Goal: Task Accomplishment & Management: Manage account settings

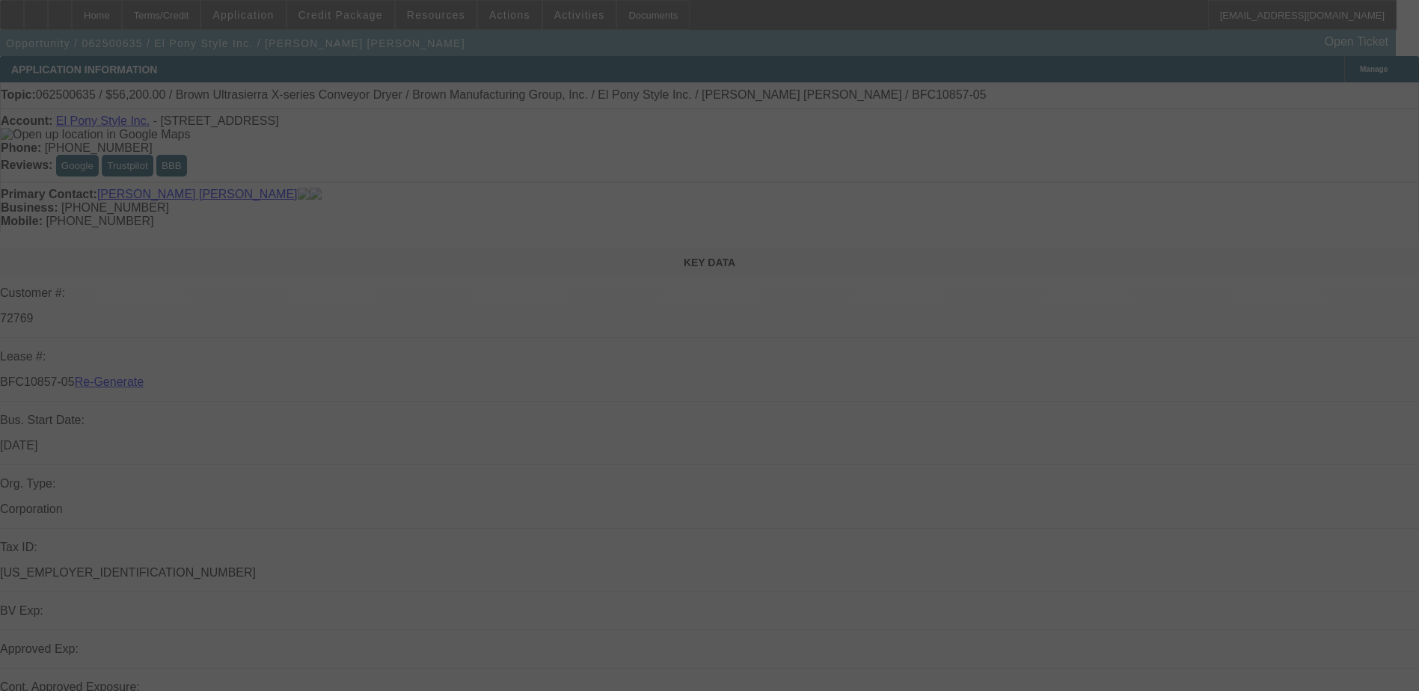
select select "3"
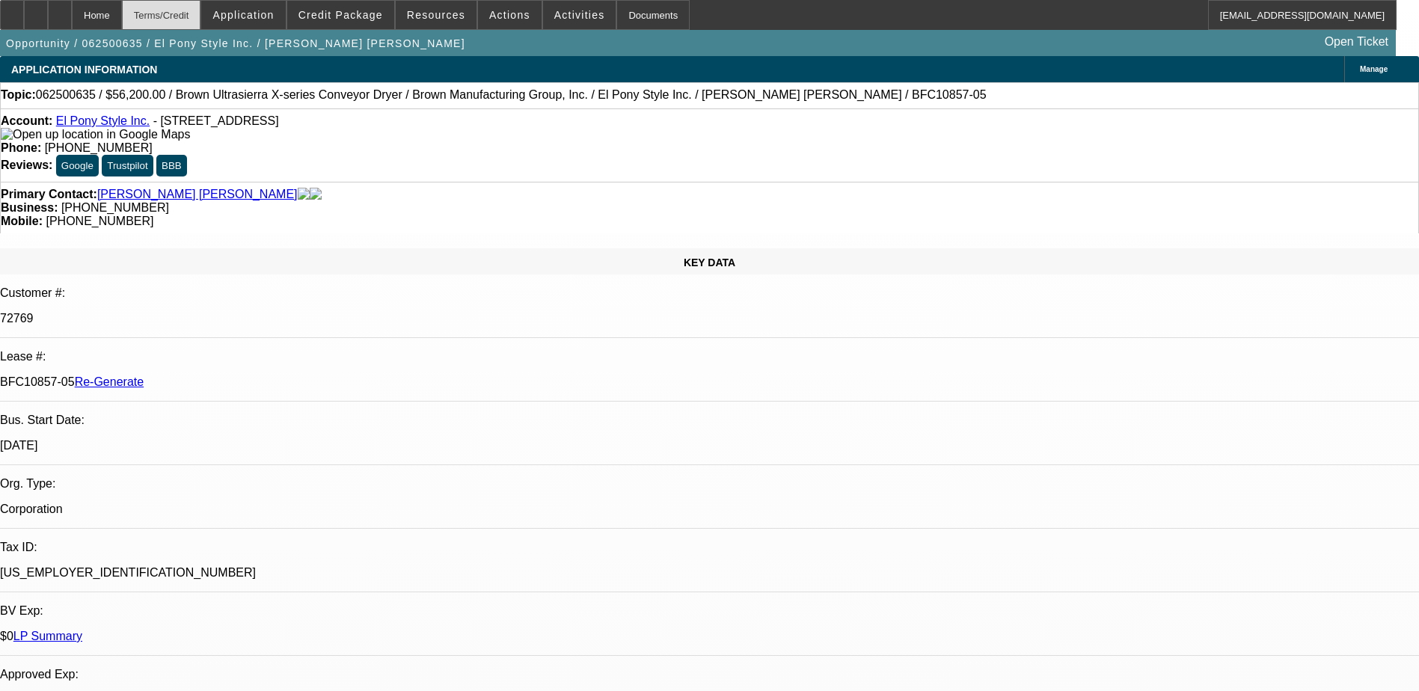
select select "0"
select select "2"
select select "0.1"
select select "4"
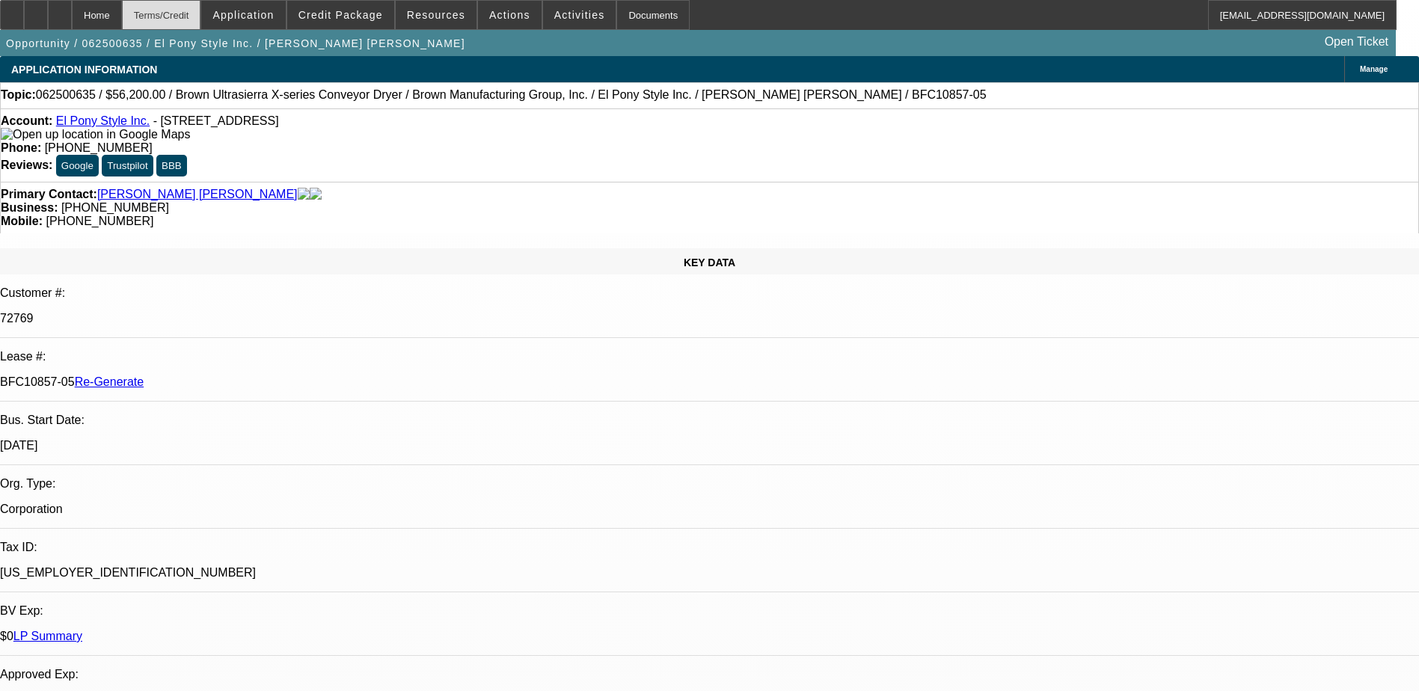
click at [198, 13] on div "Terms/Credit" at bounding box center [161, 15] width 79 height 30
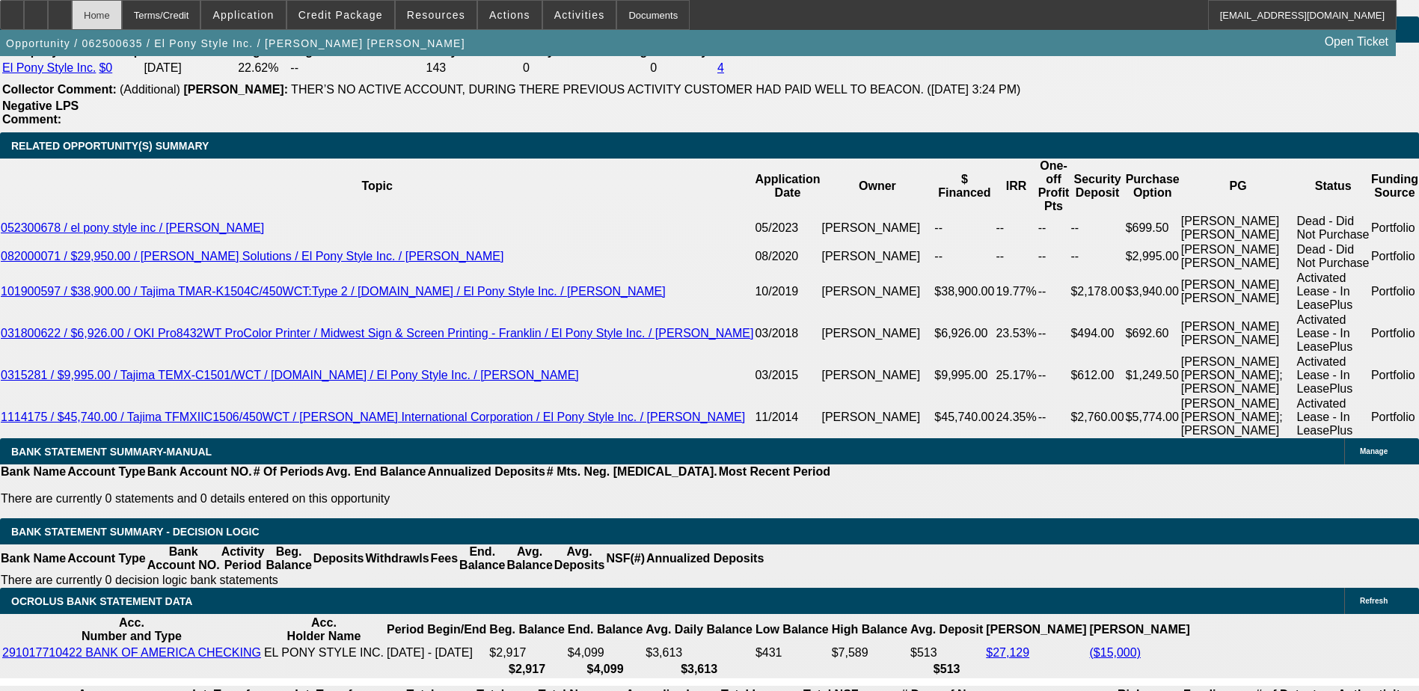
click at [120, 7] on div "Home" at bounding box center [97, 15] width 50 height 30
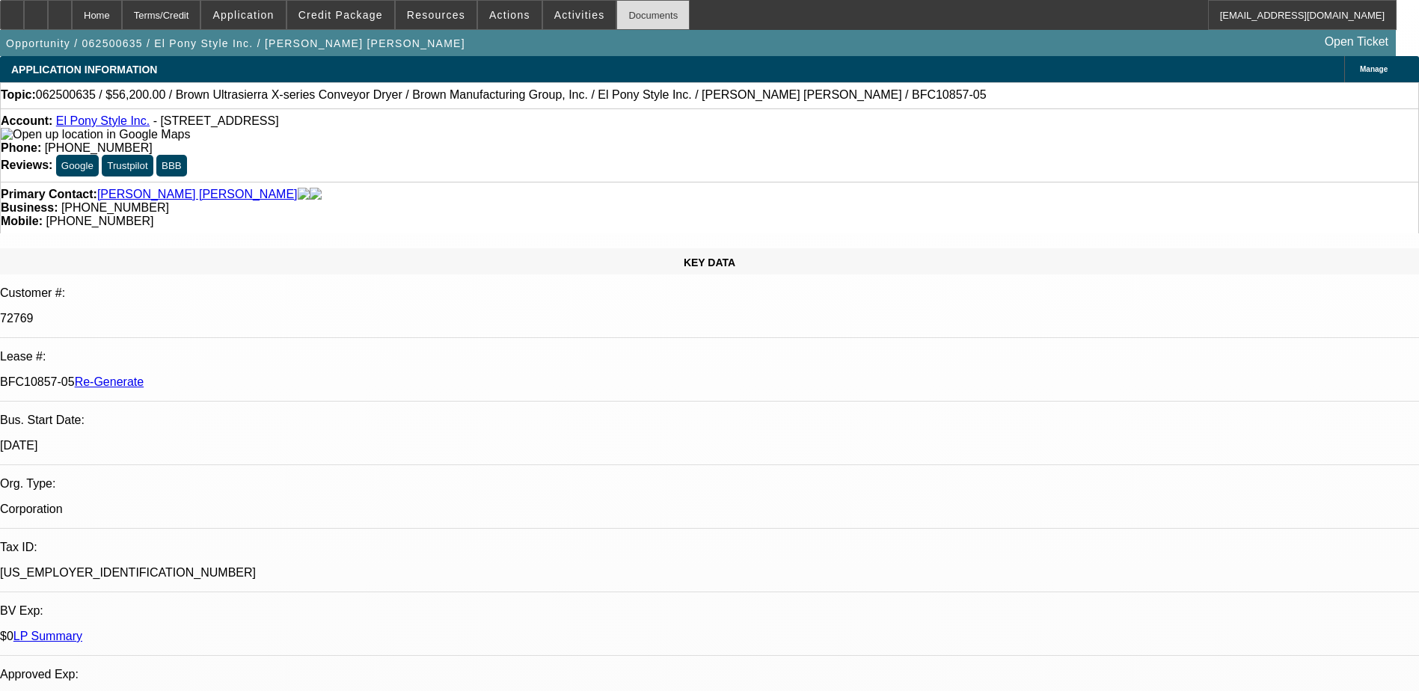
click at [627, 13] on div "Documents" at bounding box center [652, 15] width 73 height 30
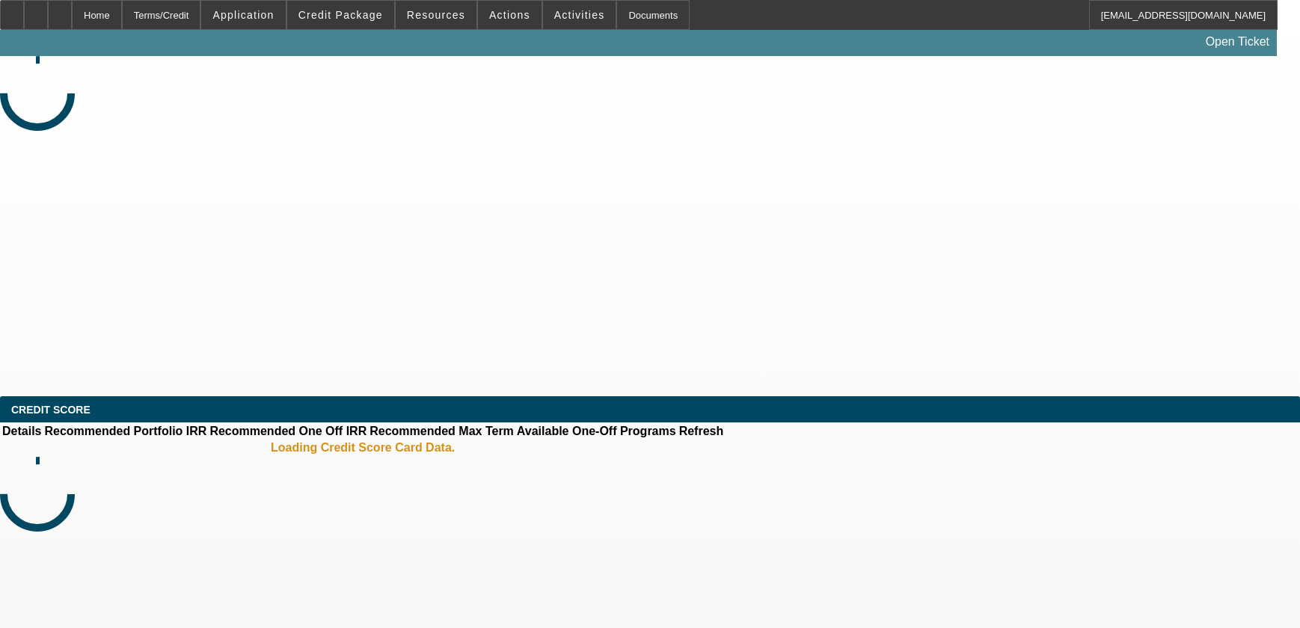
select select "3"
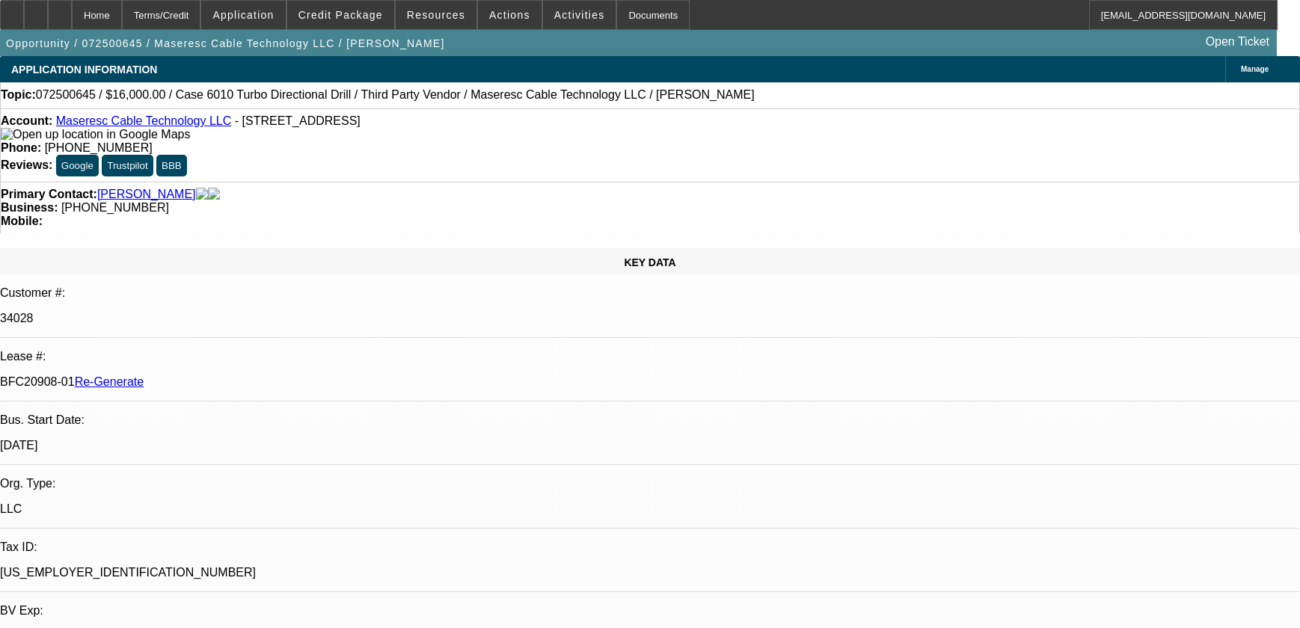
select select "0"
select select "2"
select select "0"
select select "6"
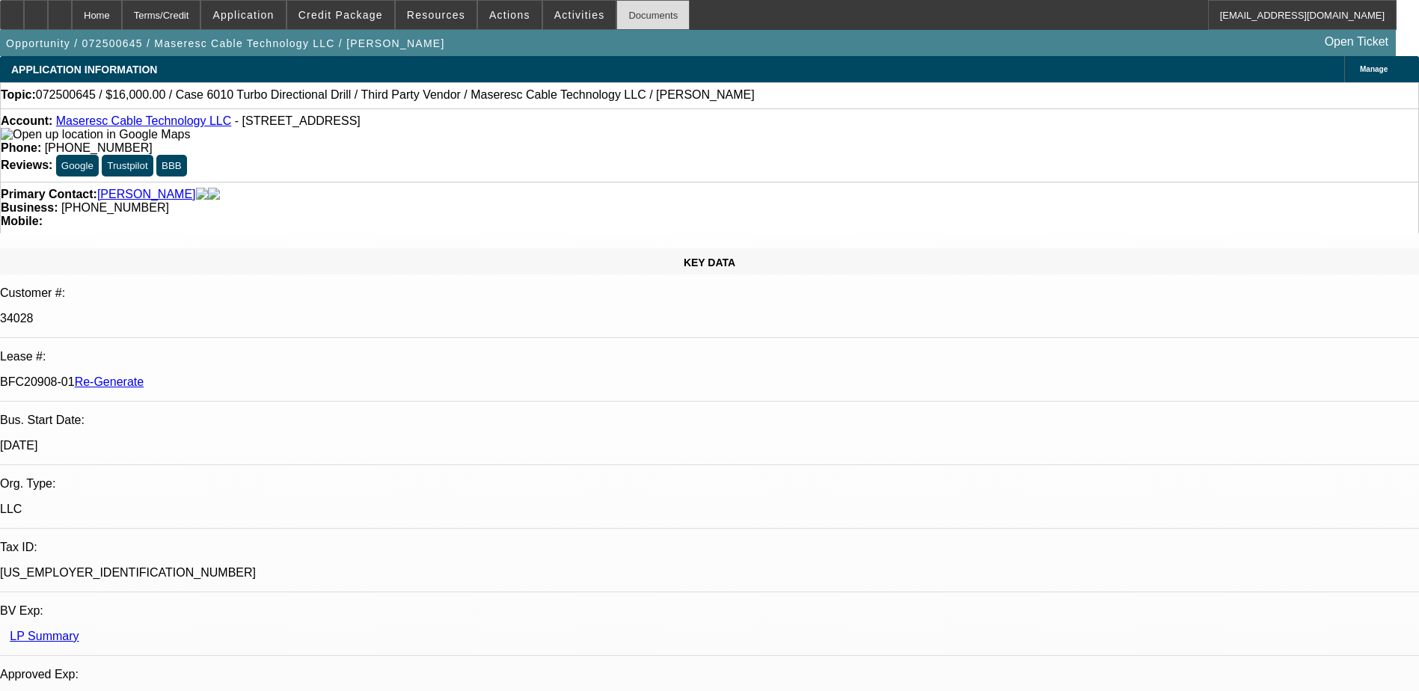
click at [616, 15] on div "Documents" at bounding box center [652, 15] width 73 height 30
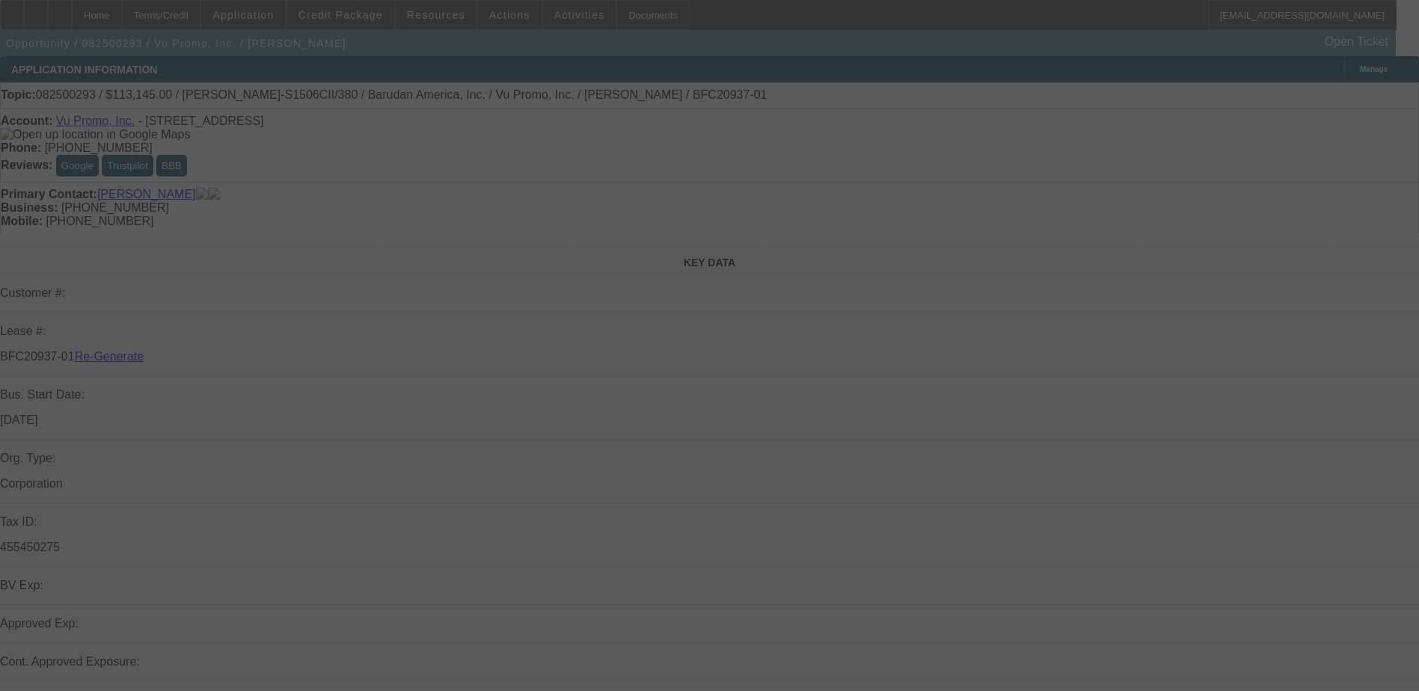
select select "3"
select select "0"
select select "2"
select select "0.1"
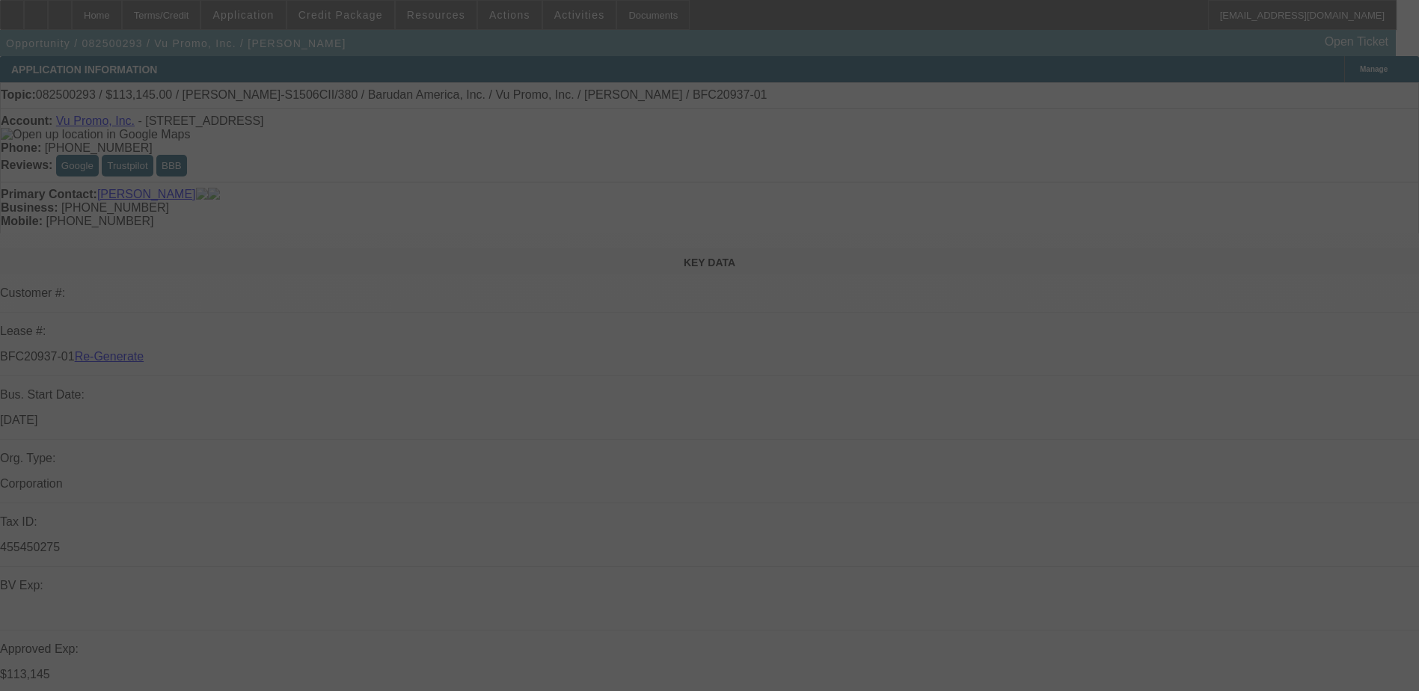
select select "4"
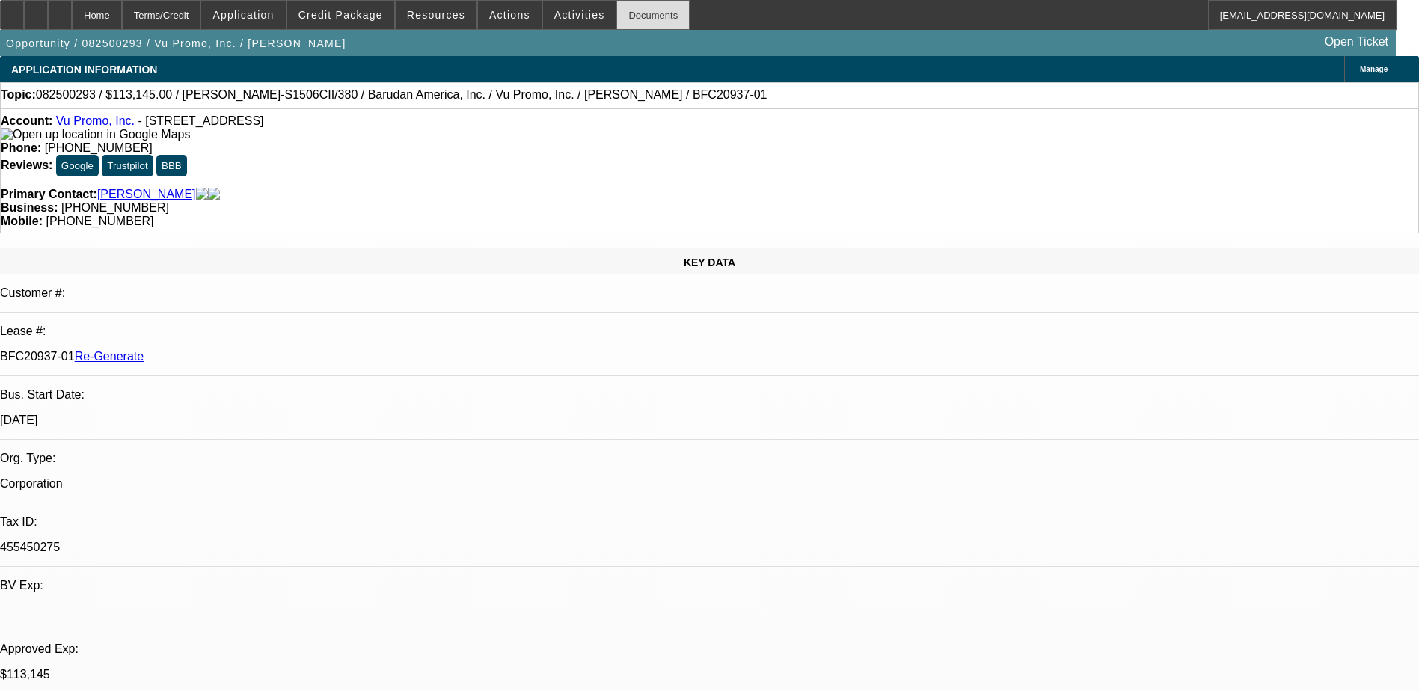
click at [634, 16] on div "Documents" at bounding box center [652, 15] width 73 height 30
click at [32, 138] on img at bounding box center [95, 134] width 189 height 13
click at [558, 21] on span at bounding box center [579, 15] width 73 height 36
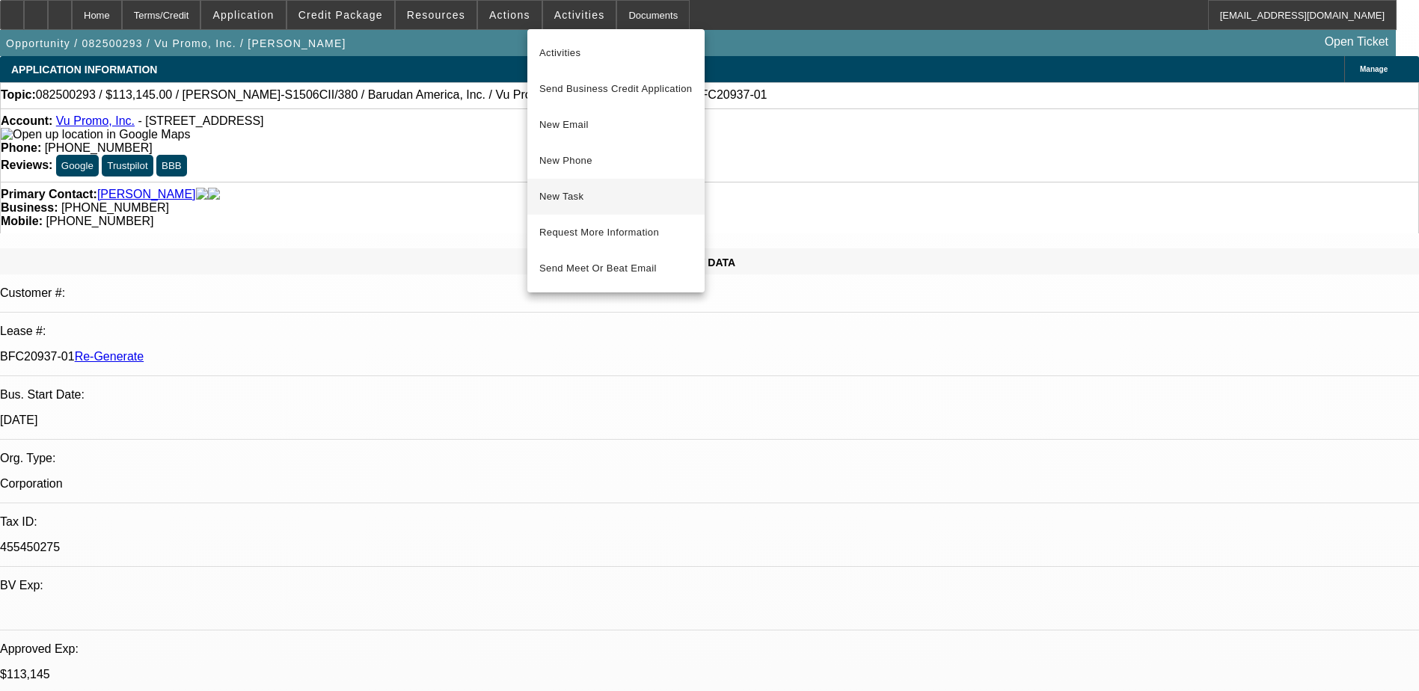
click at [564, 198] on span "New Task" at bounding box center [615, 197] width 153 height 18
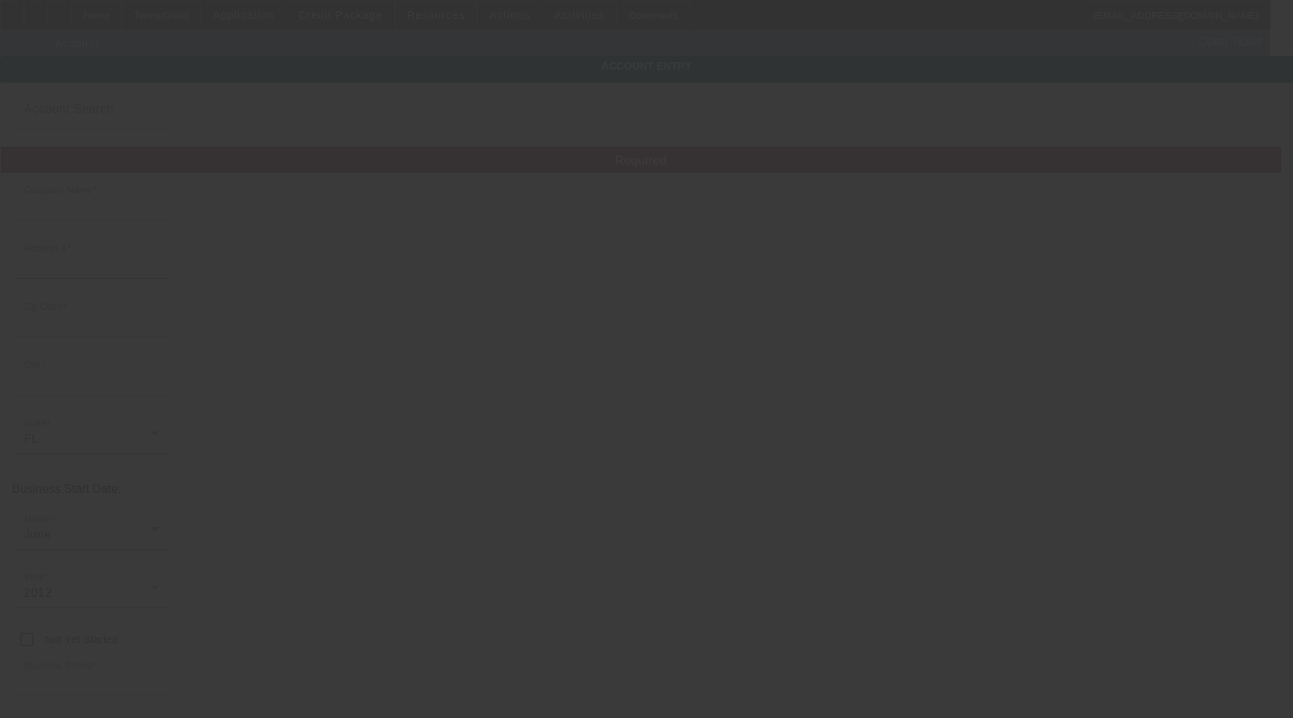
type input "Vu Promo, Inc."
type input "6726 NW 72nd Ave"
type input "33166"
type input "Miami"
type input "[PHONE_NUMBER]"
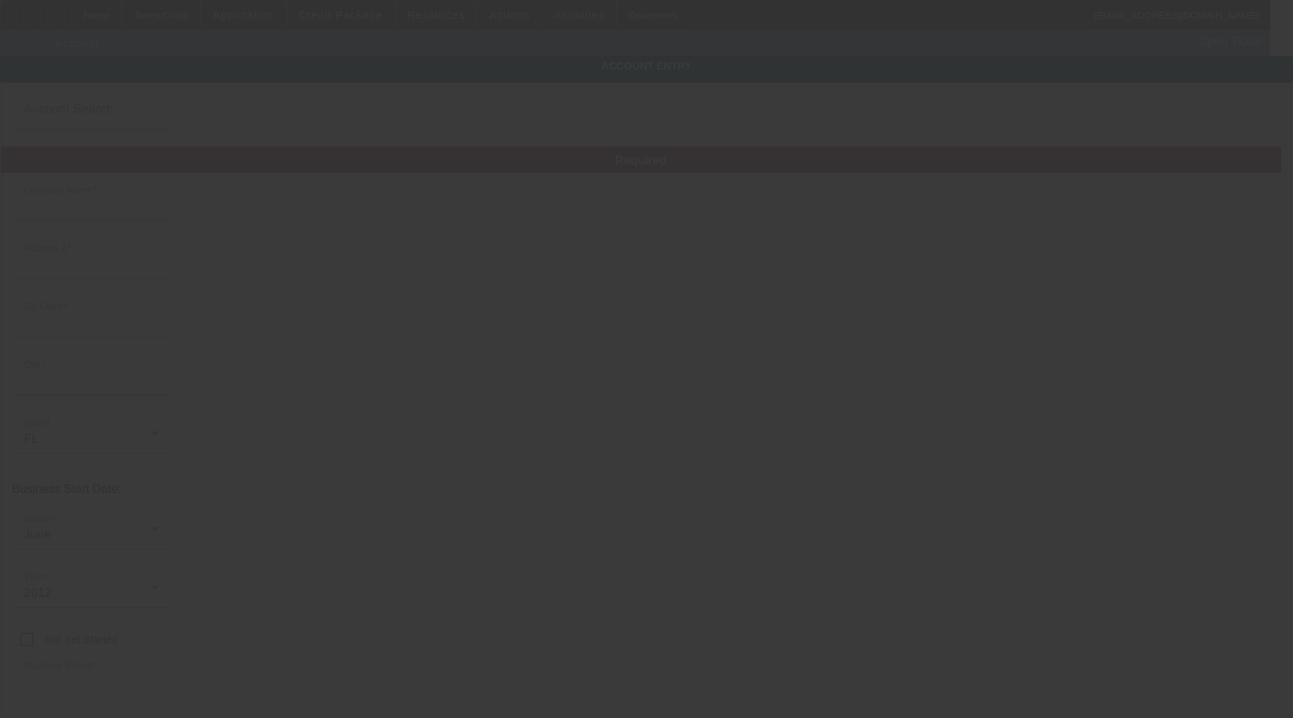
type input "michael@vupromo.com"
type input "455450275"
type input "embroidery, screen printing, promotional products"
type input "https://vupromo.com/"
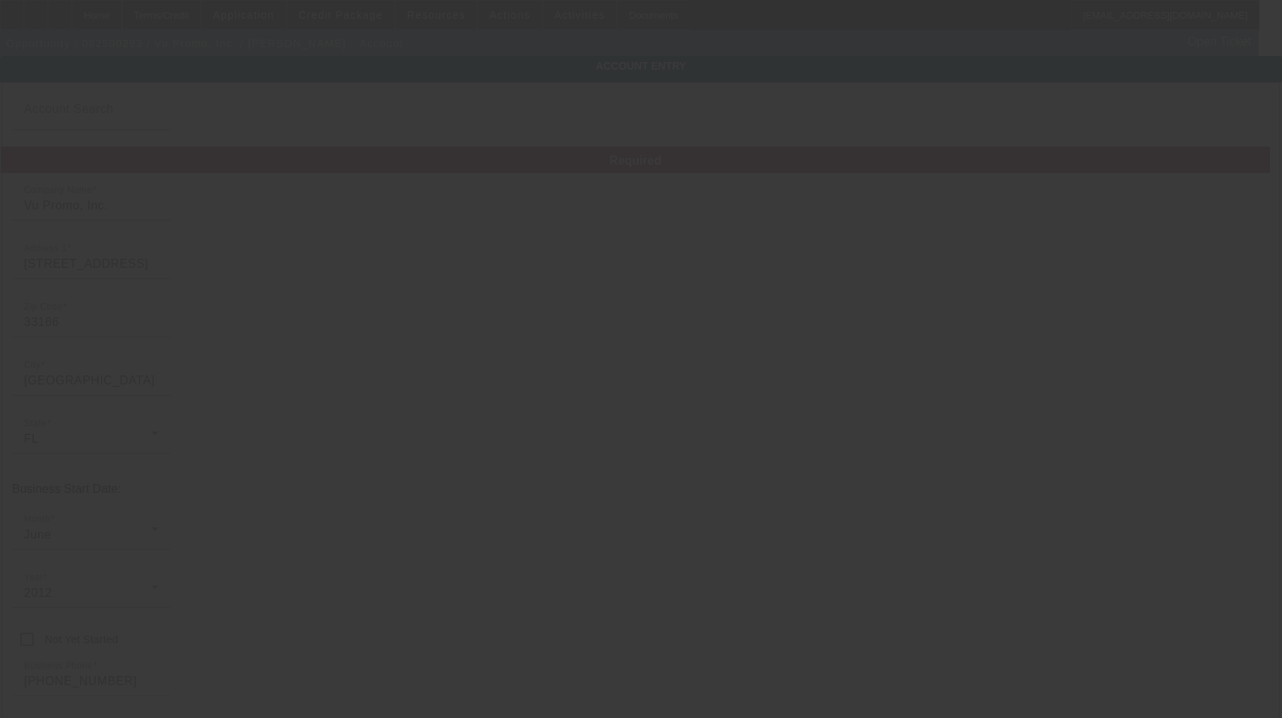
type input "8/12/2025"
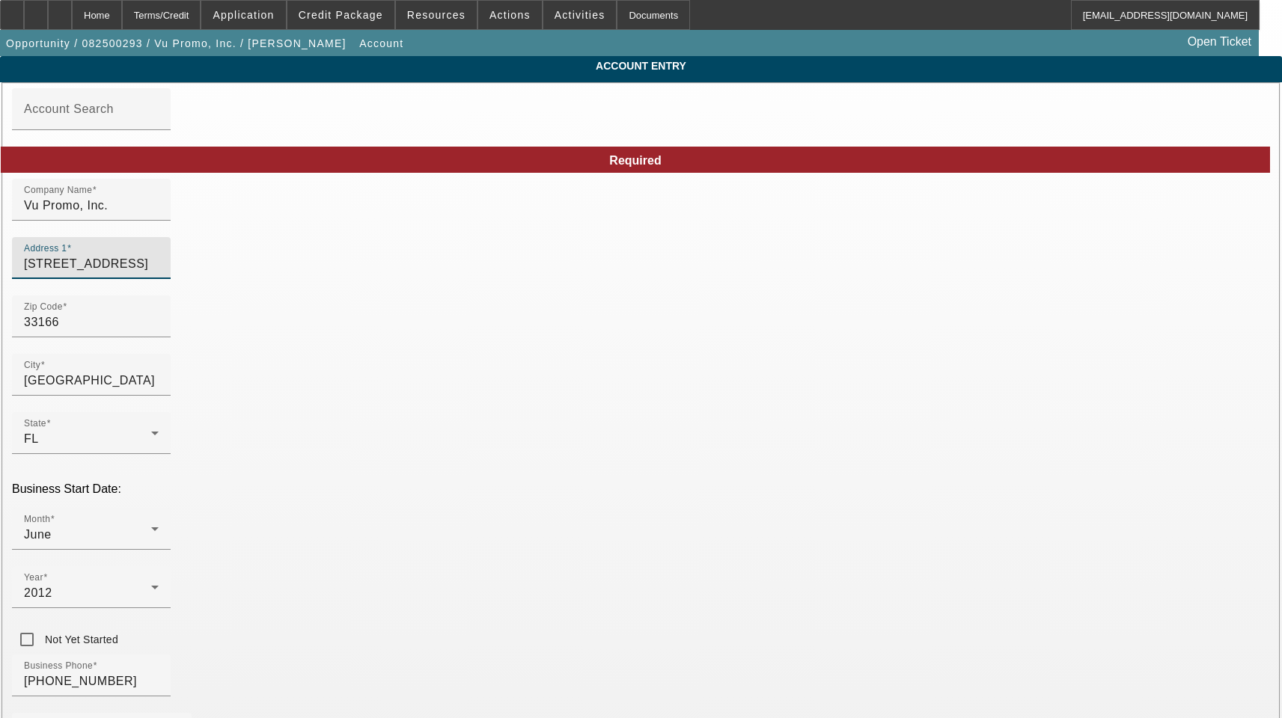
drag, startPoint x: 344, startPoint y: 282, endPoint x: 121, endPoint y: 272, distance: 223.2
type input "Miami-Dade"
drag, startPoint x: 782, startPoint y: 330, endPoint x: 605, endPoint y: 334, distance: 177.4
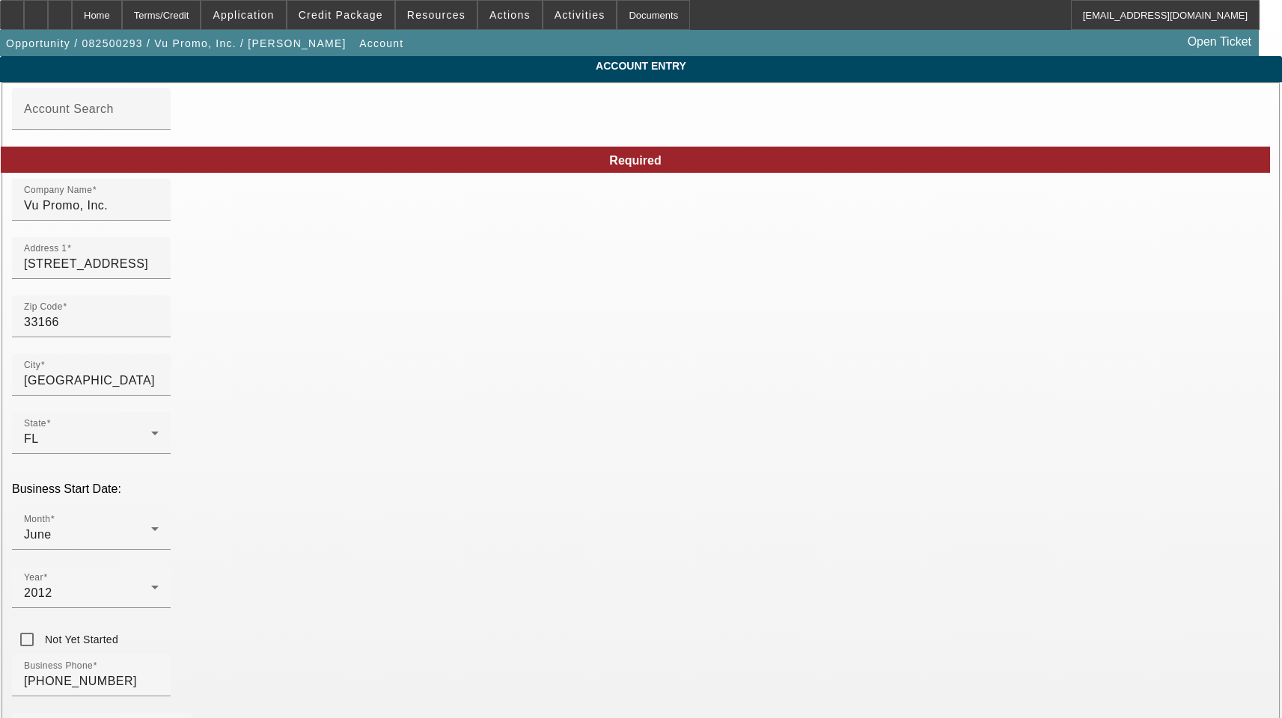
drag, startPoint x: 891, startPoint y: 591, endPoint x: 899, endPoint y: 590, distance: 8.3
type input "[US_EMPLOYER_IDENTIFICATION_NUMBER]"
drag, startPoint x: 323, startPoint y: 530, endPoint x: -52, endPoint y: 507, distance: 376.3
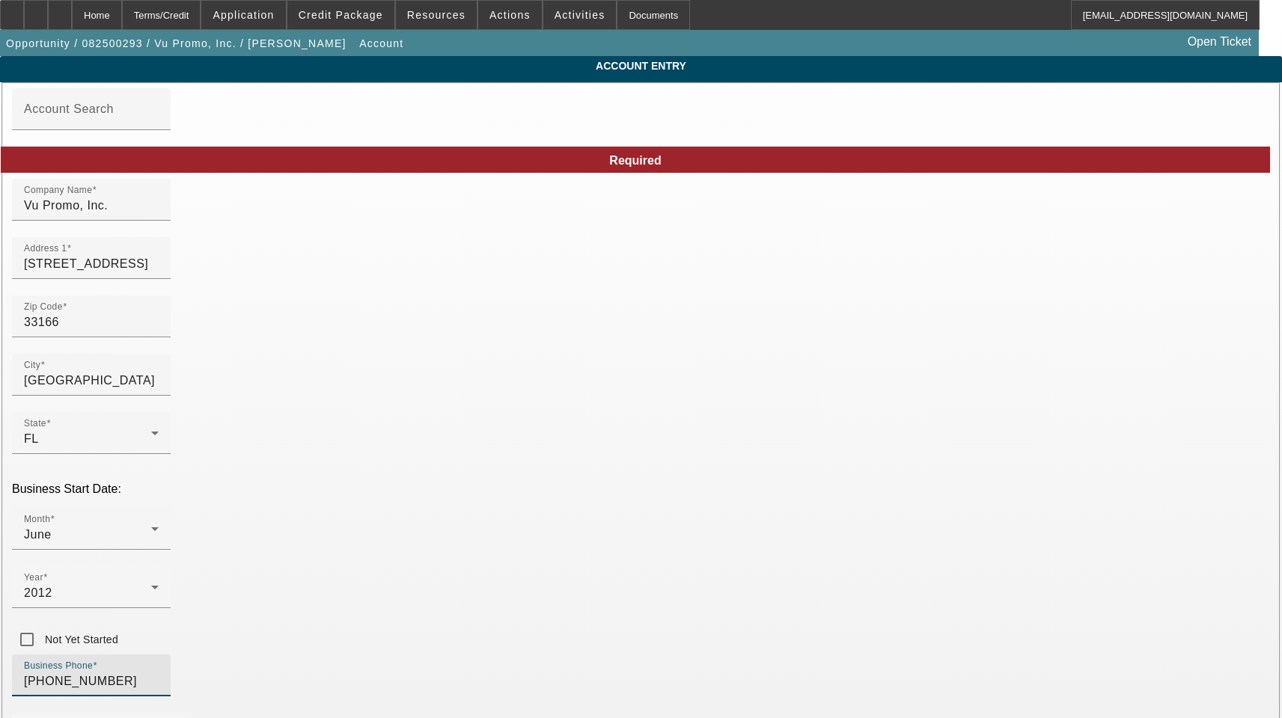
click at [0, 507] on html "Home Terms/Credit Application Credit Package Resources Actions Activities Docum…" at bounding box center [641, 359] width 1282 height 718
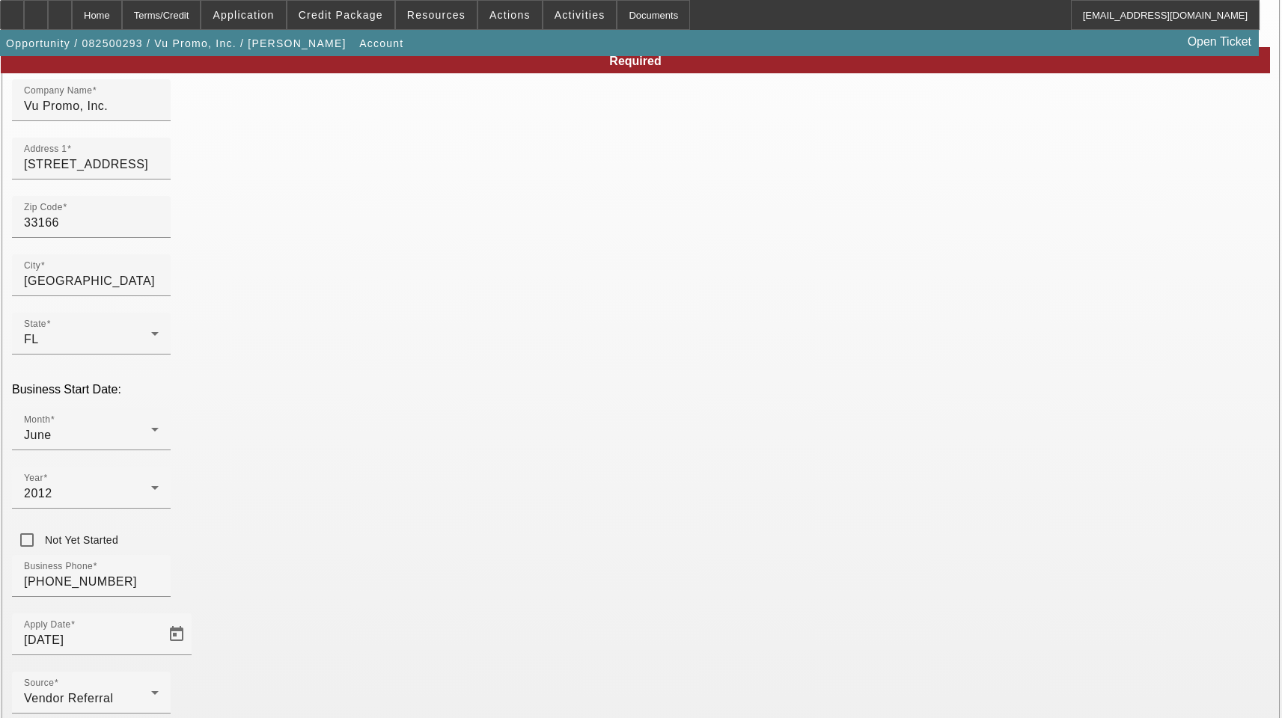
scroll to position [150, 0]
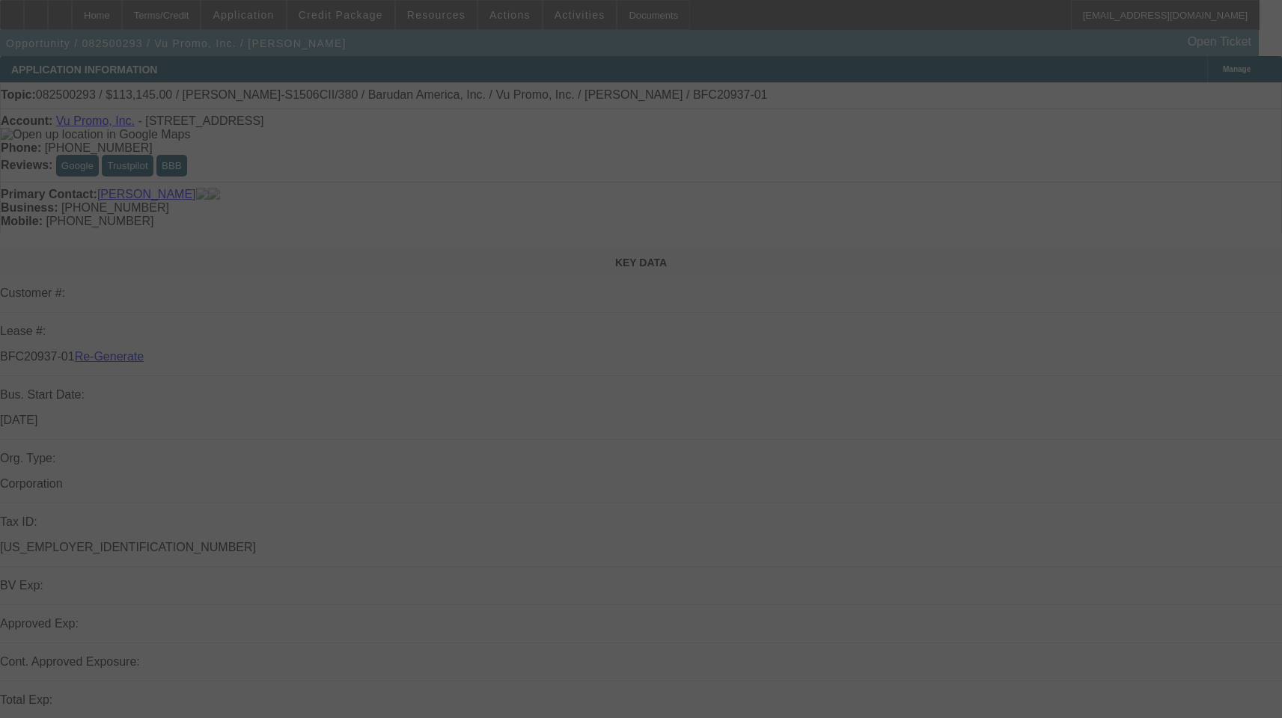
select select "3"
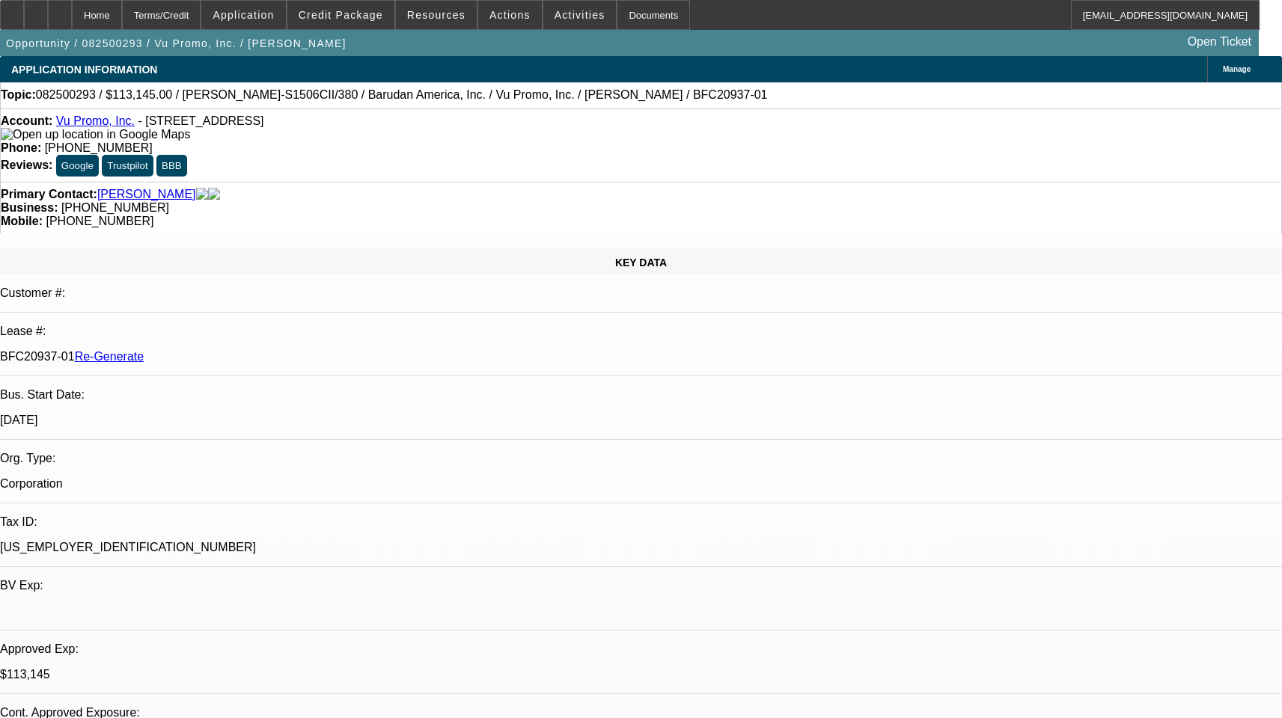
select select "0"
select select "2"
select select "0.1"
select select "1"
select select "2"
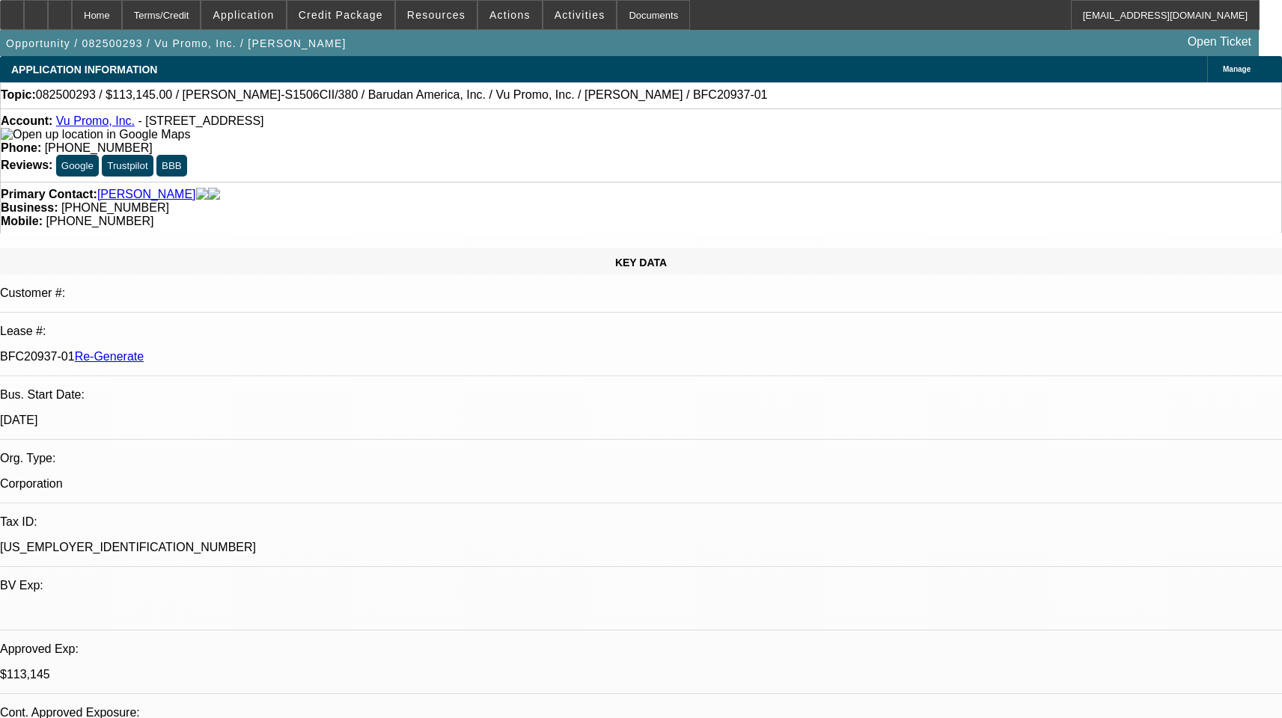
select select "4"
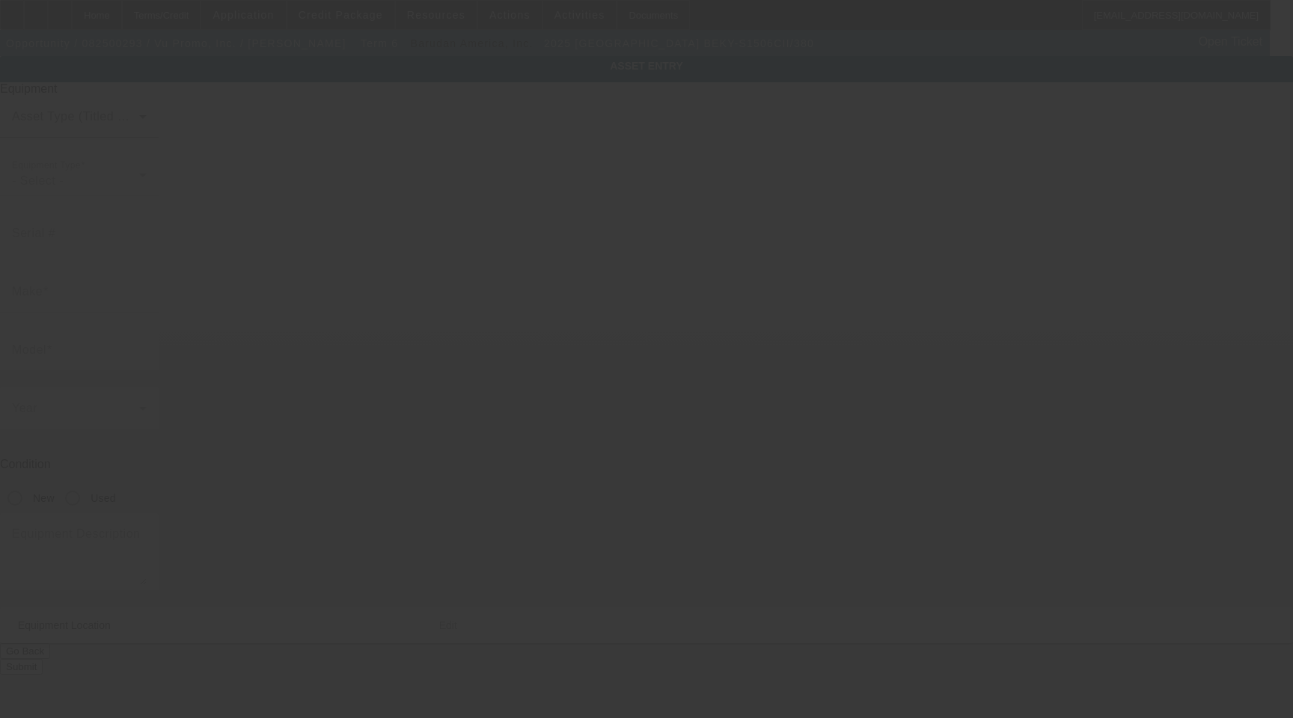
type input "Barudan"
type input "BEKY-S1506CII/380"
radio input "true"
type textarea "6 head machine"
type input "[STREET_ADDRESS]"
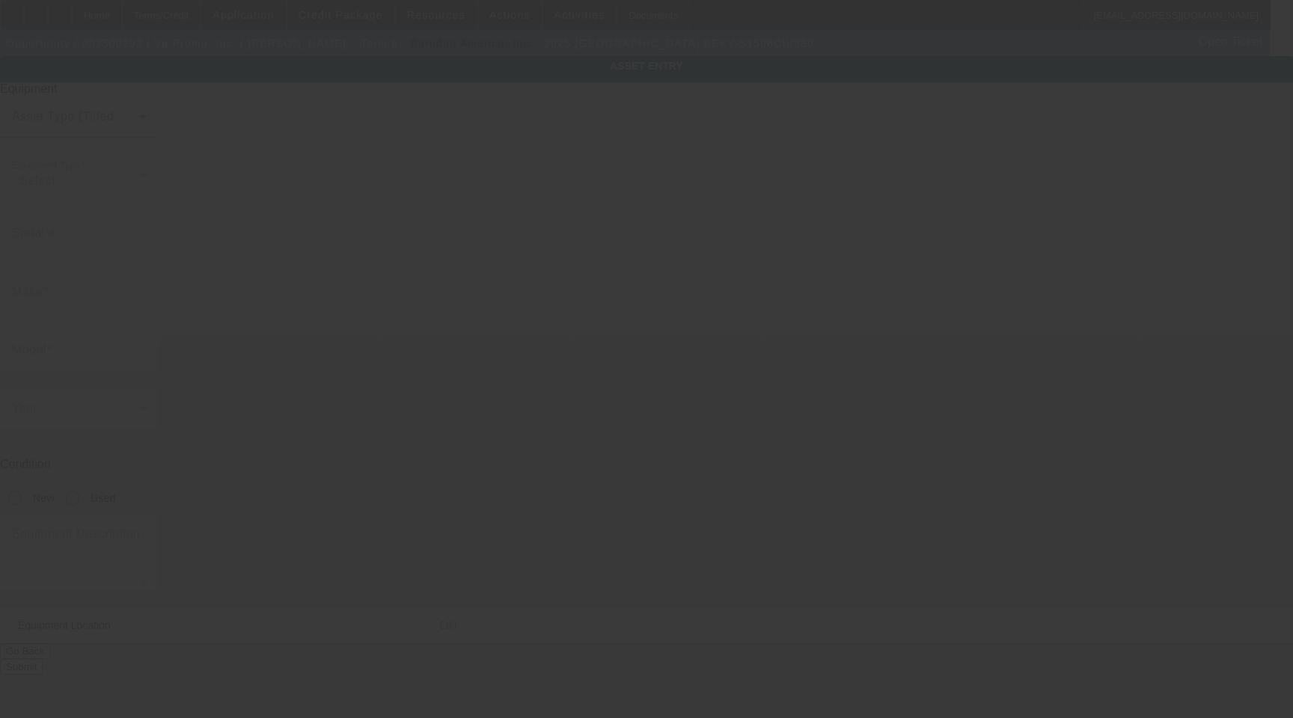
type input "[GEOGRAPHIC_DATA]"
type input "33166"
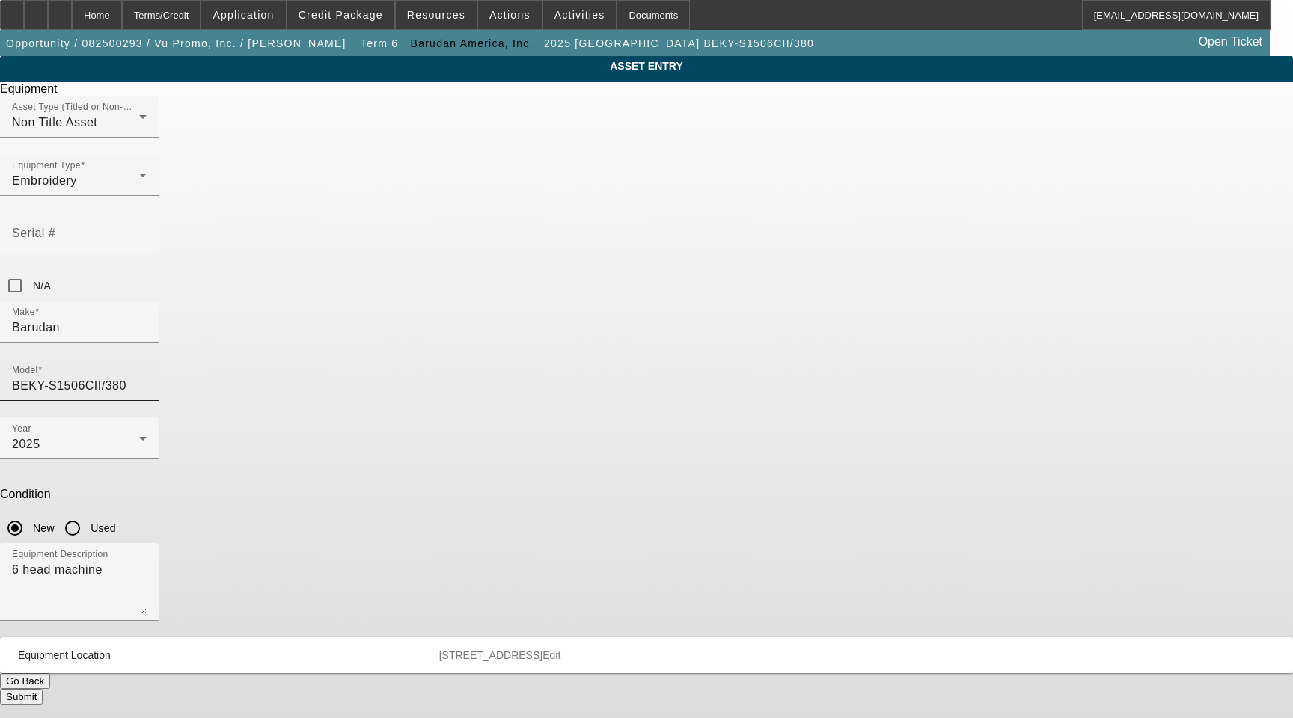
click at [147, 377] on input "BEKY-S1506CII/380" at bounding box center [79, 386] width 135 height 18
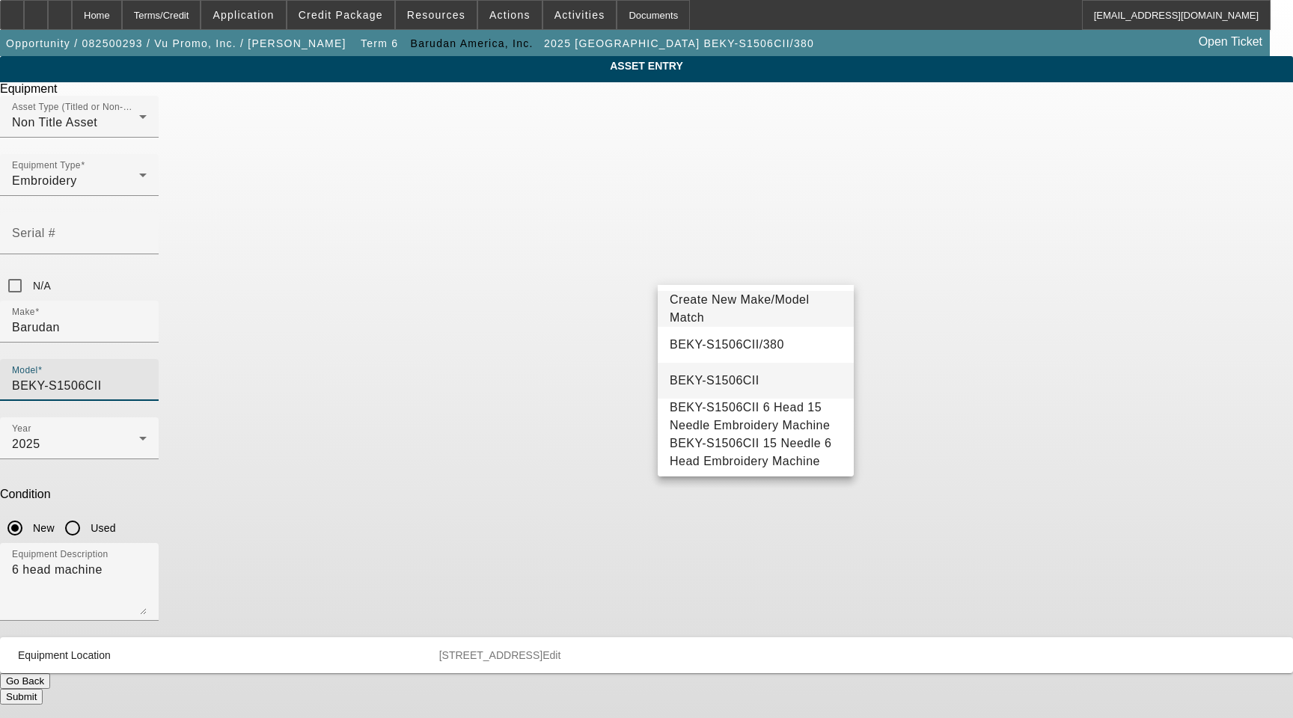
type input "BEKY-S1506CII"
click at [735, 372] on span "BEKY-S1506CII" at bounding box center [715, 381] width 90 height 18
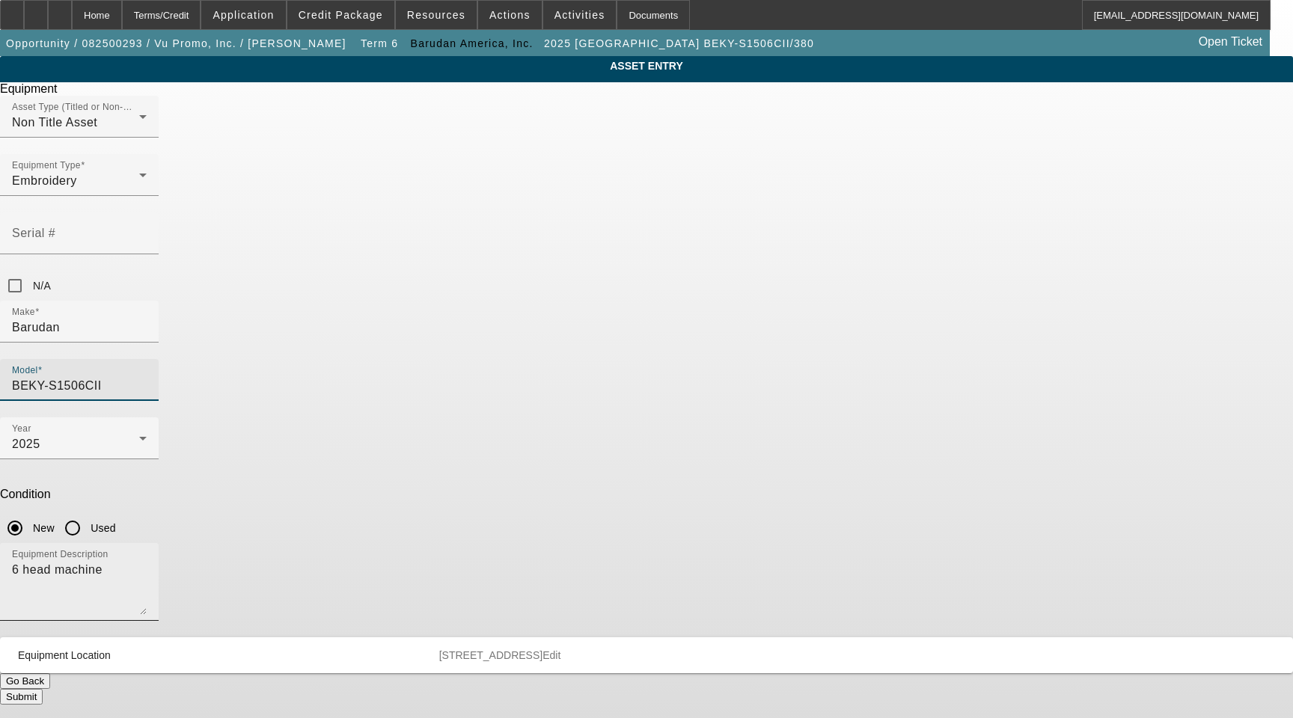
click at [147, 561] on textarea "6 head machine" at bounding box center [79, 588] width 135 height 54
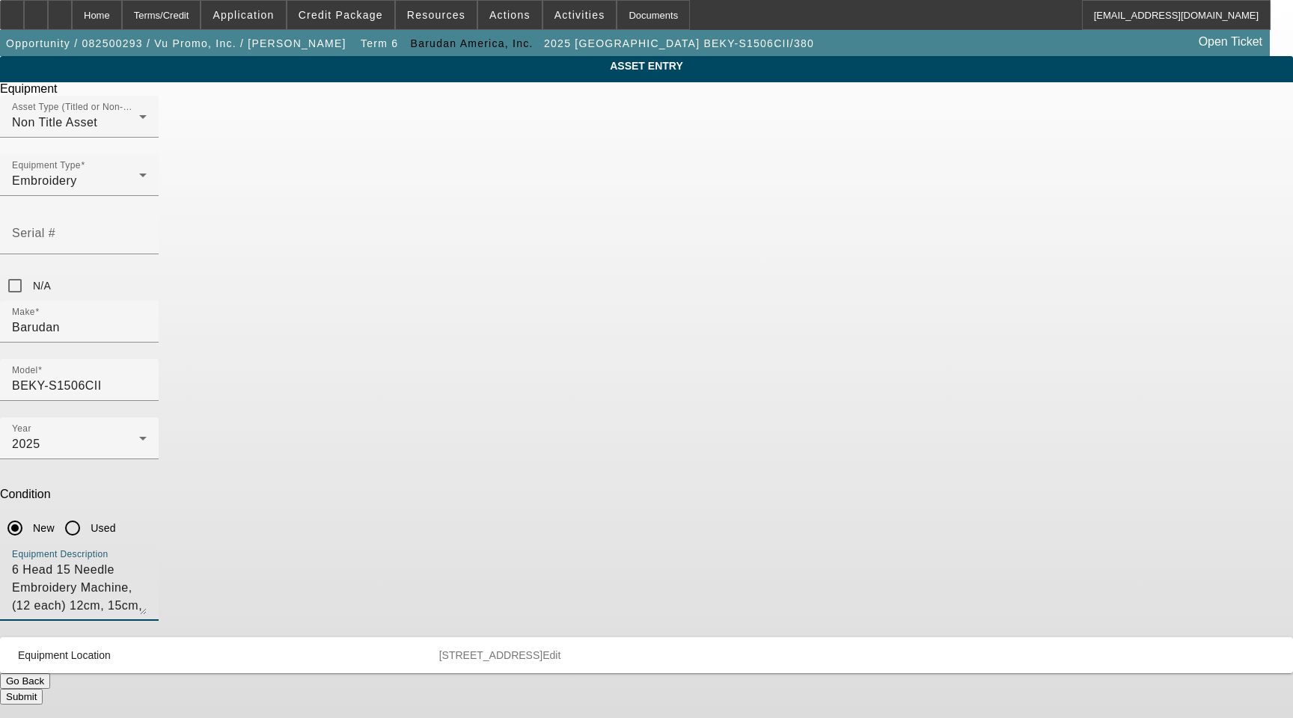
type textarea "6 Head 15 Needle Embroidery Machine, (12 each) 12cm, 15cm, 18cm, 300x290, 330x4…"
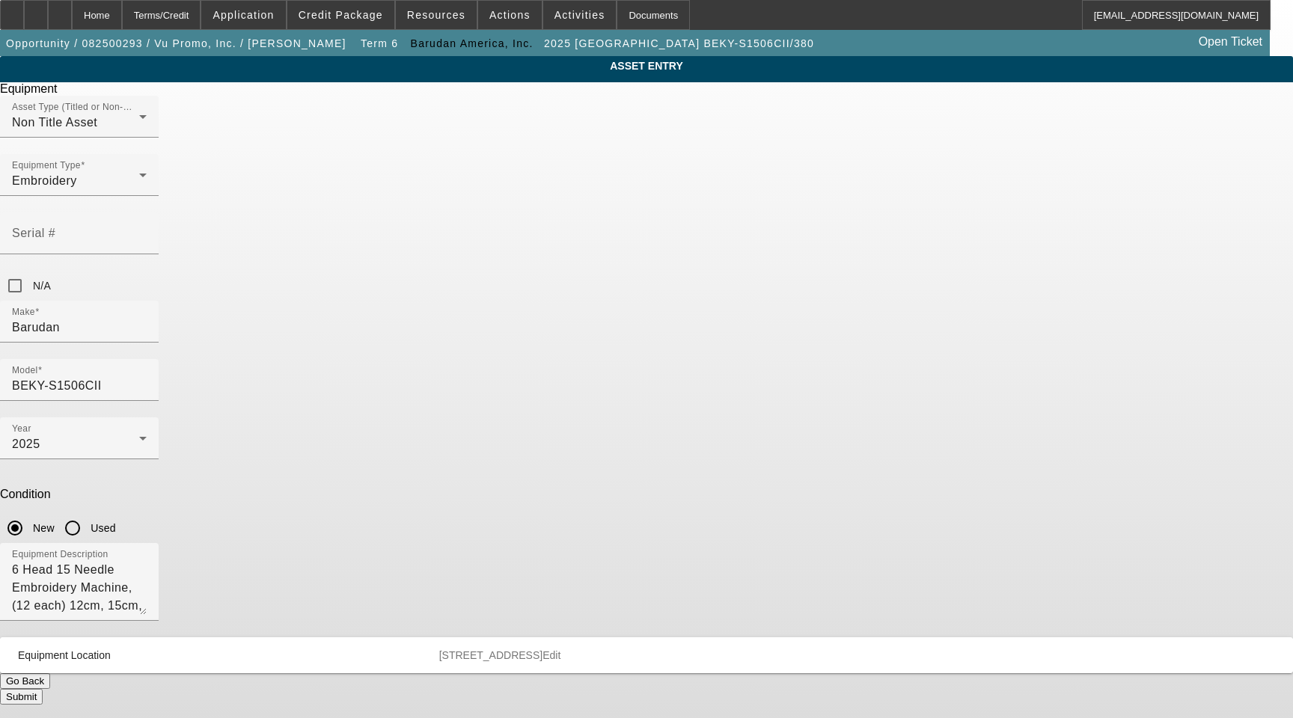
click at [560, 649] on span "Edit" at bounding box center [551, 655] width 18 height 12
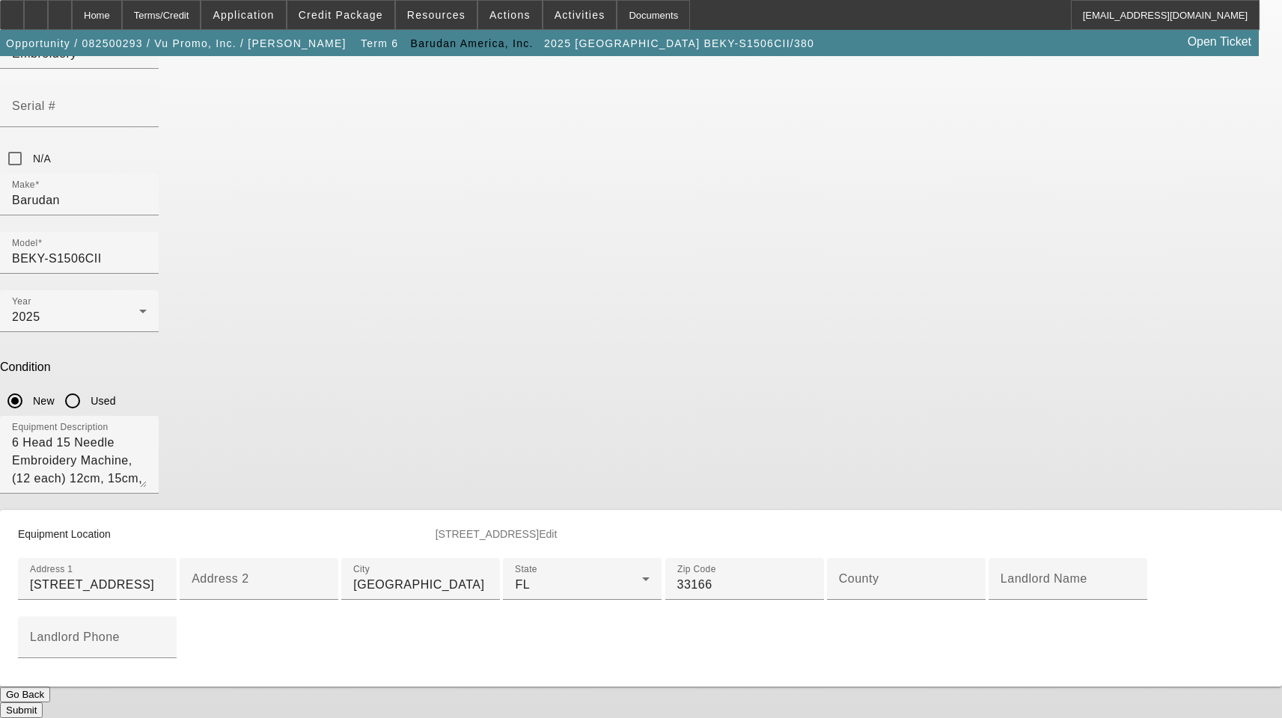
scroll to position [360, 0]
click at [839, 576] on input "County" at bounding box center [906, 585] width 135 height 18
type input "Miami-Dade"
click at [43, 703] on button "Submit" at bounding box center [21, 711] width 43 height 16
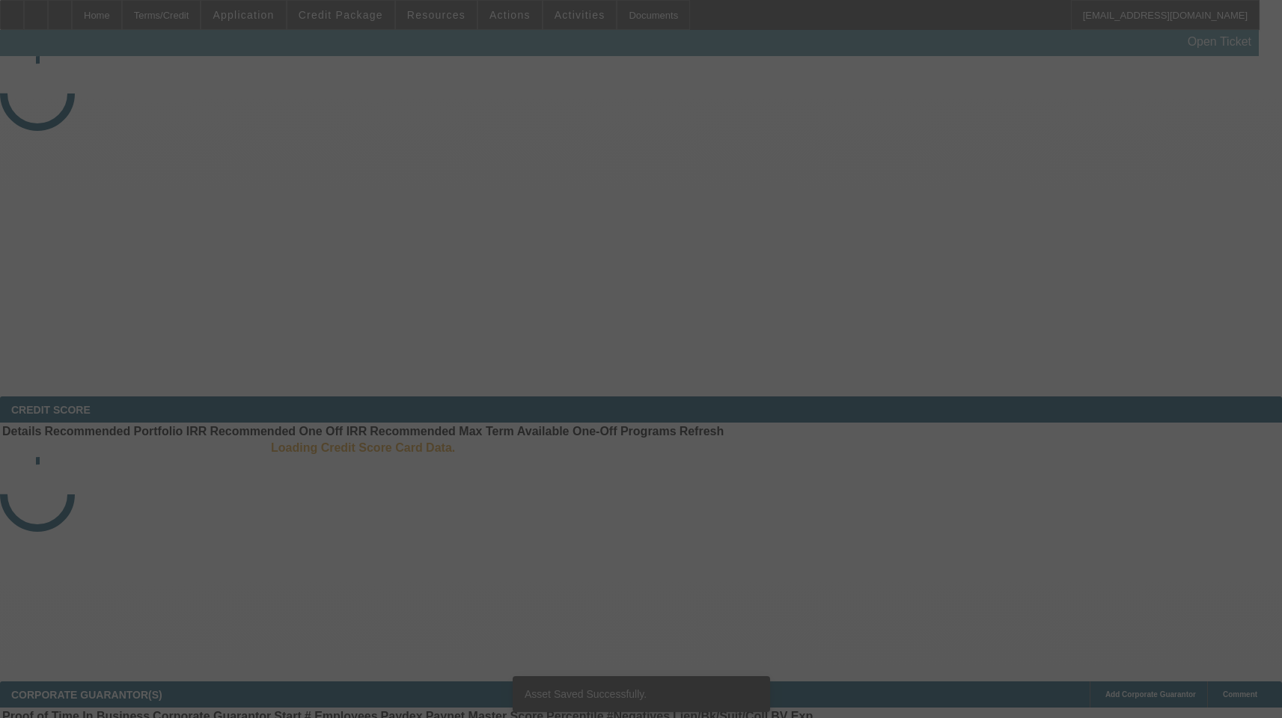
select select "3"
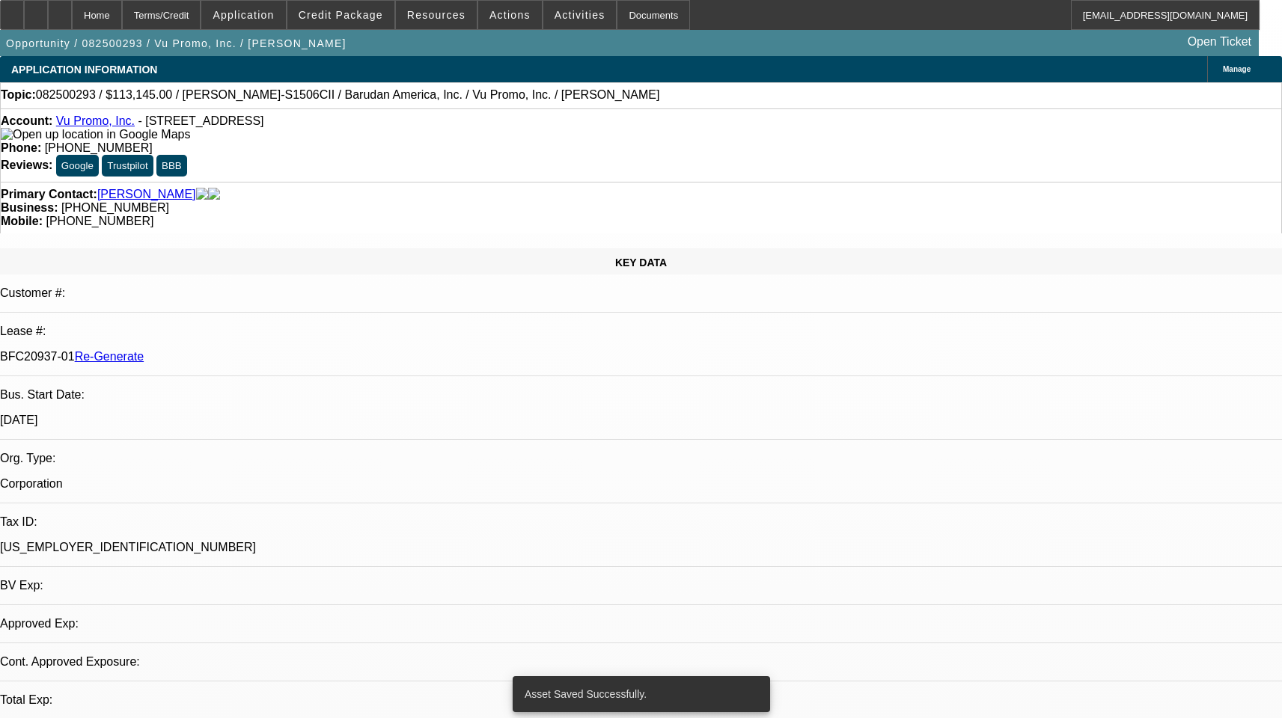
select select "0"
select select "2"
select select "0.1"
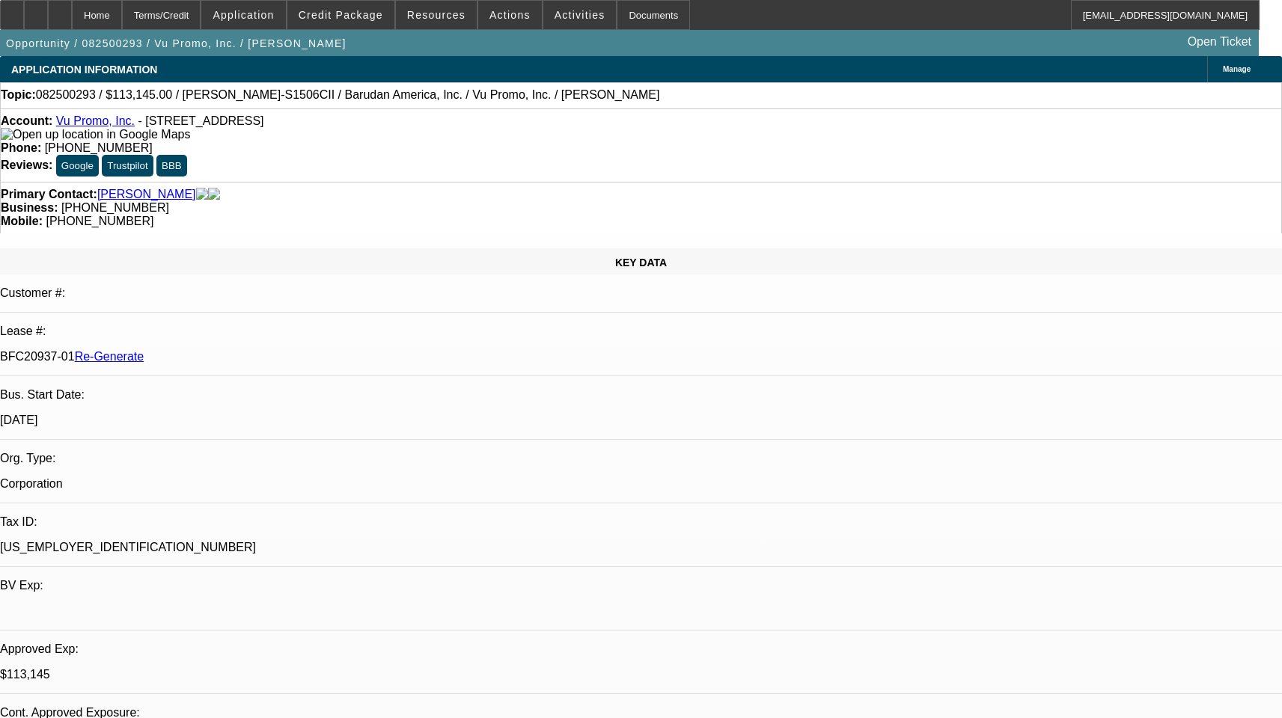
select select "1"
select select "2"
select select "4"
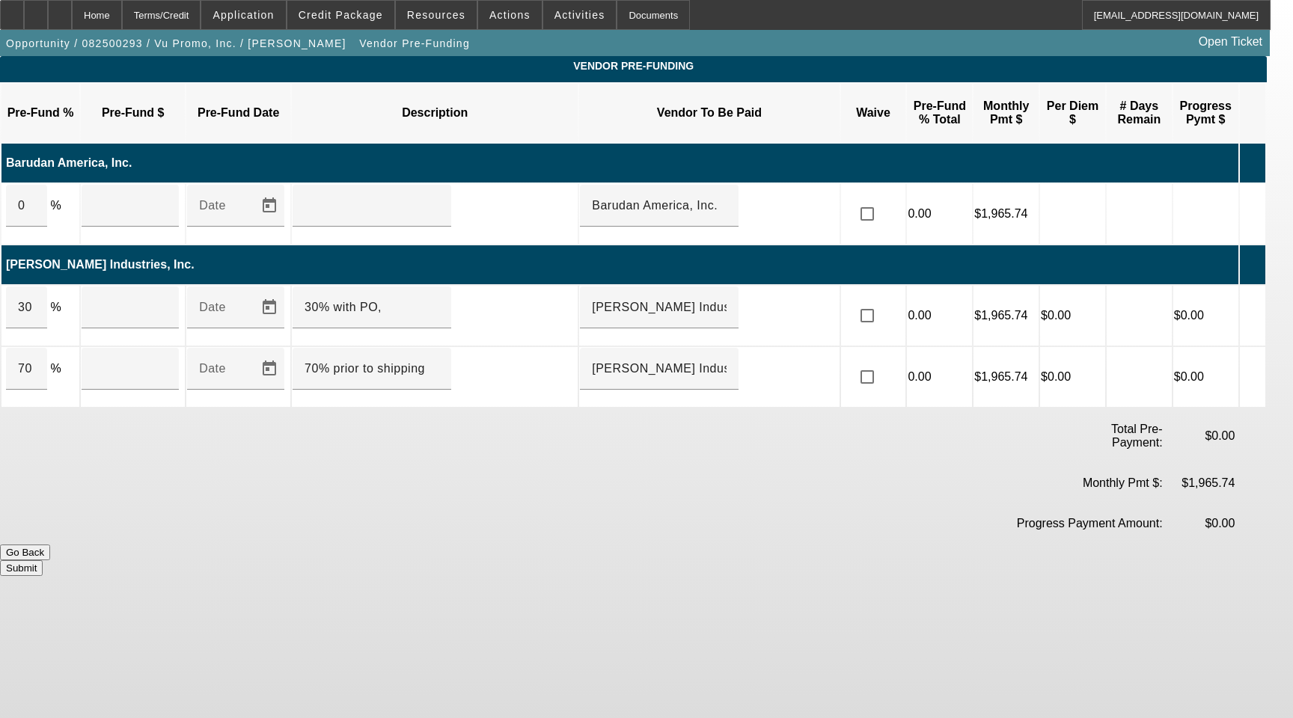
click at [1255, 200] on icon at bounding box center [1247, 214] width 15 height 28
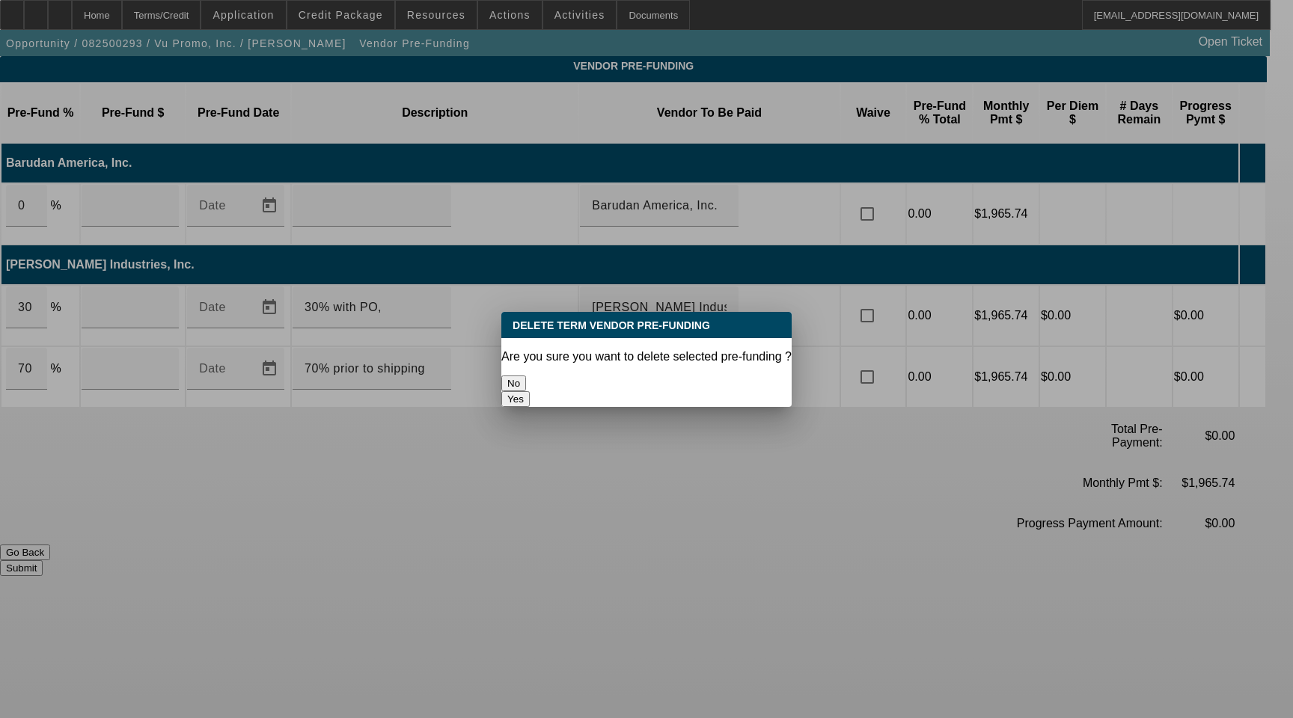
click at [530, 391] on button "Yes" at bounding box center [515, 399] width 28 height 16
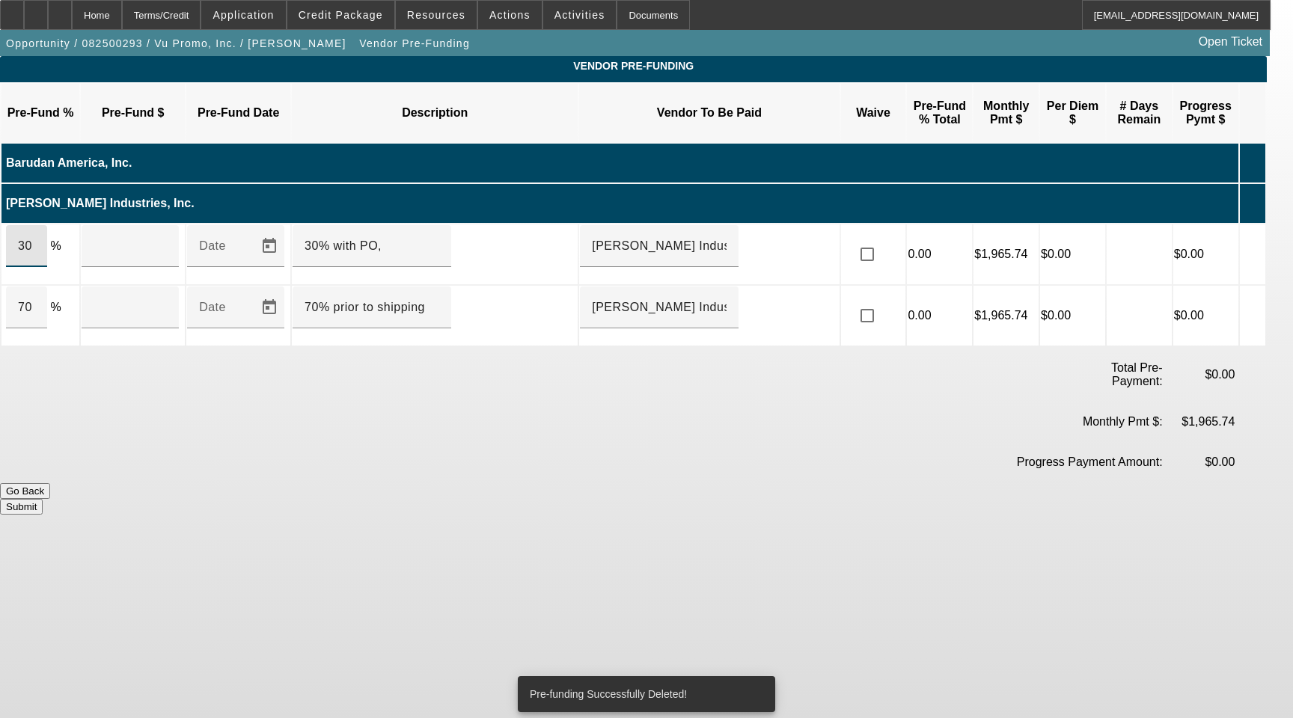
click at [35, 237] on input "30" at bounding box center [26, 246] width 17 height 18
type input "$15,343.50"
click at [35, 299] on input "70" at bounding box center [26, 308] width 17 height 18
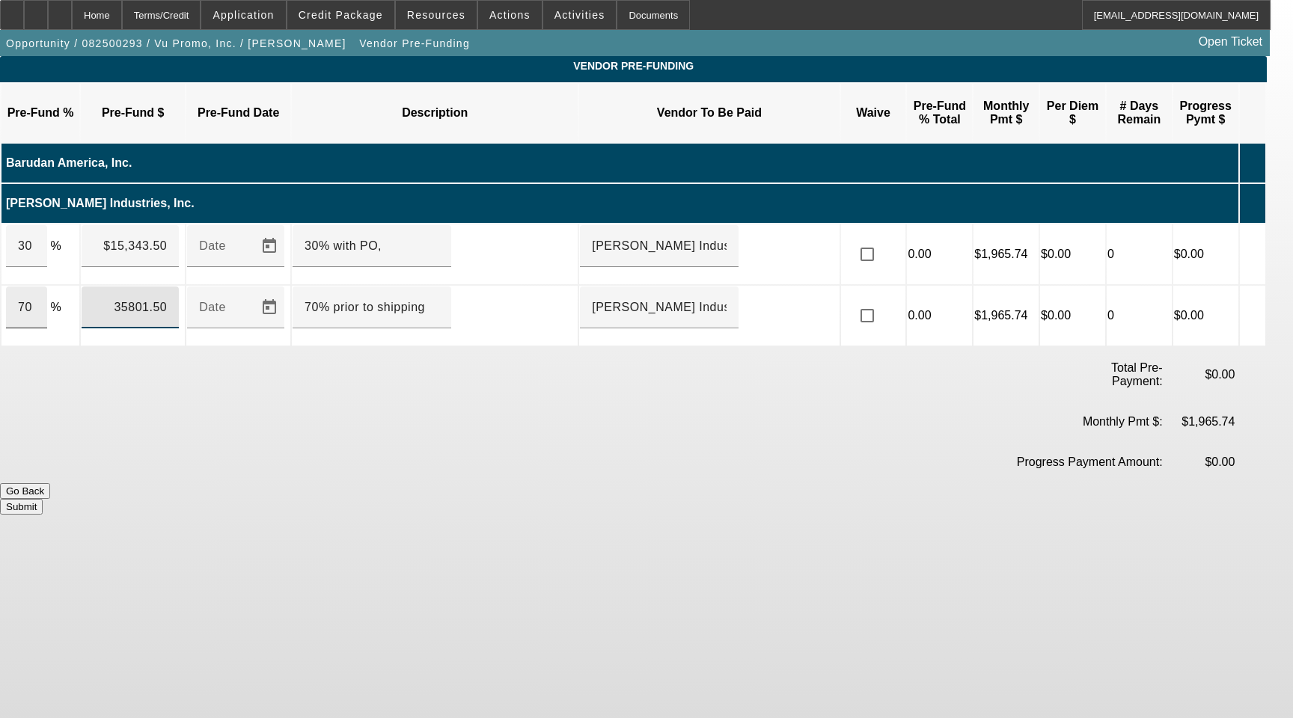
type input "$35,801.50"
click at [43, 499] on button "Submit" at bounding box center [21, 507] width 43 height 16
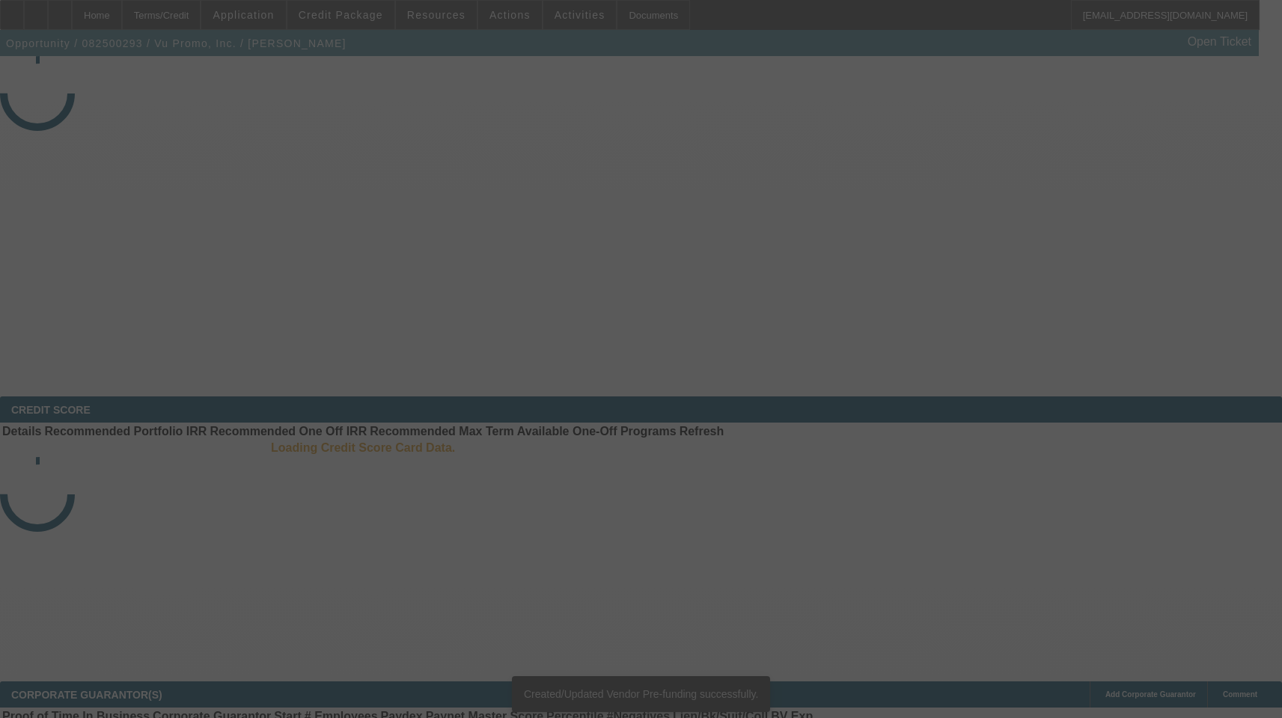
select select "3"
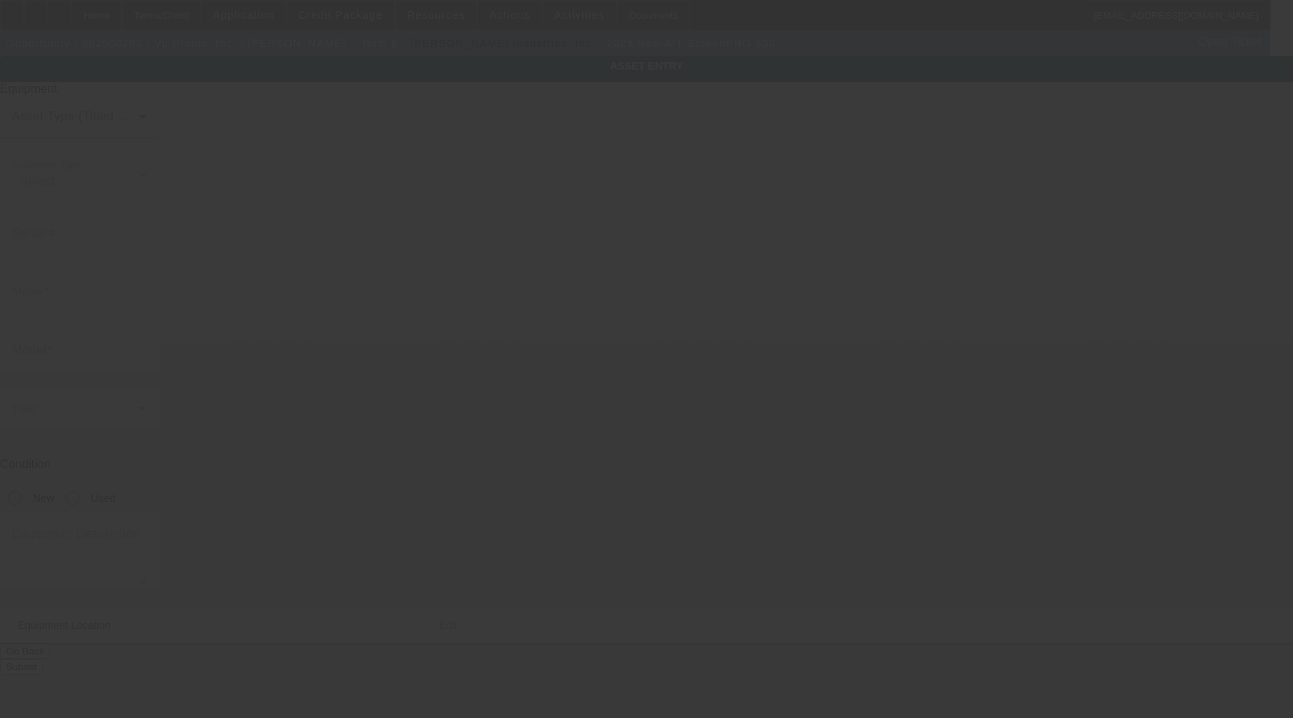
type input "AIT"
type input "ScreenPRO 600"
radio input "true"
type textarea "CTS system"
type input "[STREET_ADDRESS]"
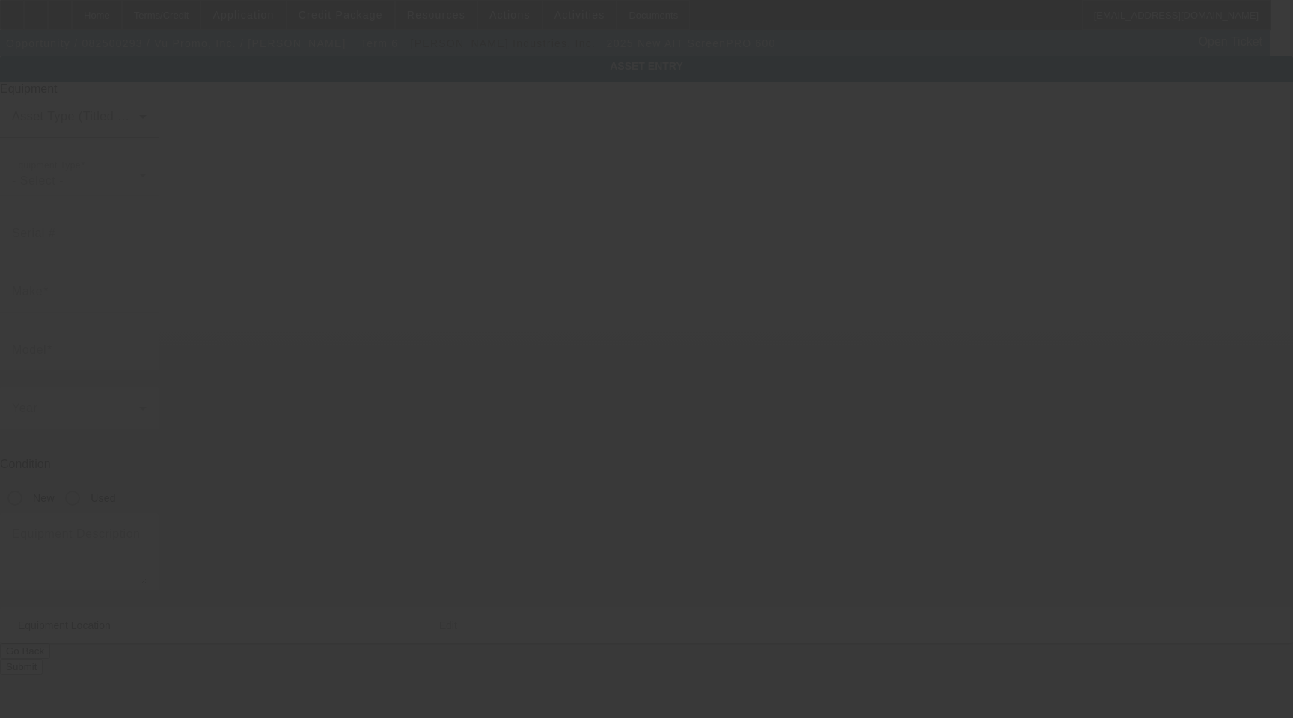
type input "[GEOGRAPHIC_DATA]"
type input "33166"
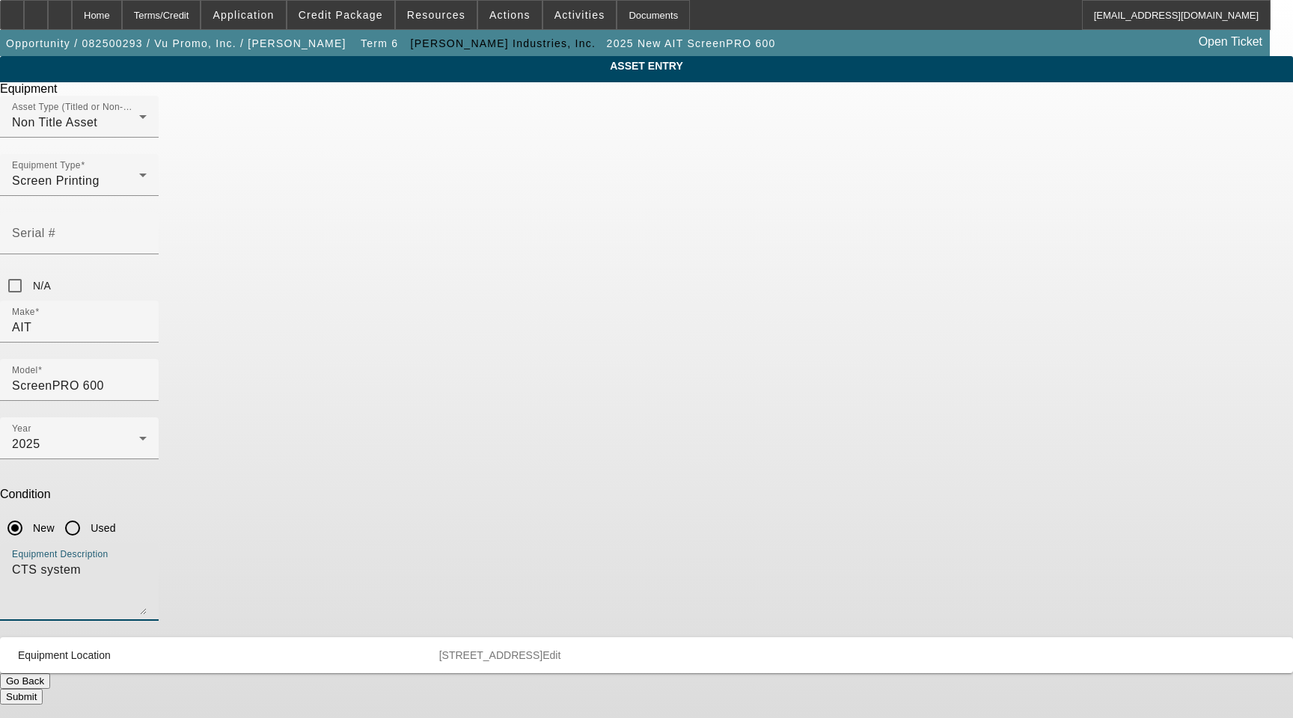
click at [147, 561] on textarea "CTS system" at bounding box center [79, 588] width 135 height 54
type textarea "CTS Unit with High Output Exposure System with (1) Pusher Frame and All Crating"
click at [560, 649] on span "Edit" at bounding box center [551, 655] width 18 height 12
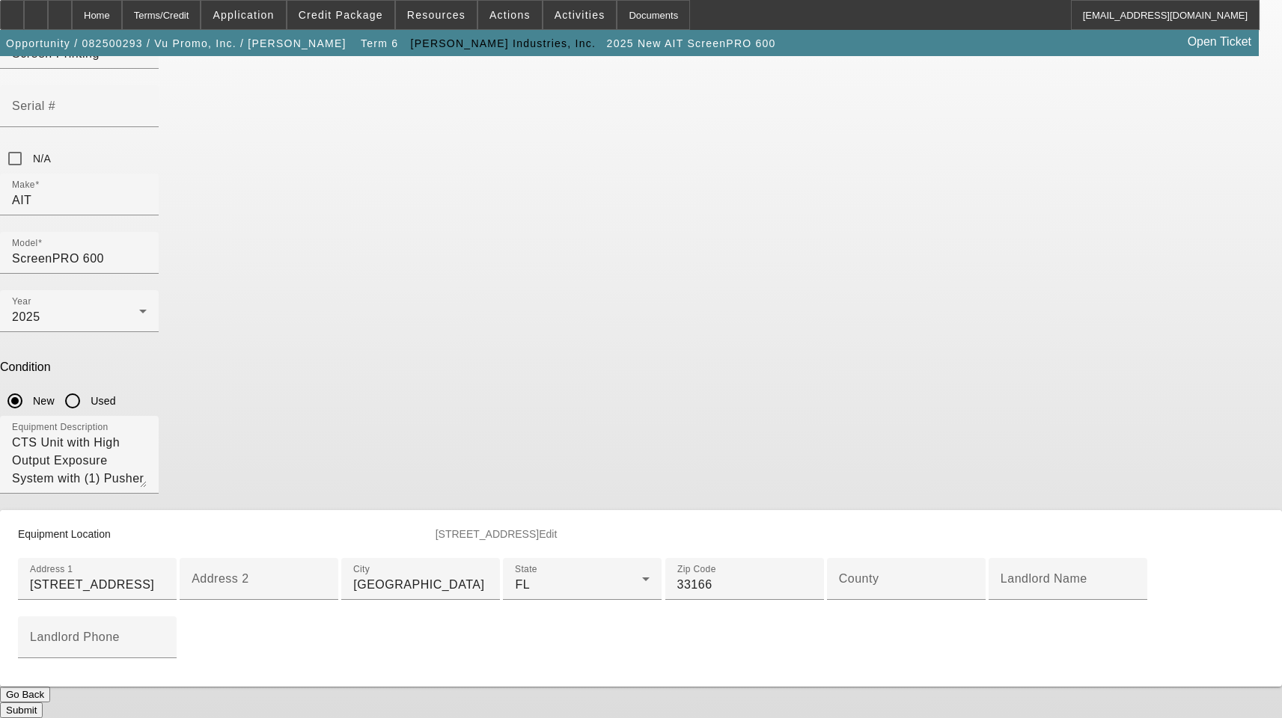
scroll to position [224, 0]
click at [839, 600] on div "County" at bounding box center [906, 579] width 135 height 42
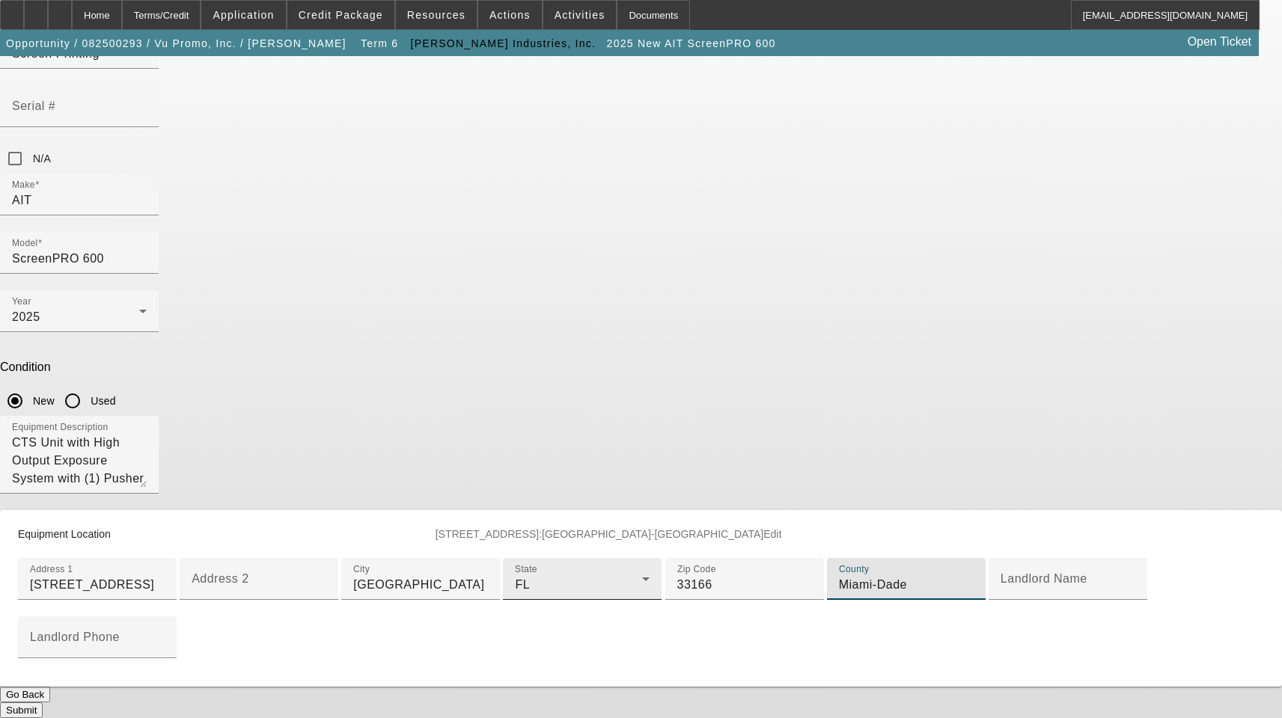
scroll to position [360, 0]
type input "Miami-Dade"
click at [43, 703] on button "Submit" at bounding box center [21, 711] width 43 height 16
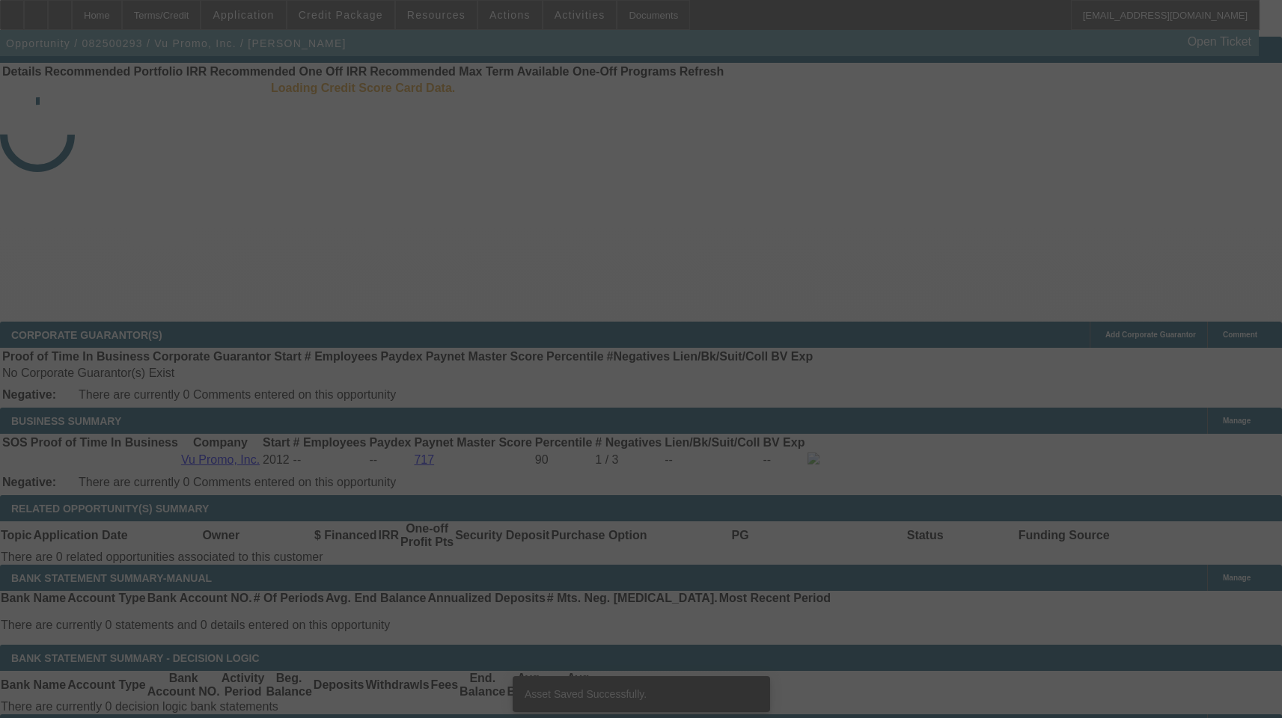
select select "3"
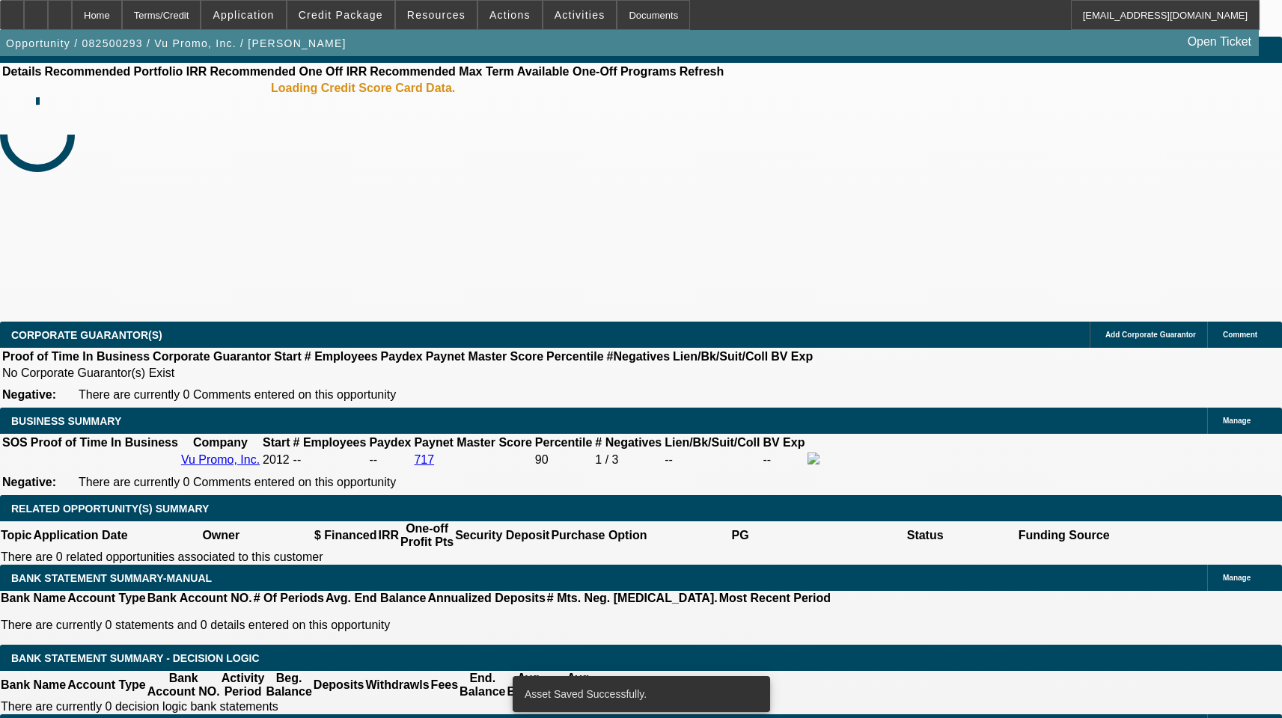
select select "0"
select select "2"
select select "0.1"
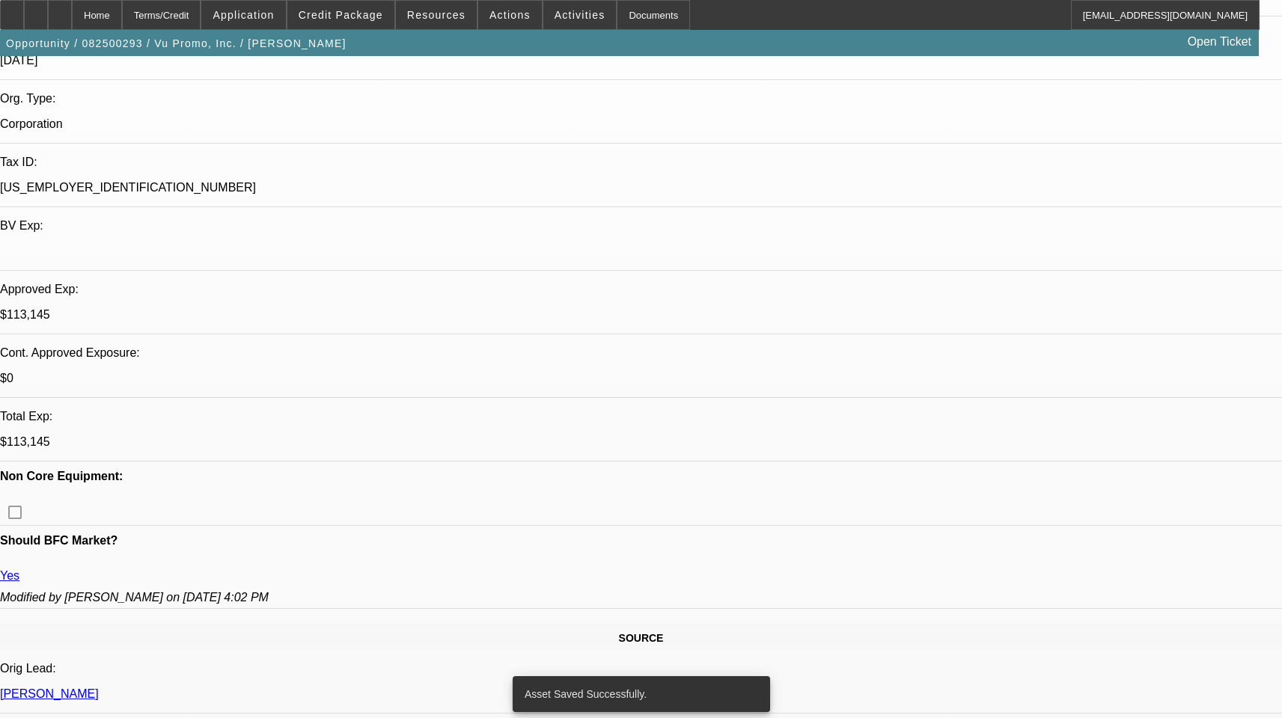
select select "1"
select select "2"
select select "4"
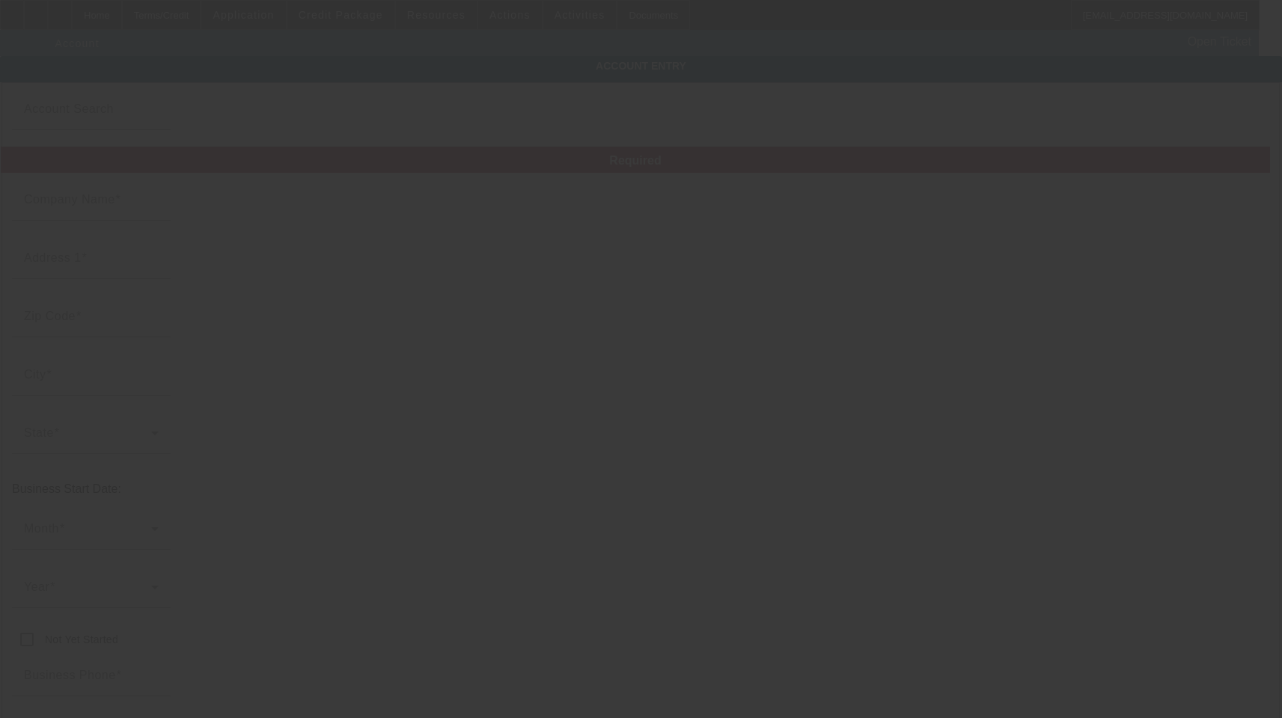
type input "Vu Promo, Inc."
type input "[STREET_ADDRESS]"
type input "33166"
type input "[GEOGRAPHIC_DATA]"
type input "[PHONE_NUMBER]"
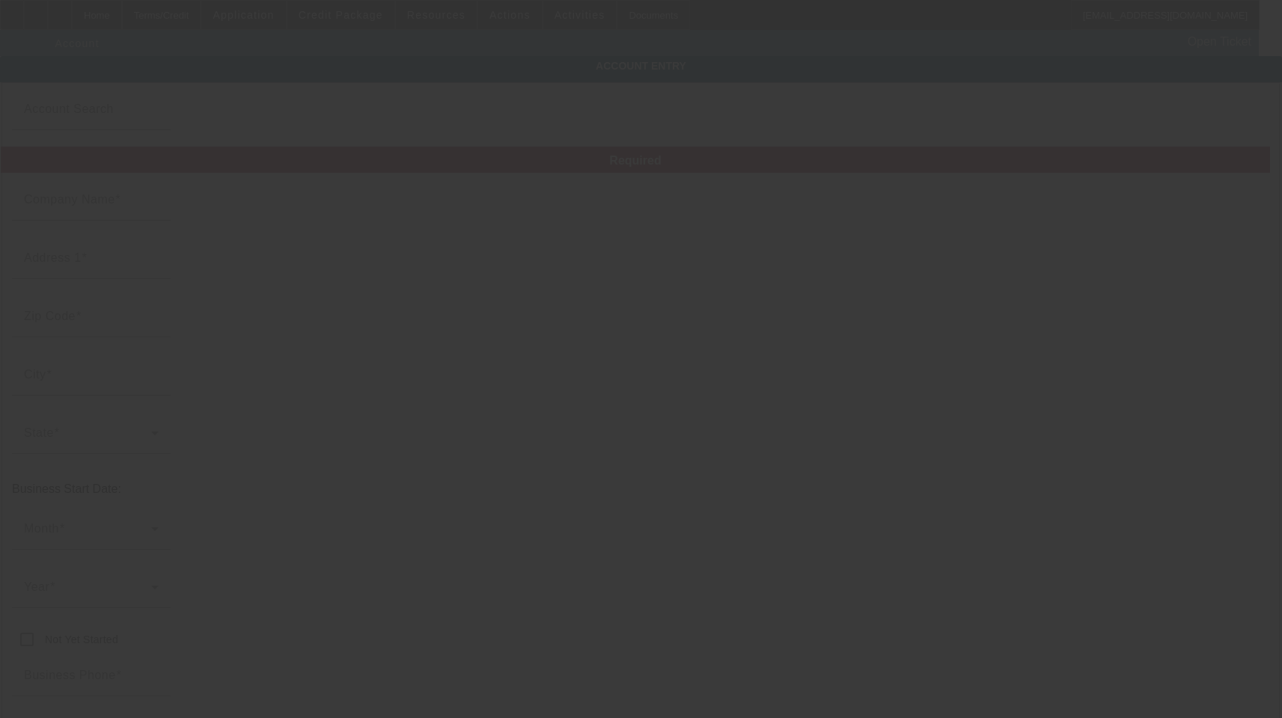
type input "[PERSON_NAME][EMAIL_ADDRESS][DOMAIN_NAME]"
type input "Miami-Dade"
type input "45-5450275"
type input "embroidery, screen printing, promotional products"
type input "[URL][DOMAIN_NAME]"
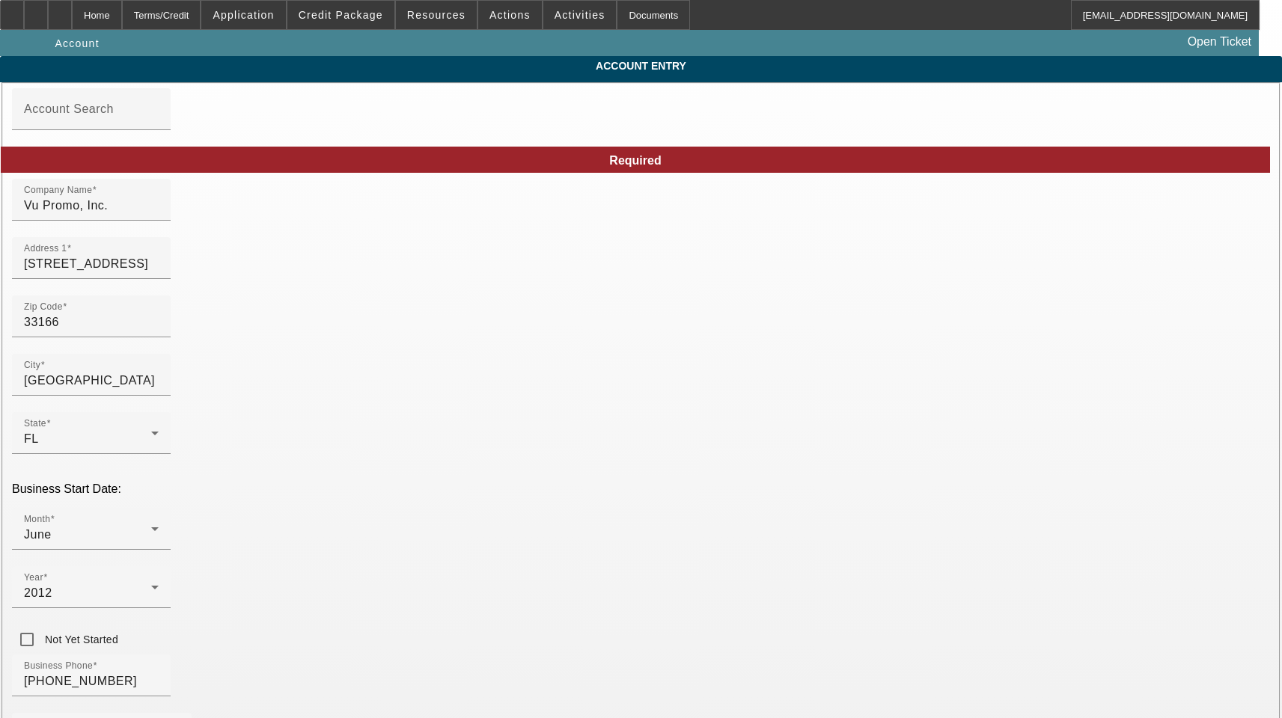
type input "[DATE]"
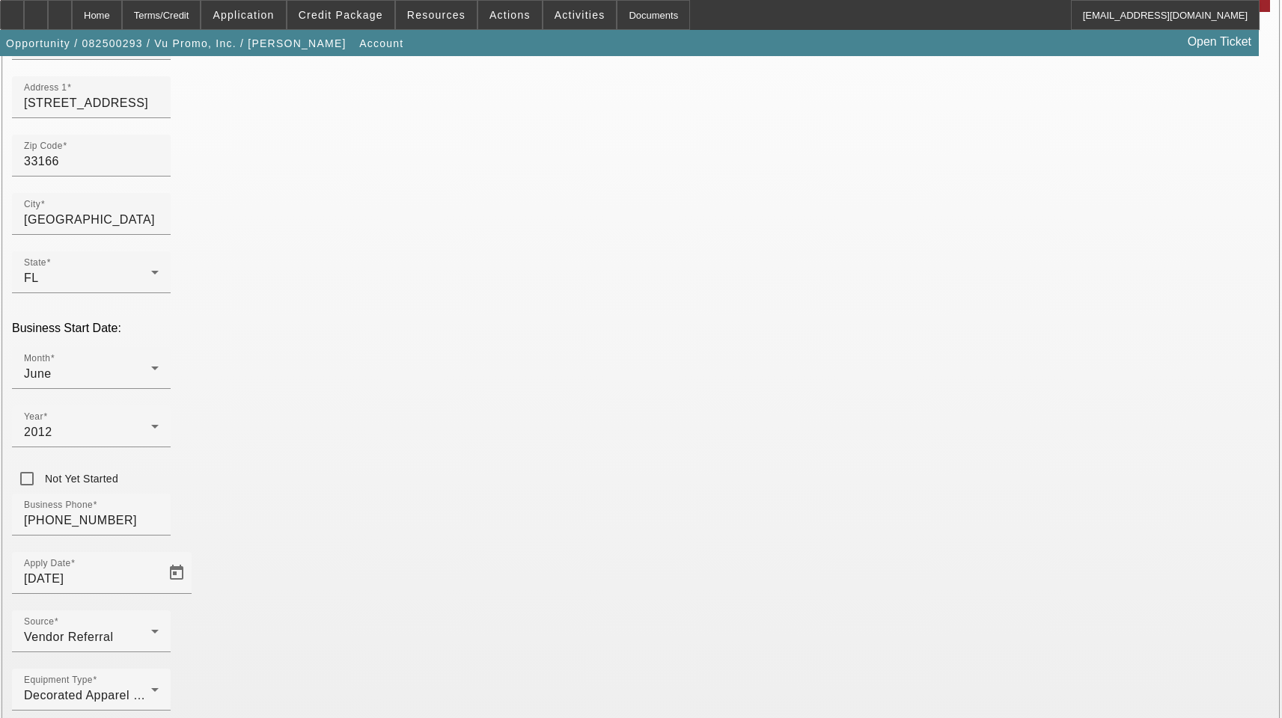
scroll to position [164, 0]
type input "[US_EMPLOYER_IDENTIFICATION_NUMBER]"
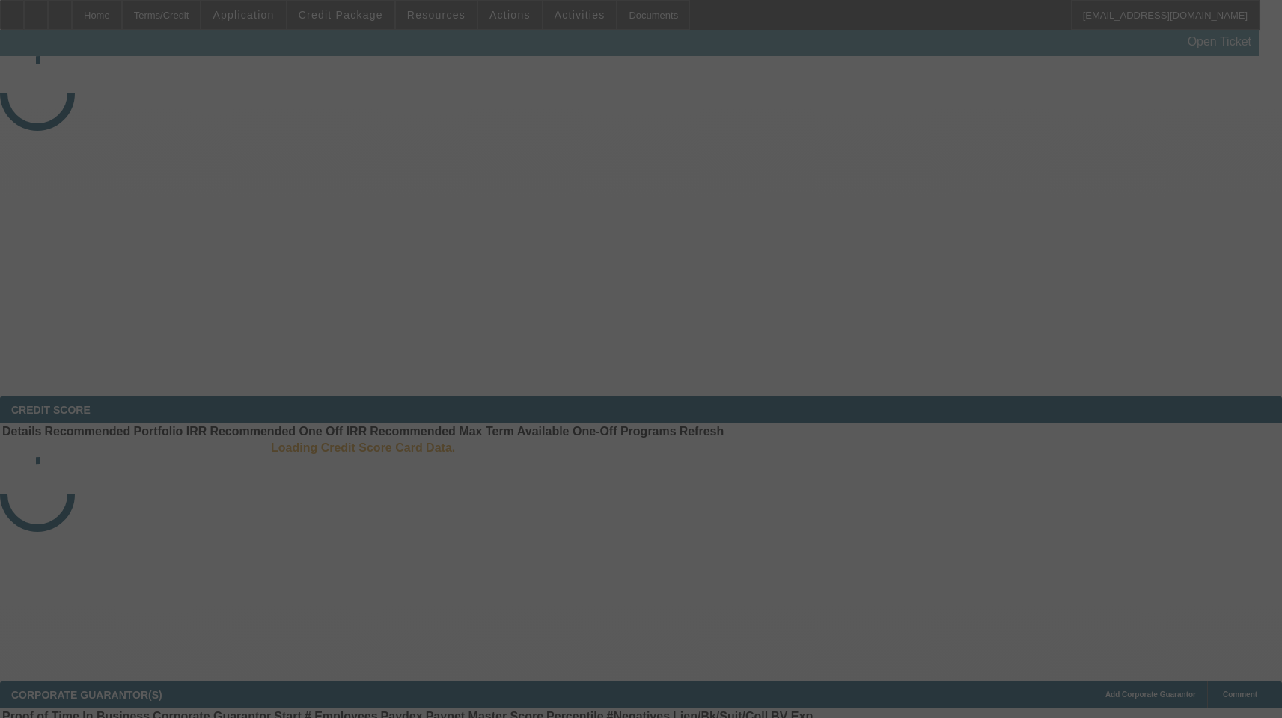
select select "3"
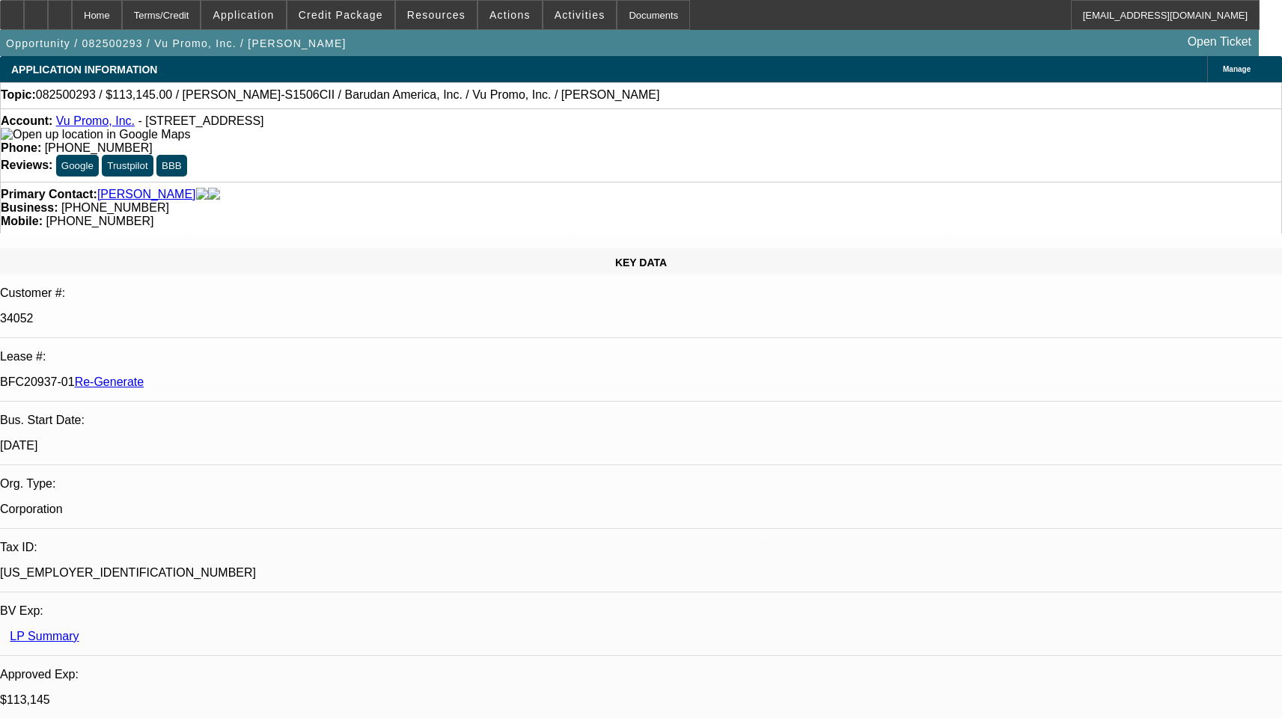
select select "0"
select select "2"
select select "0.1"
select select "1"
select select "2"
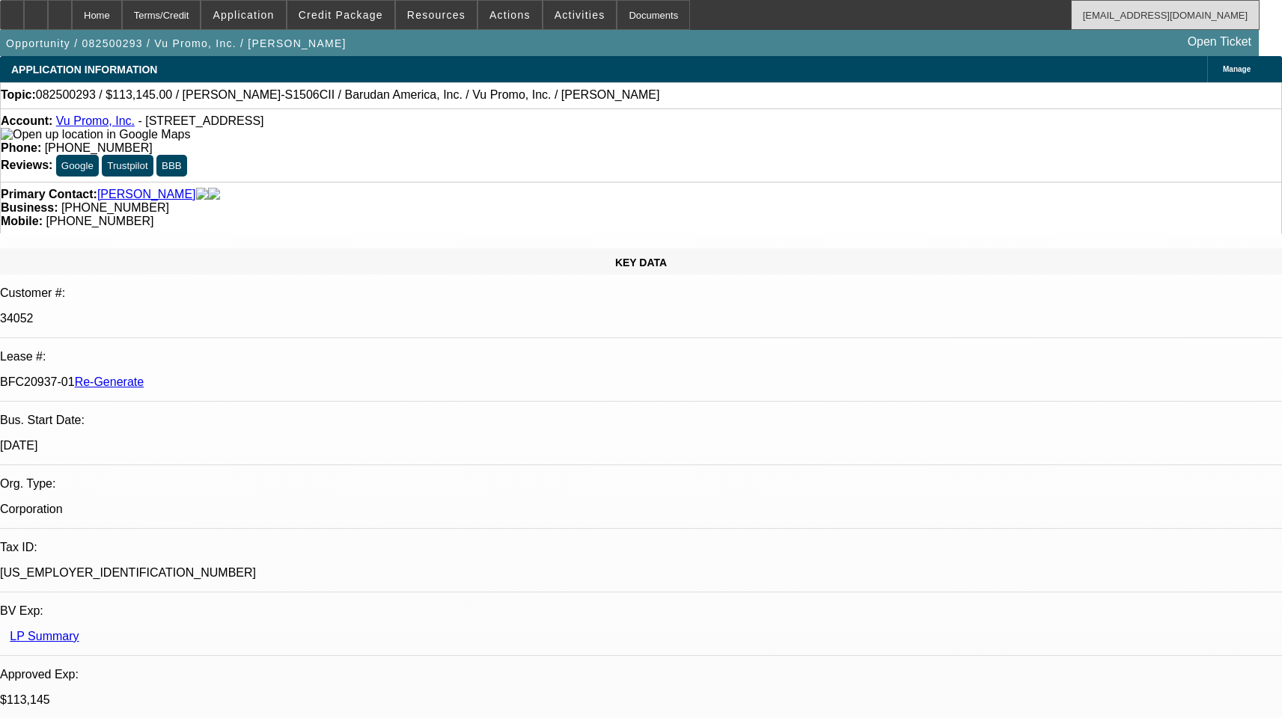
select select "4"
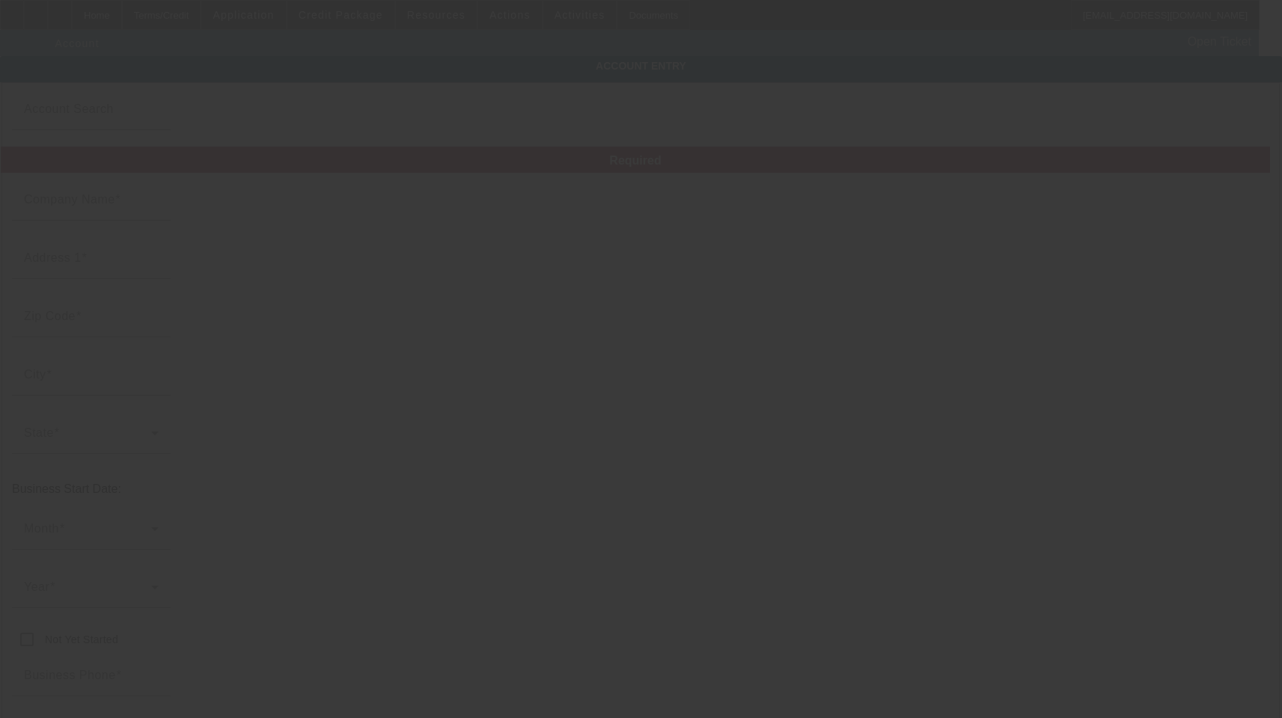
type input "Vu Promo, Inc."
type input "[STREET_ADDRESS]"
type input "33166"
type input "[GEOGRAPHIC_DATA]"
type input "[PHONE_NUMBER]"
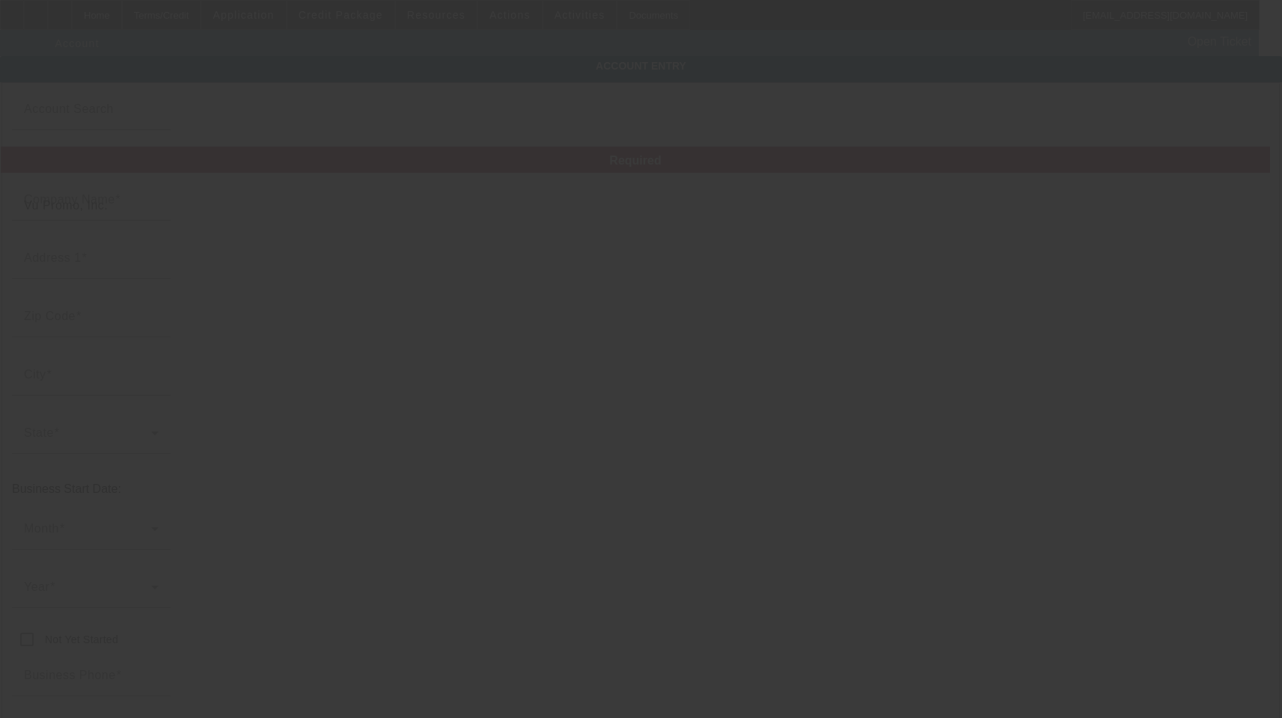
type input "[PERSON_NAME][EMAIL_ADDRESS][DOMAIN_NAME]"
type input "Miami-Dade"
type input "[US_EMPLOYER_IDENTIFICATION_NUMBER]"
type input "embroidery, screen printing, promotional products"
type input "[URL][DOMAIN_NAME]"
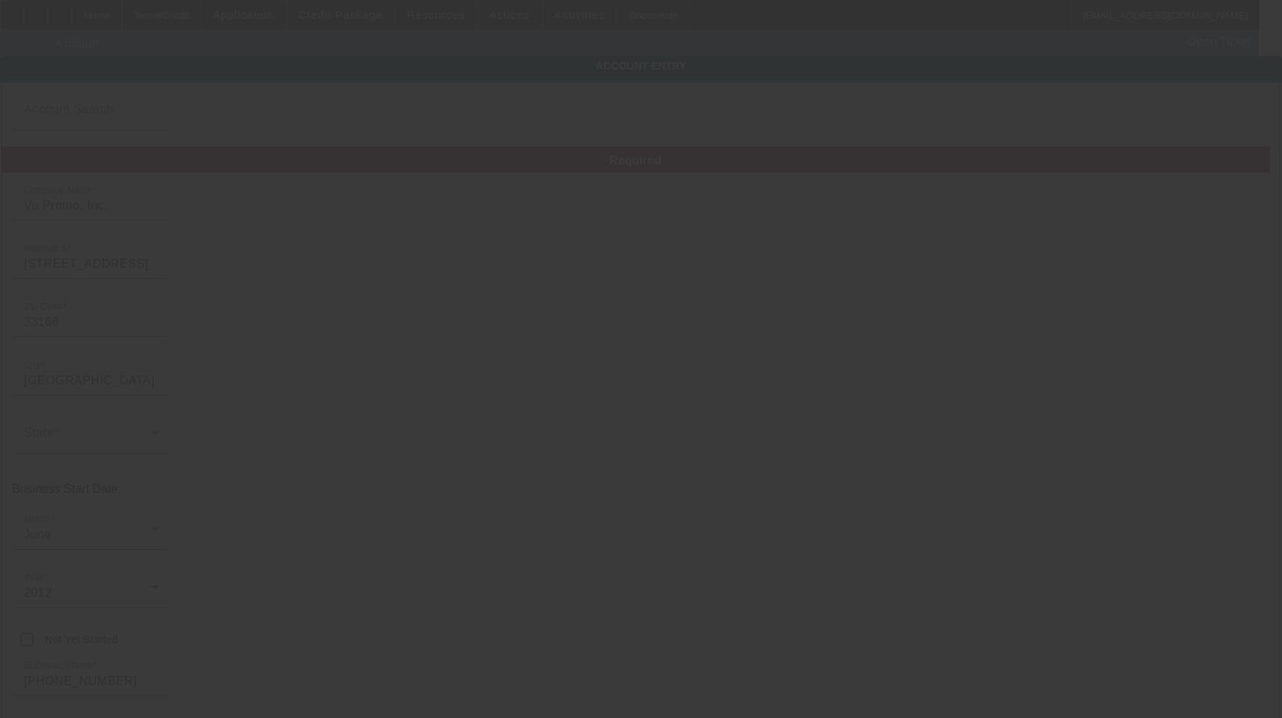
type input "[DATE]"
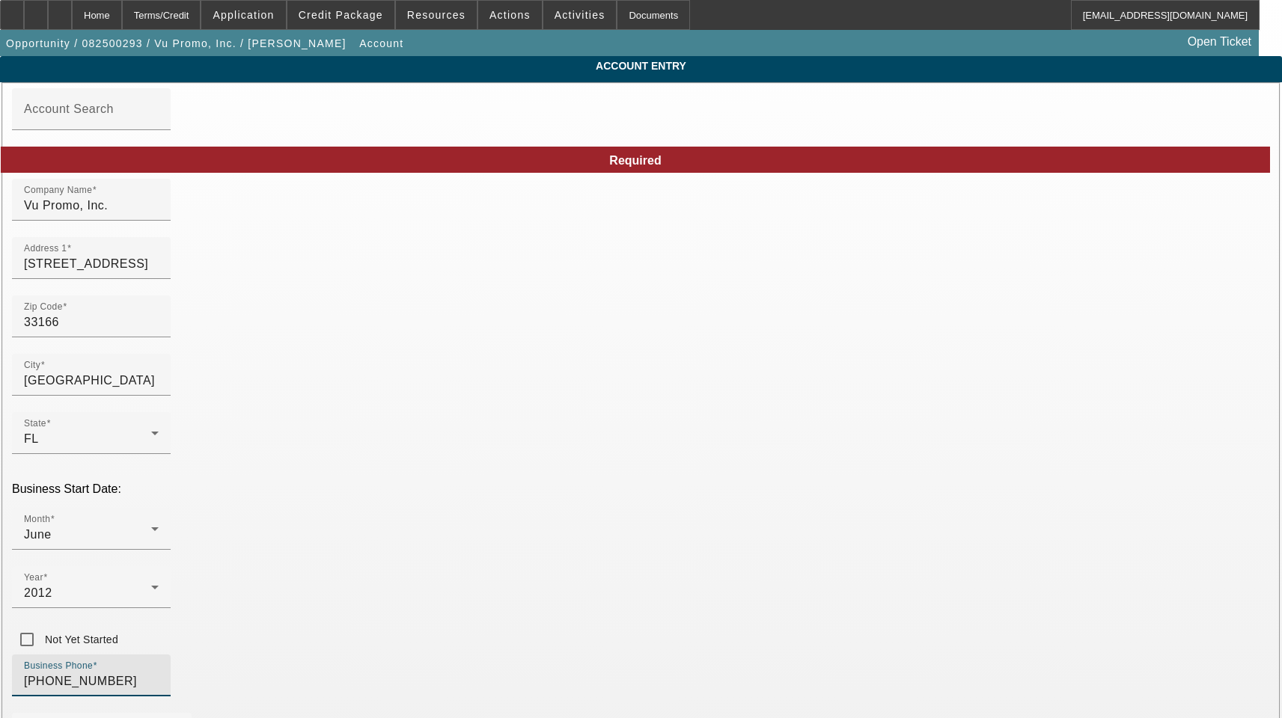
drag, startPoint x: 307, startPoint y: 529, endPoint x: 58, endPoint y: 511, distance: 249.0
paste input "305) 888-4430"
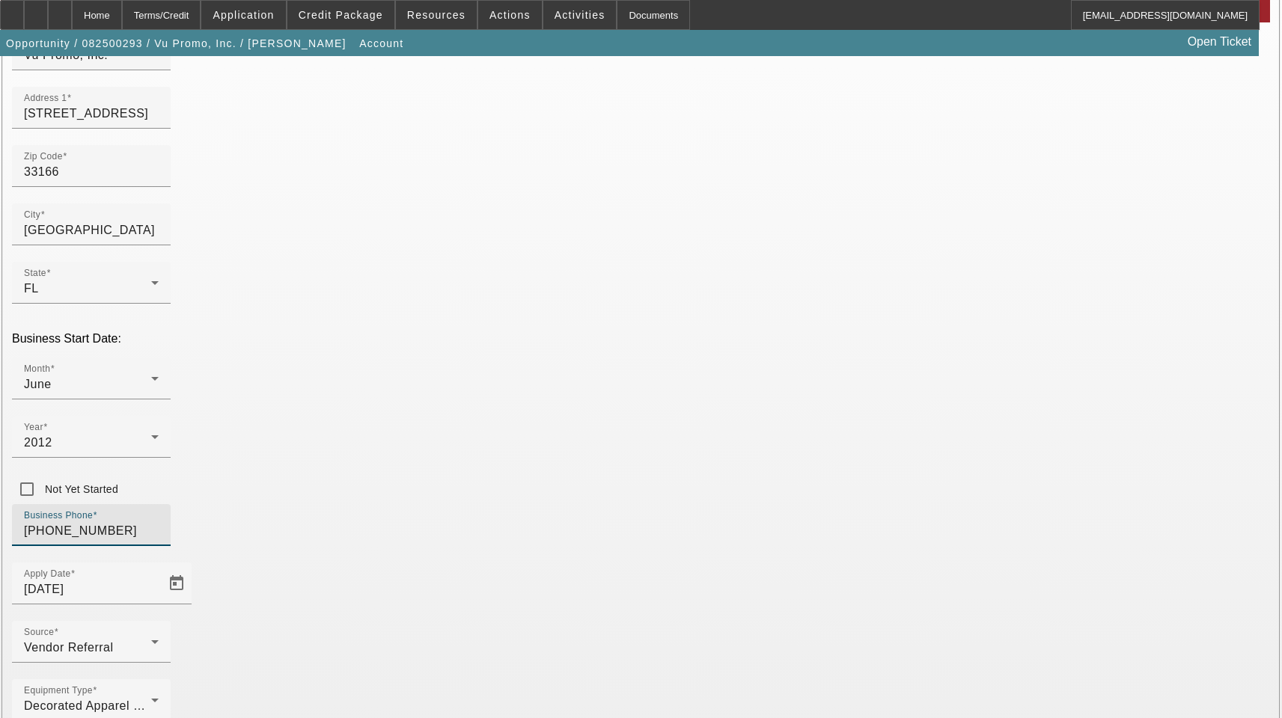
scroll to position [164, 0]
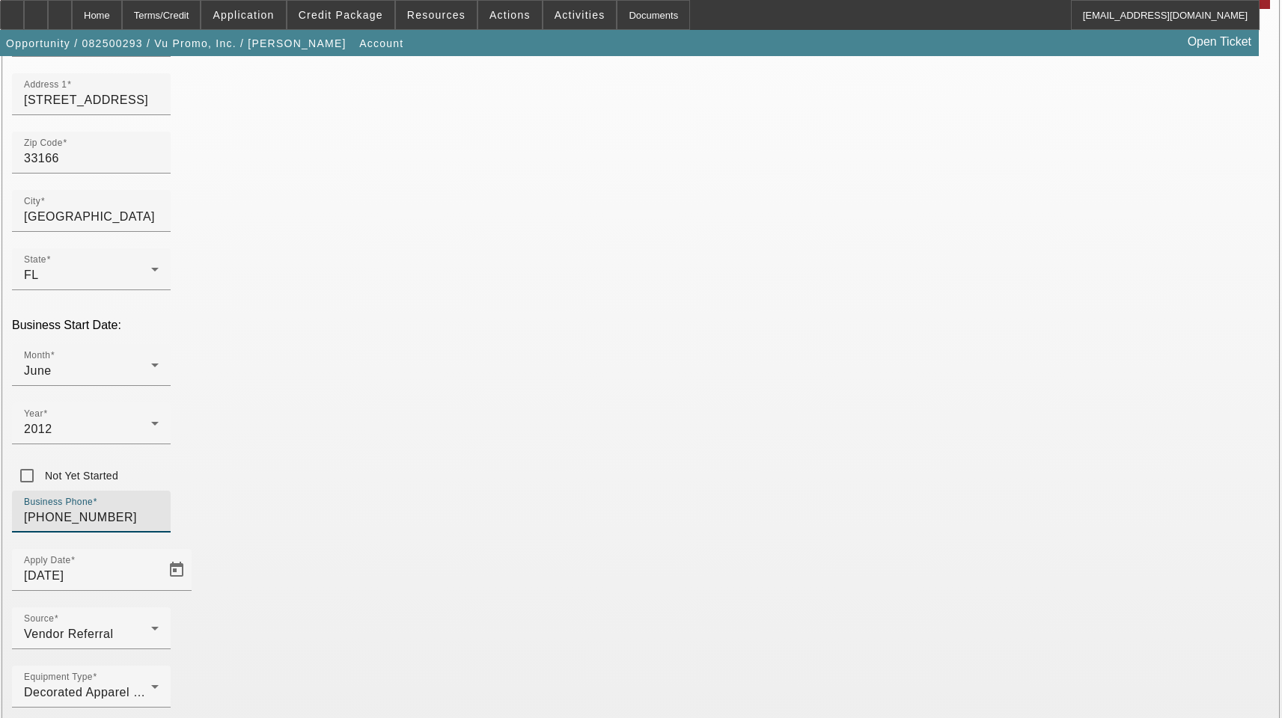
type input "[PHONE_NUMBER]"
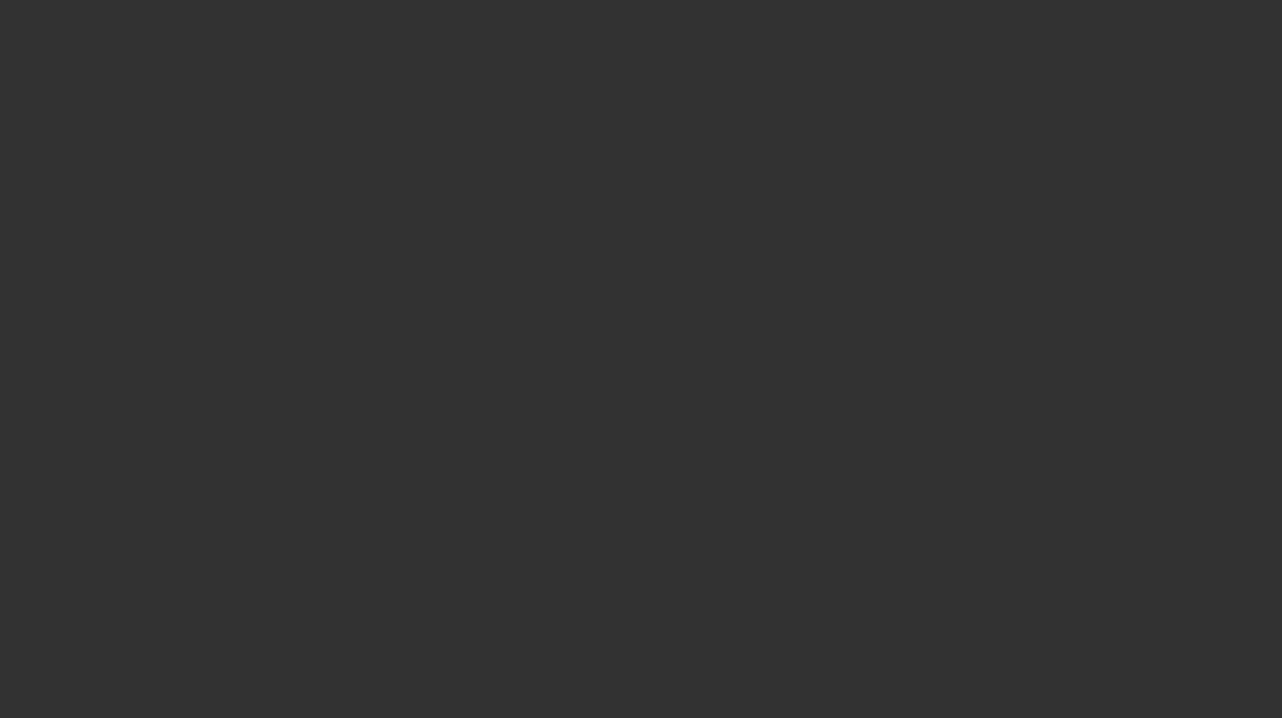
select select "3"
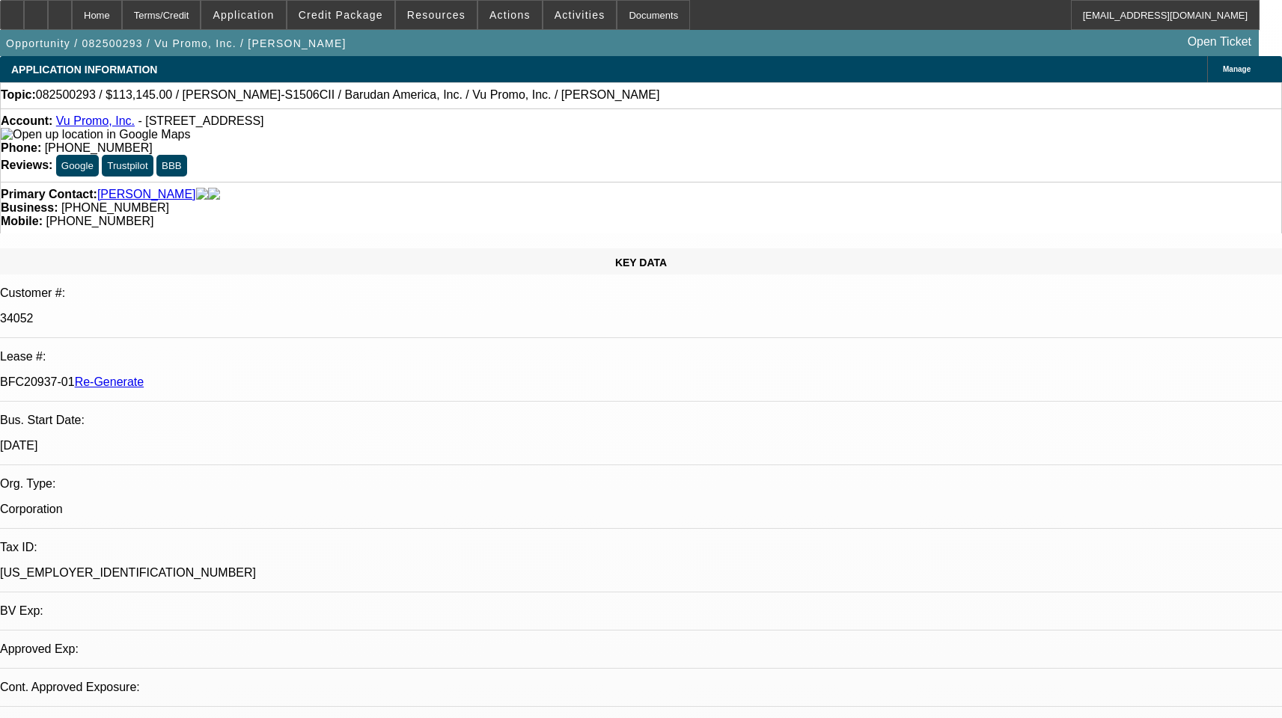
select select "0"
select select "2"
select select "0.1"
select select "1"
select select "2"
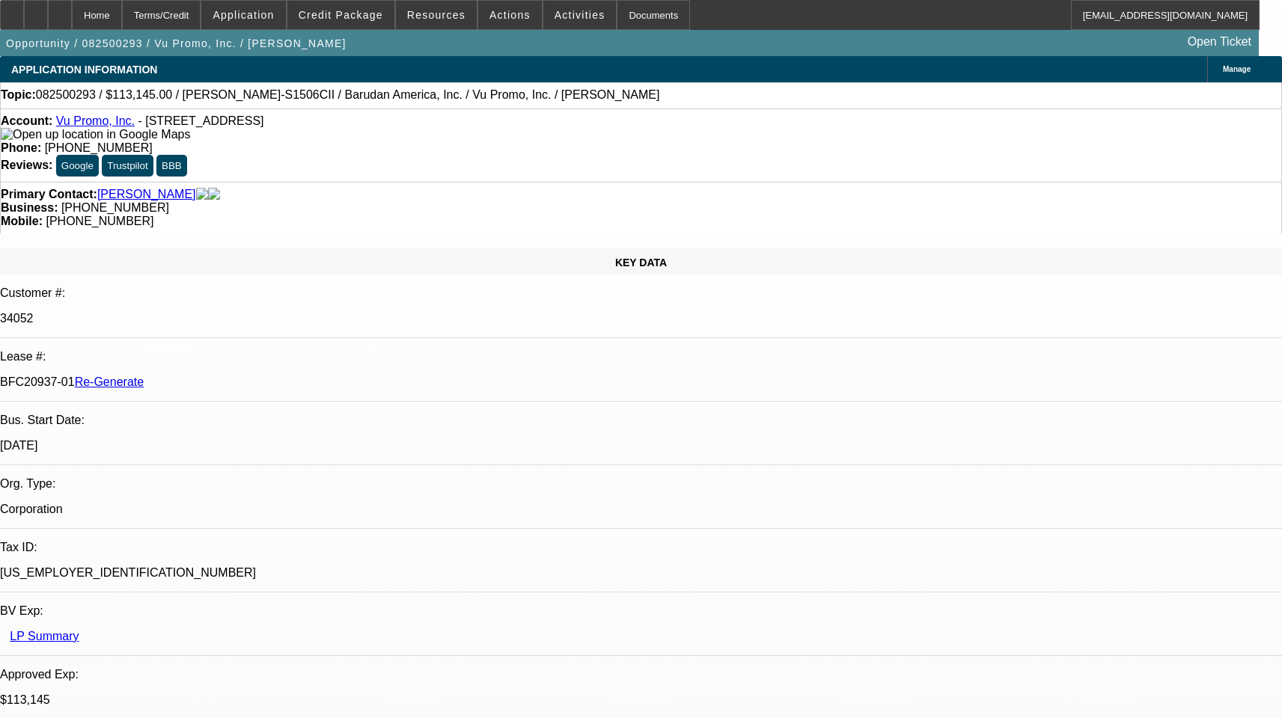
select select "4"
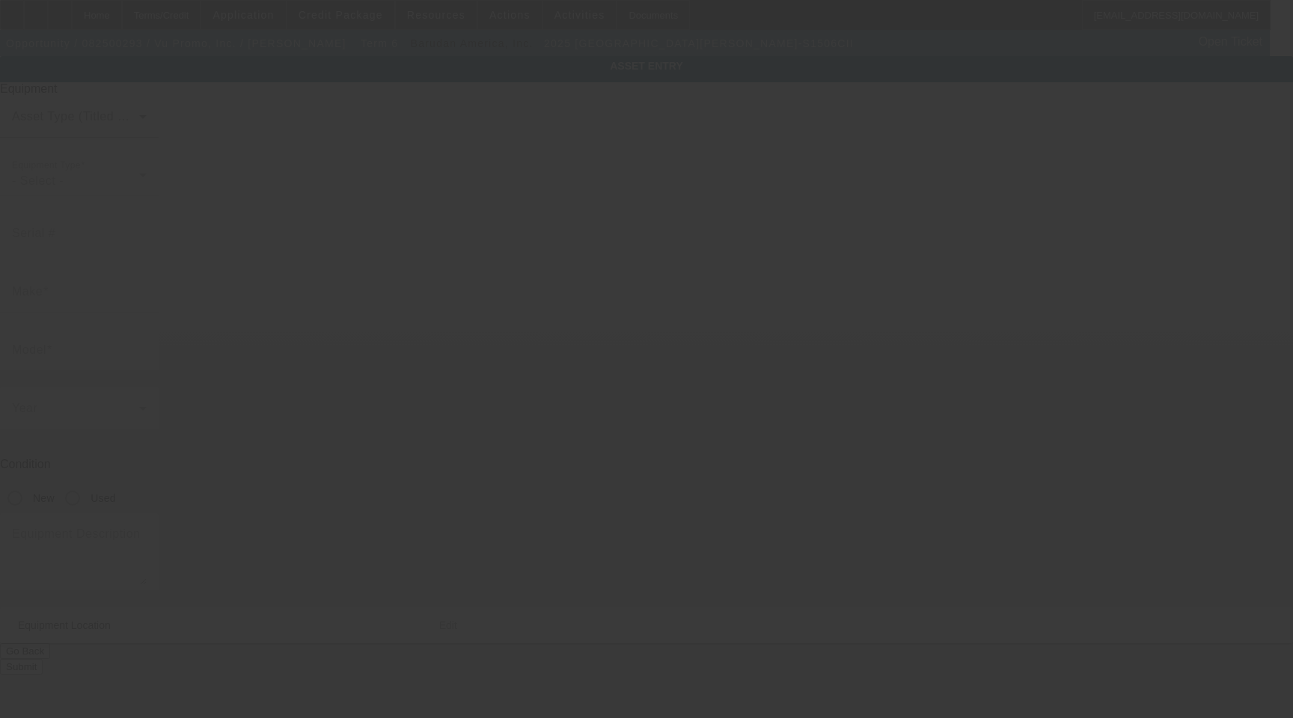
type input "Barudan"
type input "BEKY-S1506CII"
radio input "true"
type textarea "6 Head 15 Needle Embroidery Machine, (12 each) 12cm, 15cm, 18cm, 300x290, 330x4…"
type input "6726 NW 72nd Ave"
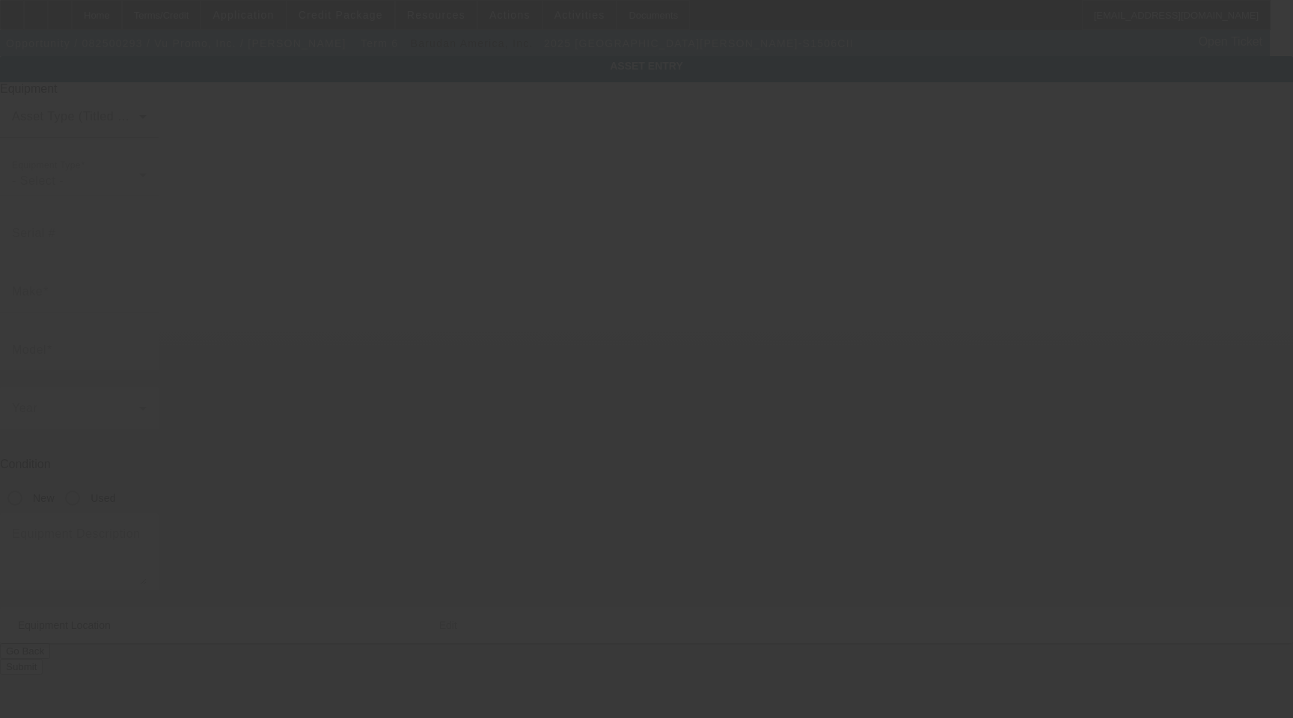
type input "Miami"
type input "33166"
type input "Miami-Dade"
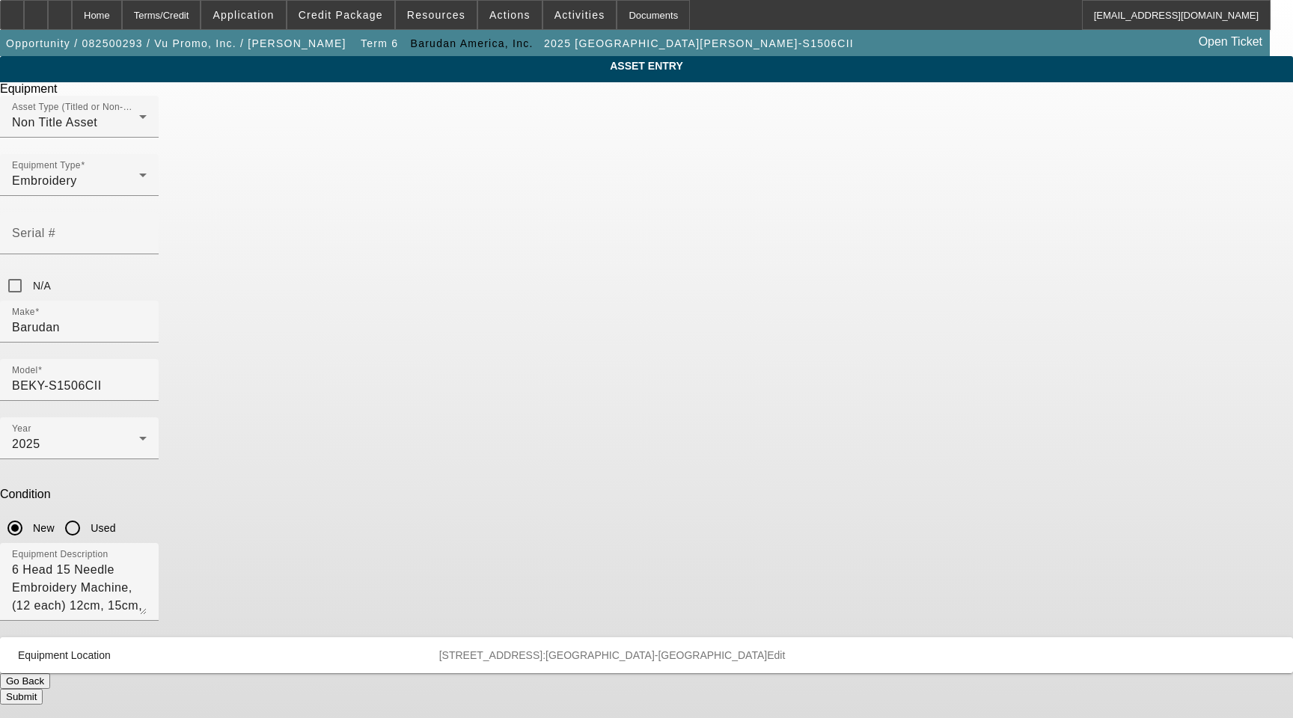
click at [785, 649] on span "Edit" at bounding box center [776, 655] width 18 height 12
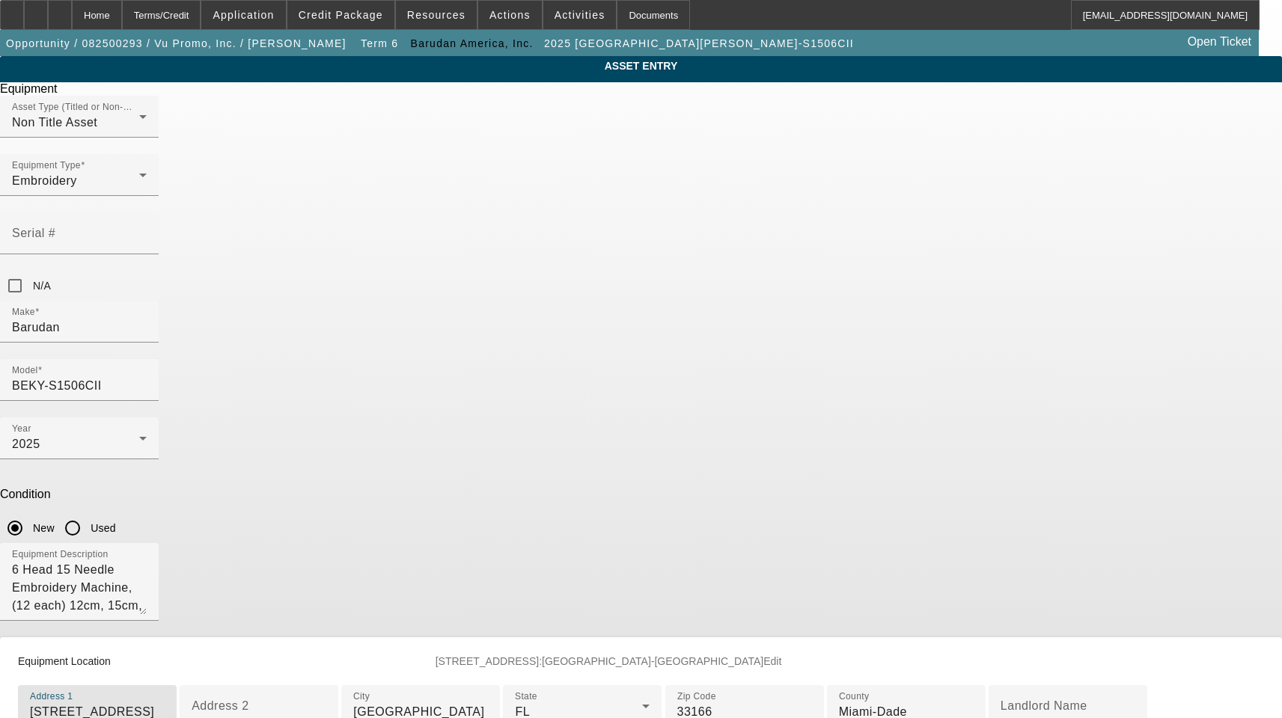
drag, startPoint x: 571, startPoint y: 545, endPoint x: 337, endPoint y: 540, distance: 233.5
click at [337, 540] on div "ASSET ENTRY Delete asset Equipment Asset Type (Titled or Non-Titled) Non Title …" at bounding box center [641, 450] width 1282 height 789
paste input "7718 NW 54th St"
type input "7718 NW 54th St"
type input "Doral"
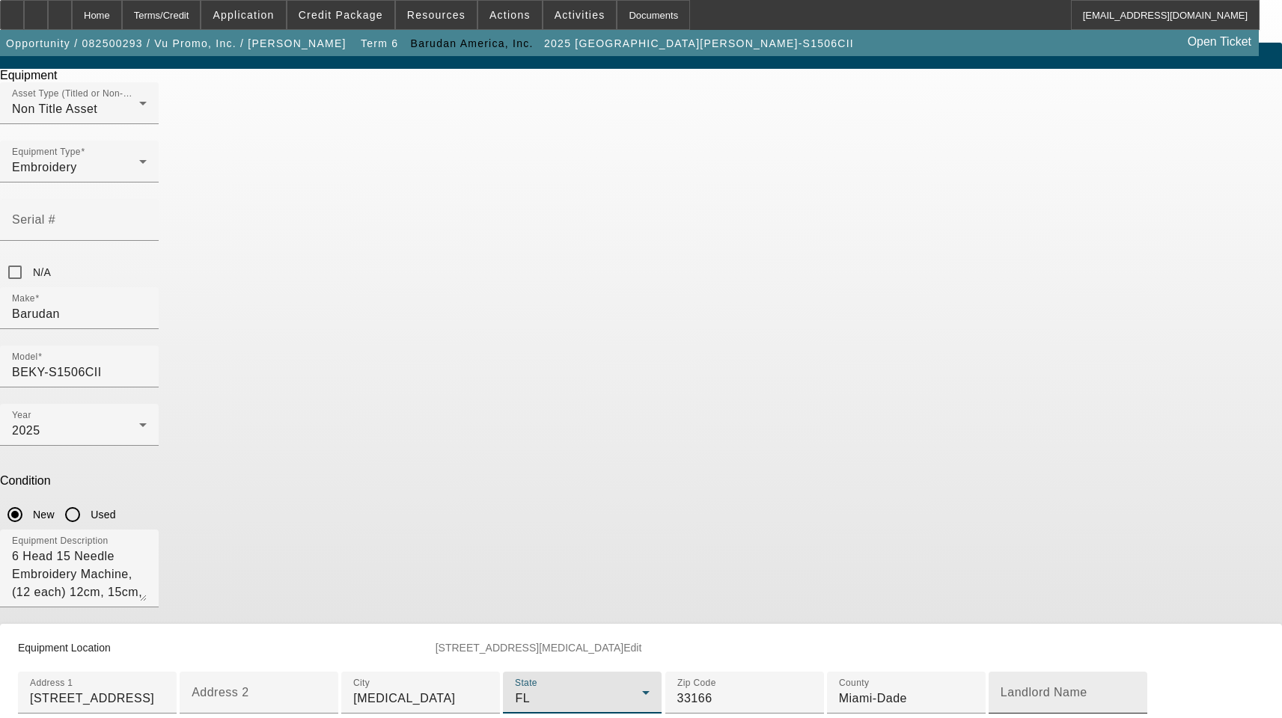
scroll to position [360, 0]
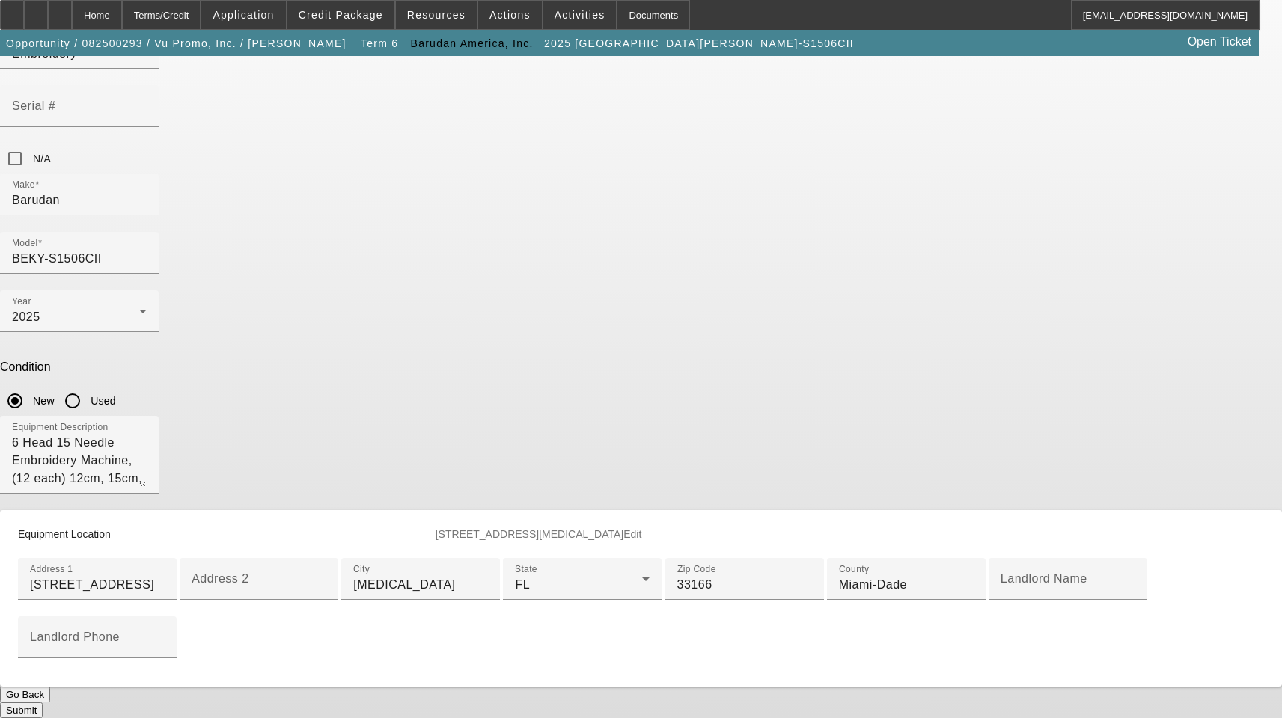
click at [43, 703] on button "Submit" at bounding box center [21, 711] width 43 height 16
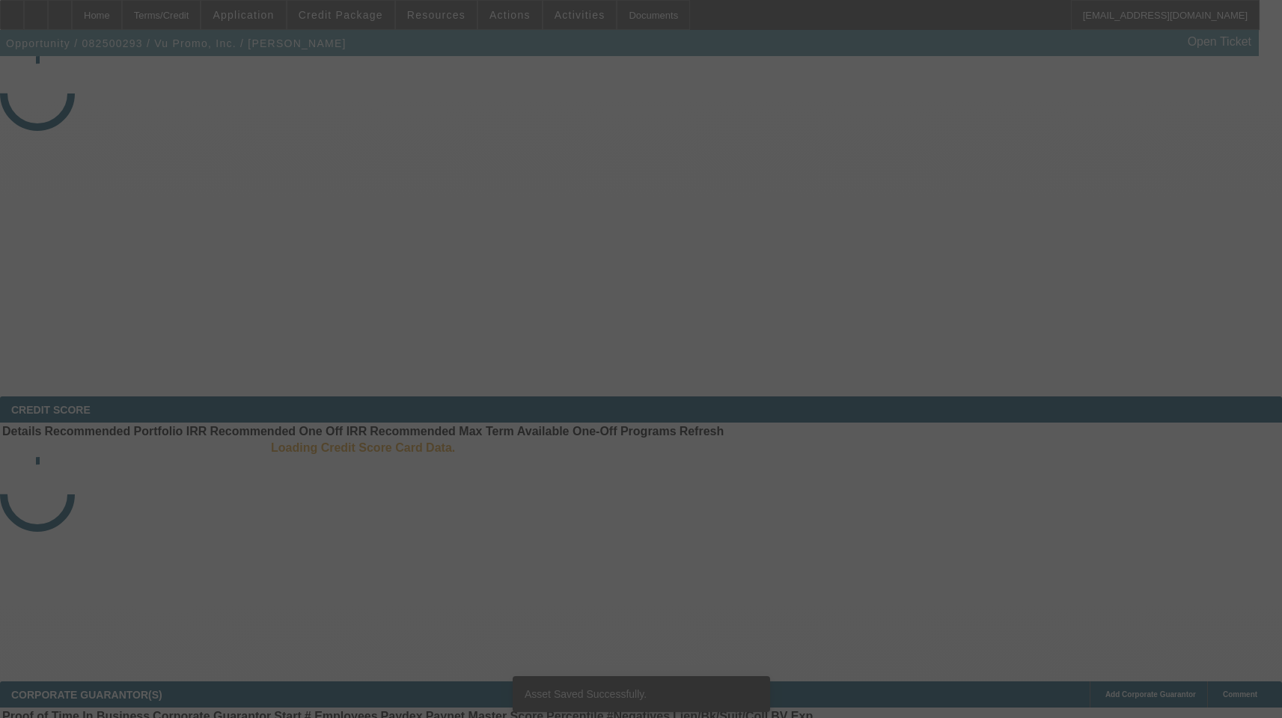
select select "3"
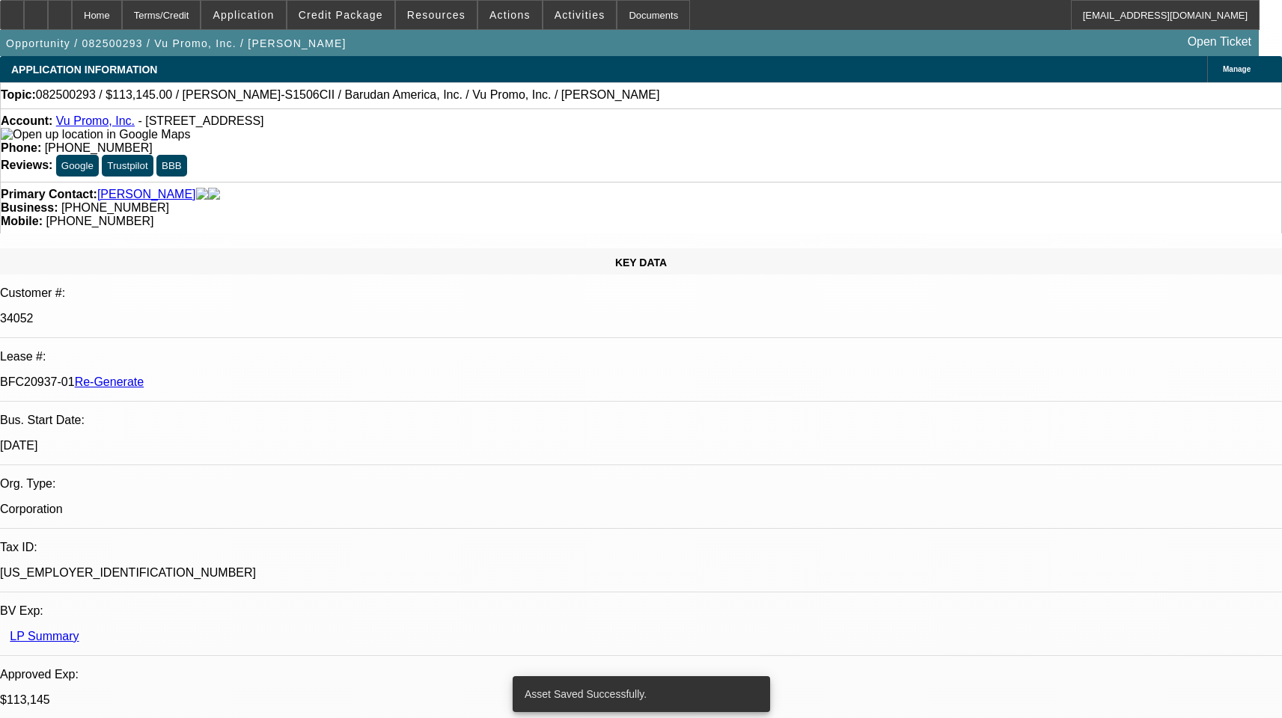
select select "0"
select select "2"
select select "0.1"
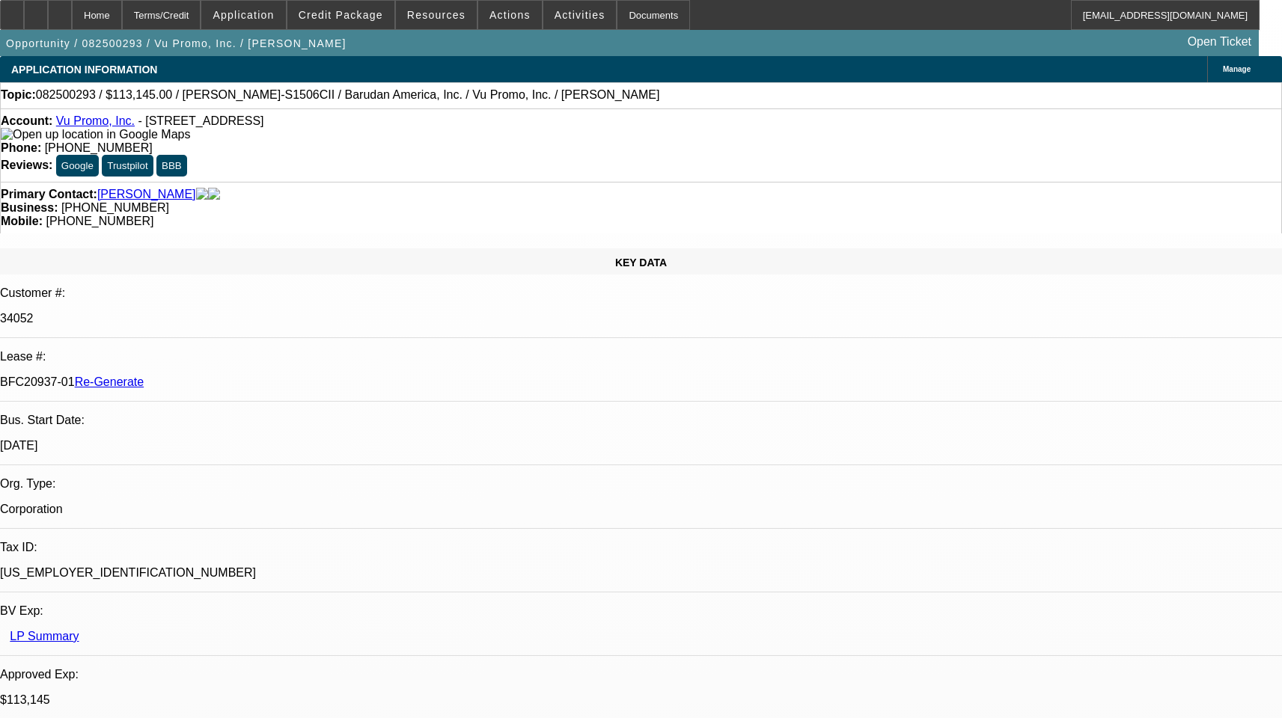
select select "1"
select select "2"
select select "4"
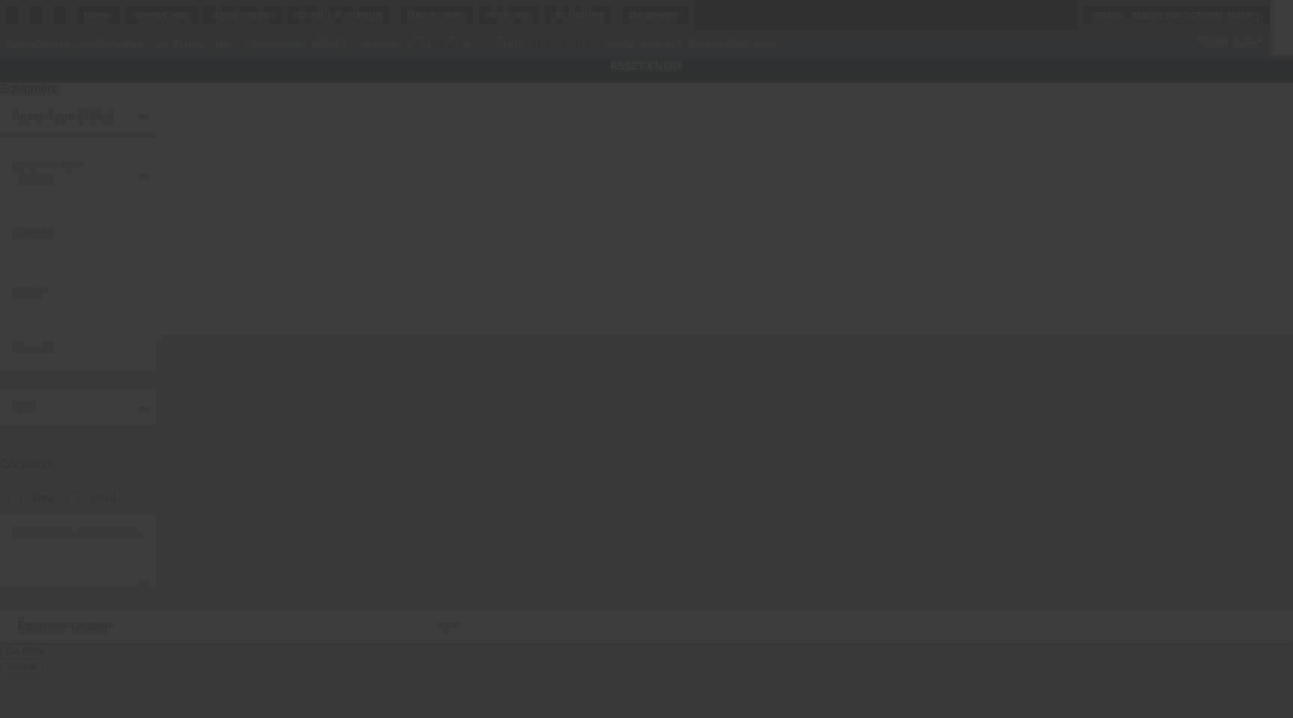
type input "AIT"
type input "ScreenPRO 600"
radio input "true"
type textarea "CTS Unit with High Output Exposure System with (1) Pusher Frame and All Crating"
type input "[STREET_ADDRESS]"
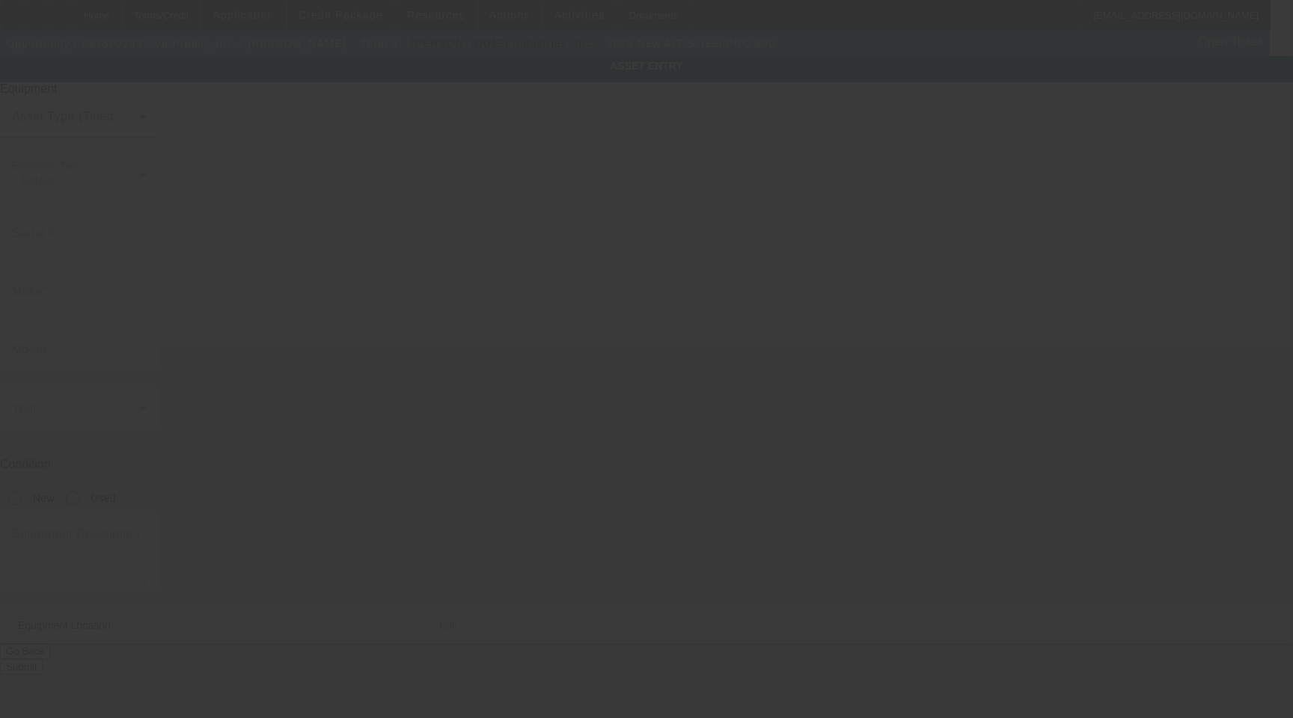
type input "[GEOGRAPHIC_DATA]"
type input "33166"
type input "Miami-Dade"
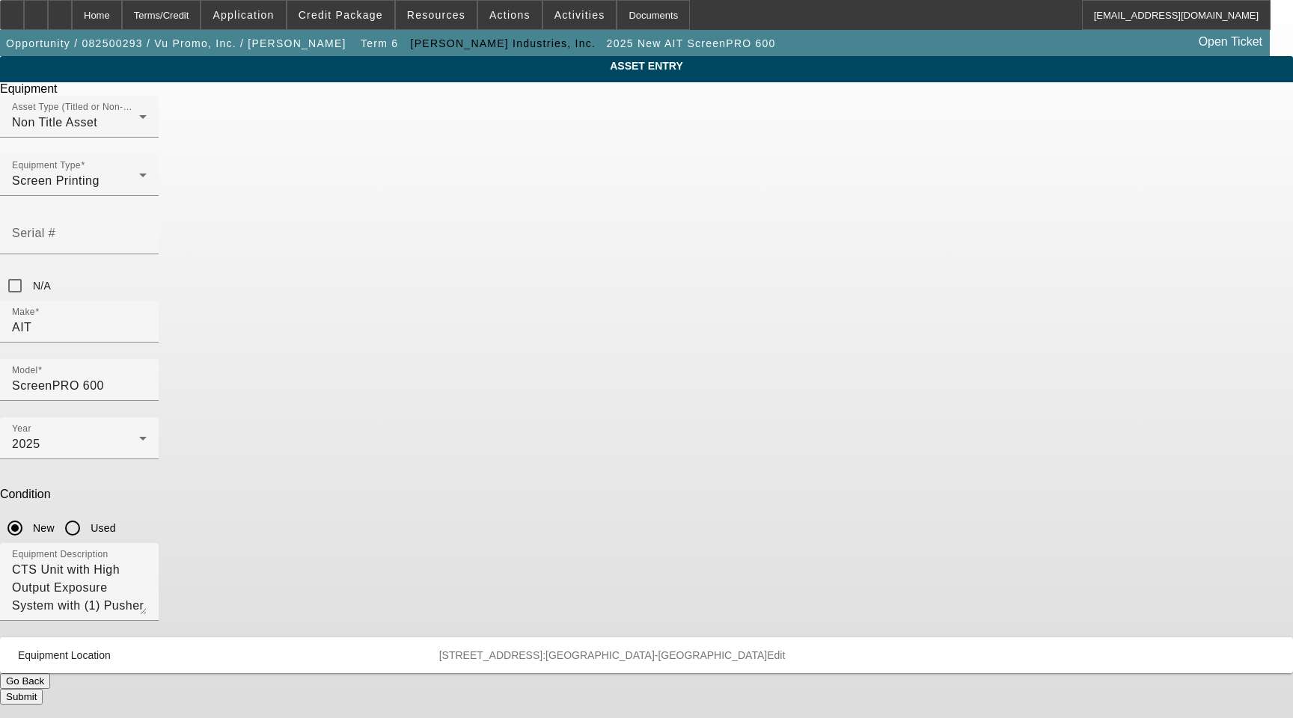
click at [785, 649] on span "Edit" at bounding box center [776, 655] width 18 height 12
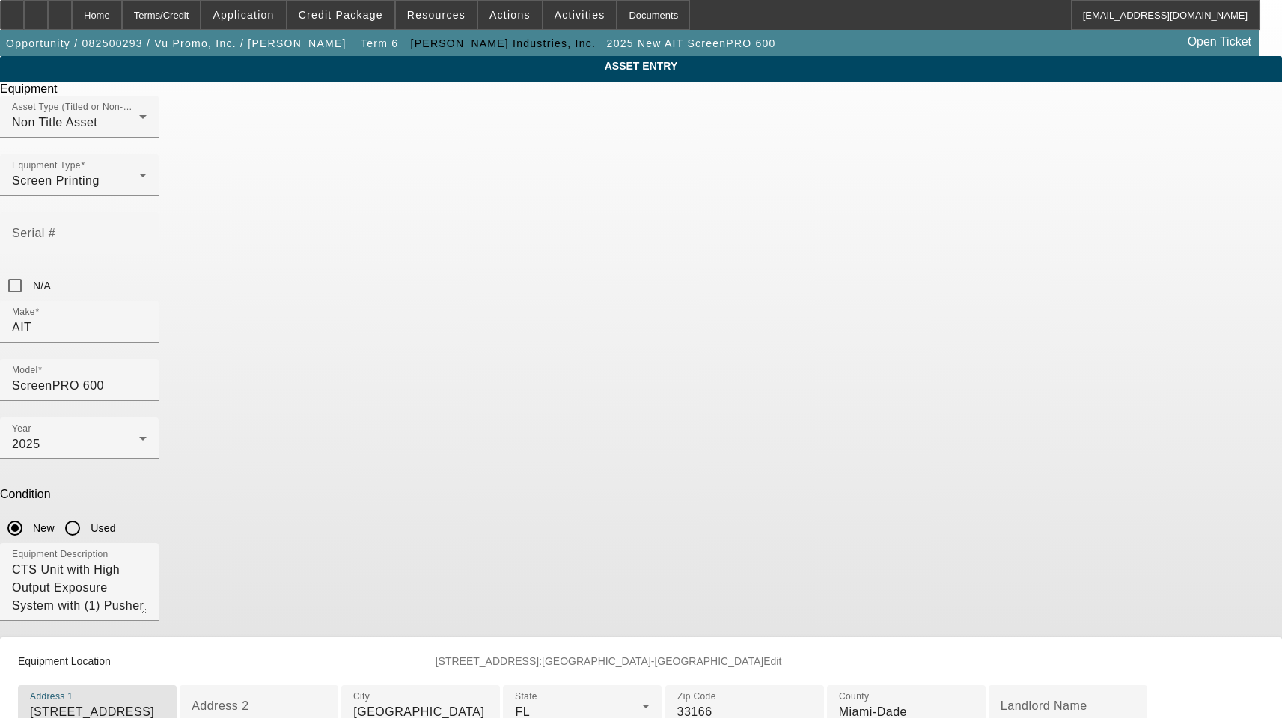
drag, startPoint x: 592, startPoint y: 553, endPoint x: 302, endPoint y: 560, distance: 289.6
click at [304, 560] on div "ASSET ENTRY Delete asset Equipment Asset Type (Titled or Non-Titled) Non Title …" at bounding box center [641, 450] width 1282 height 789
paste input "7718 NW 54th St"
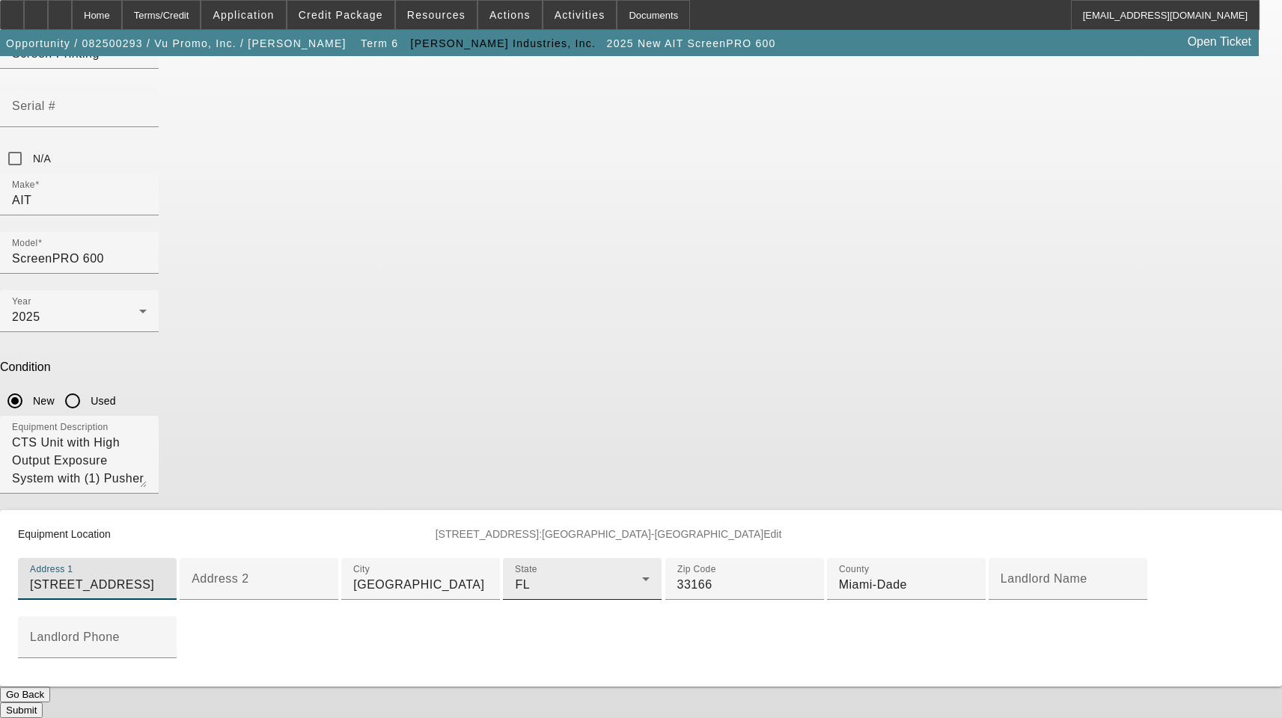
scroll to position [224, 0]
type input "7718 NW 54th St"
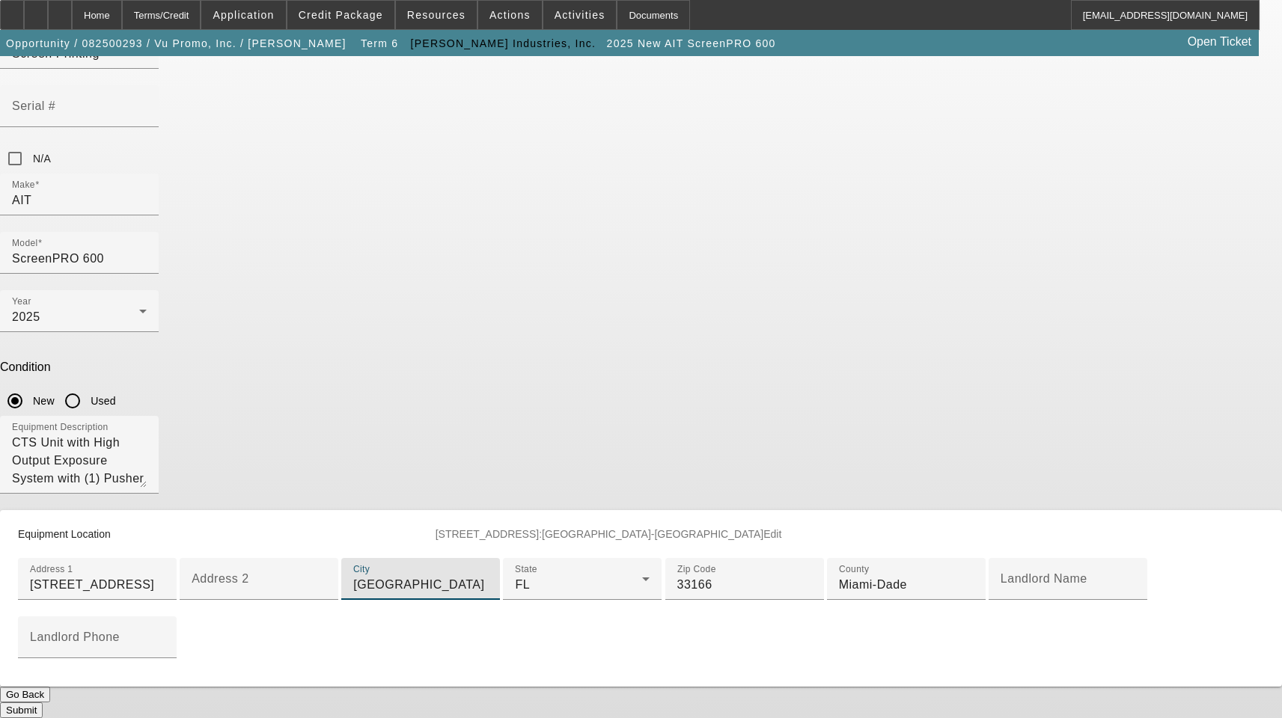
drag, startPoint x: 547, startPoint y: 435, endPoint x: 305, endPoint y: 426, distance: 241.8
click at [330, 432] on div "ASSET ENTRY Delete asset Equipment Asset Type (Titled or Non-Titled) Non Title …" at bounding box center [641, 323] width 1282 height 789
type input "Doral"
click at [43, 703] on button "Submit" at bounding box center [21, 711] width 43 height 16
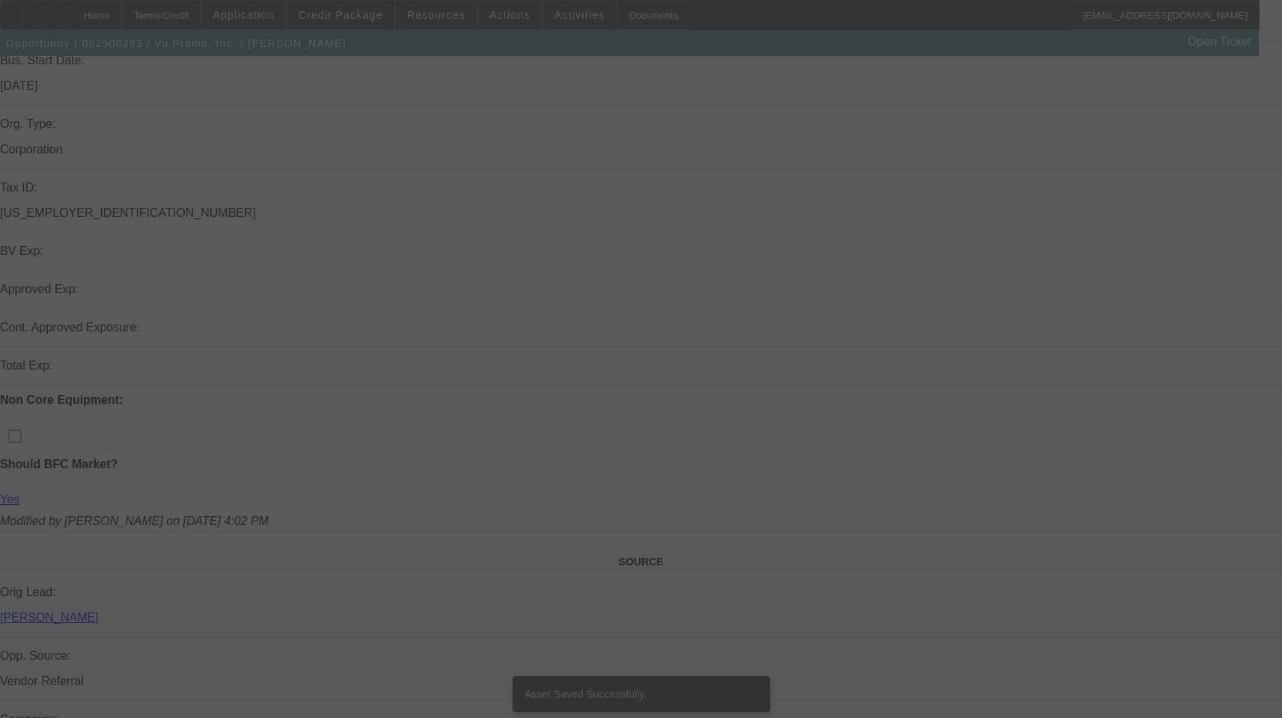
select select "3"
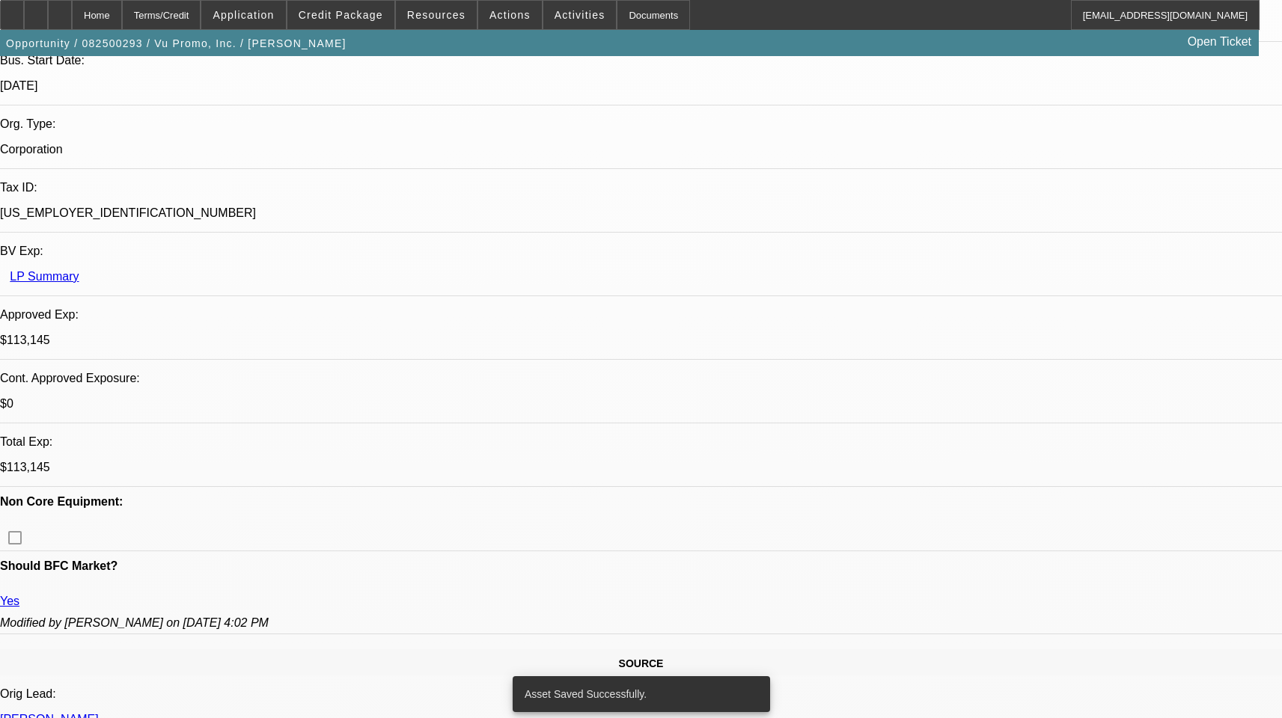
select select "0"
select select "2"
select select "0.1"
select select "4"
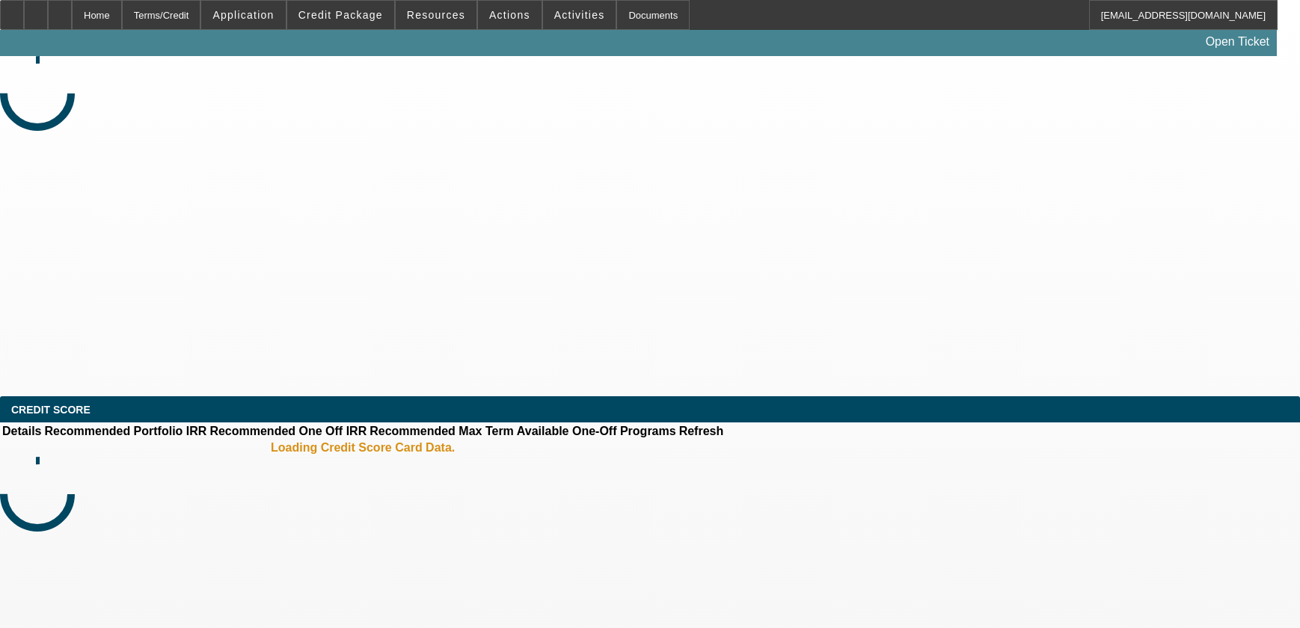
select select "3"
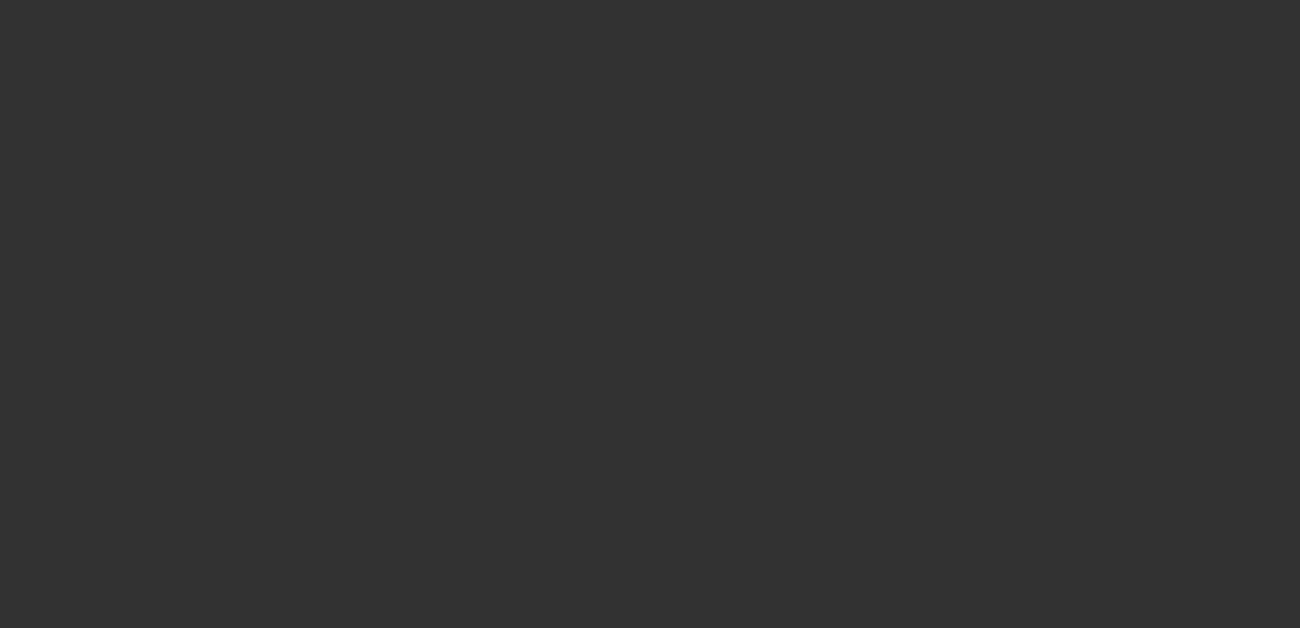
select select "0"
select select "2"
select select "0.1"
select select "4"
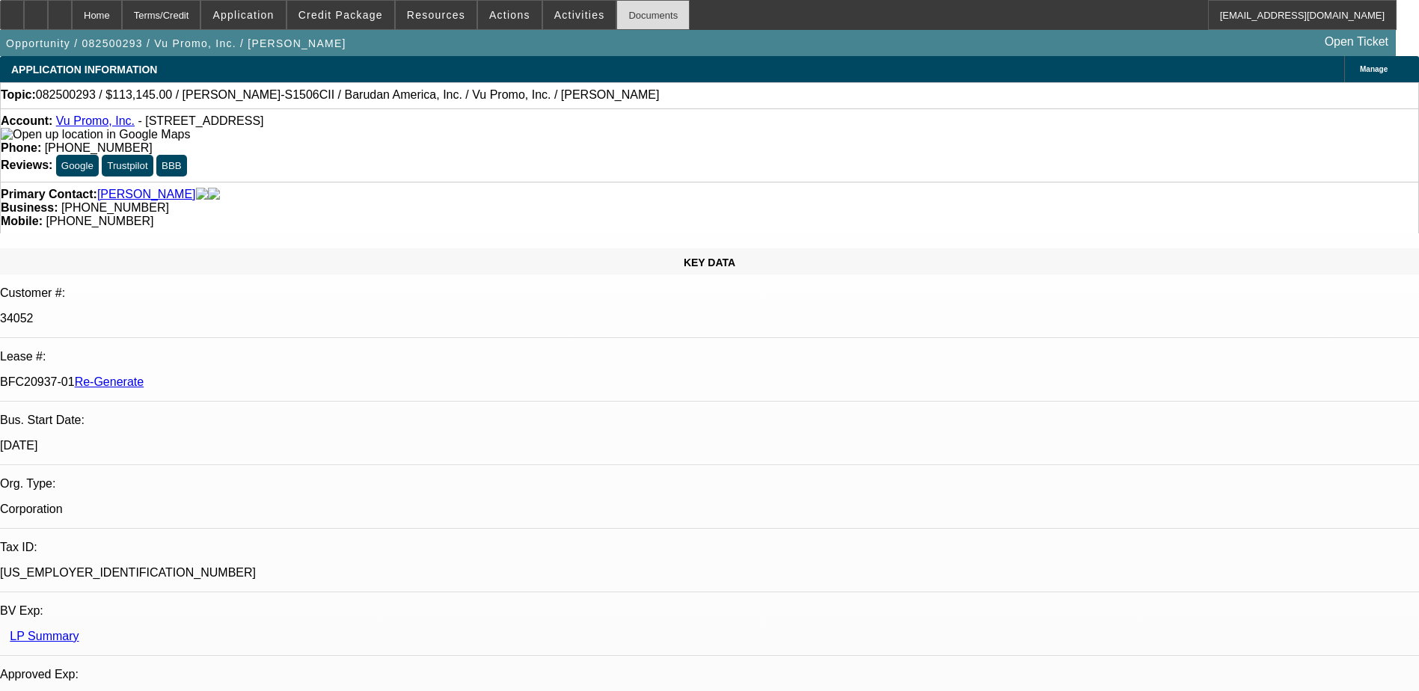
click at [616, 10] on div "Documents" at bounding box center [652, 15] width 73 height 30
click at [193, 10] on div "Terms/Credit" at bounding box center [161, 15] width 79 height 30
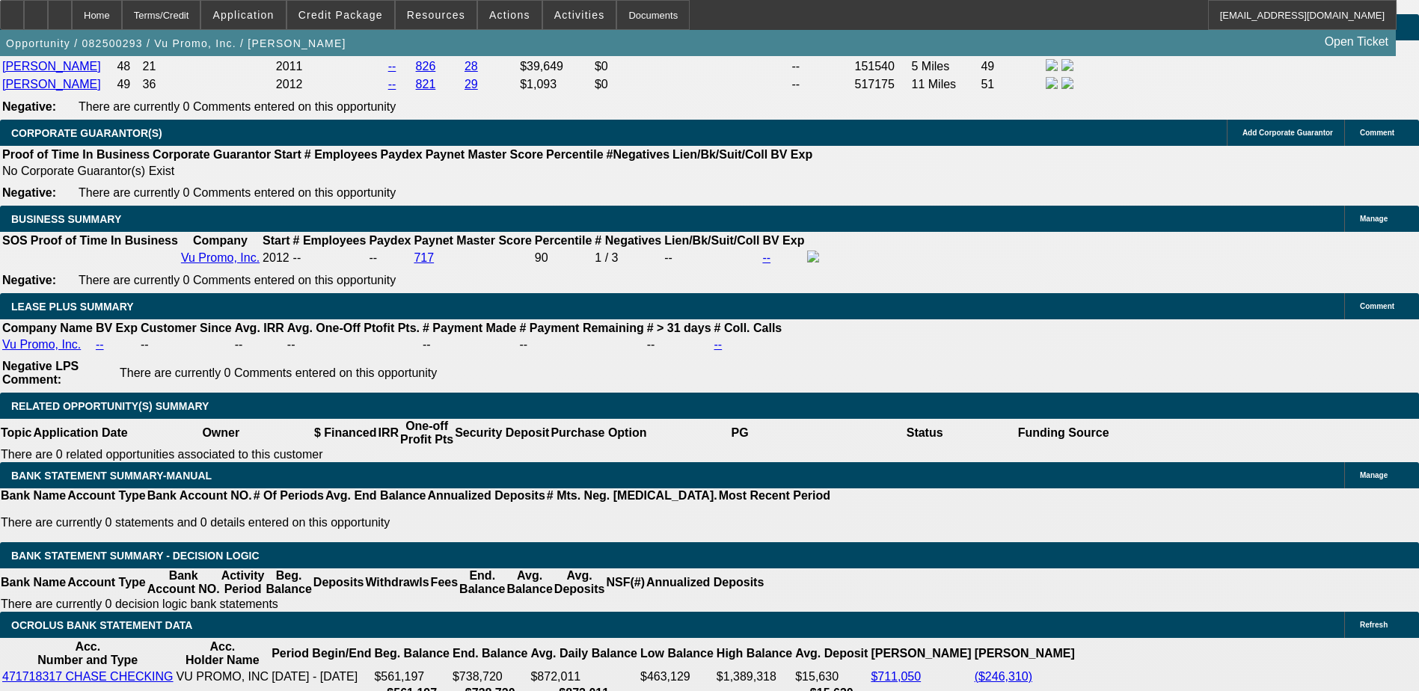
scroll to position [2414, 0]
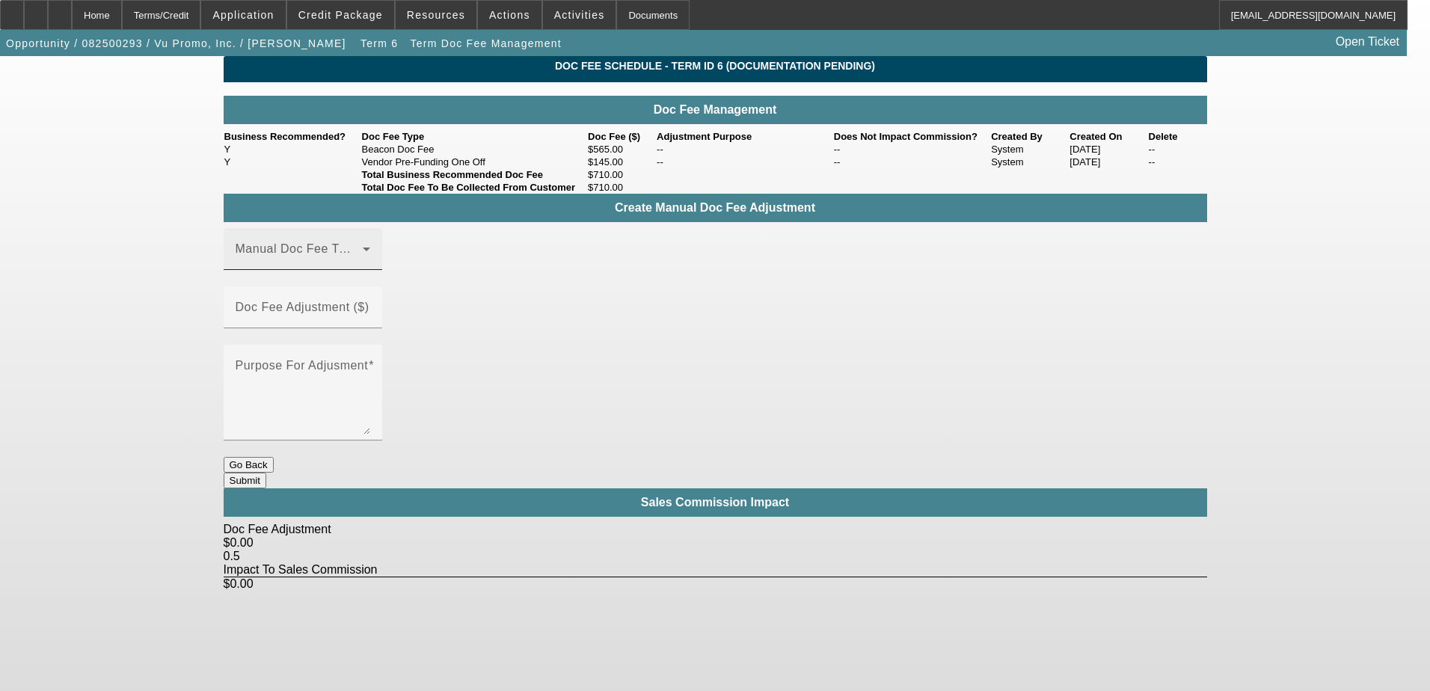
click at [273, 264] on span at bounding box center [299, 255] width 127 height 18
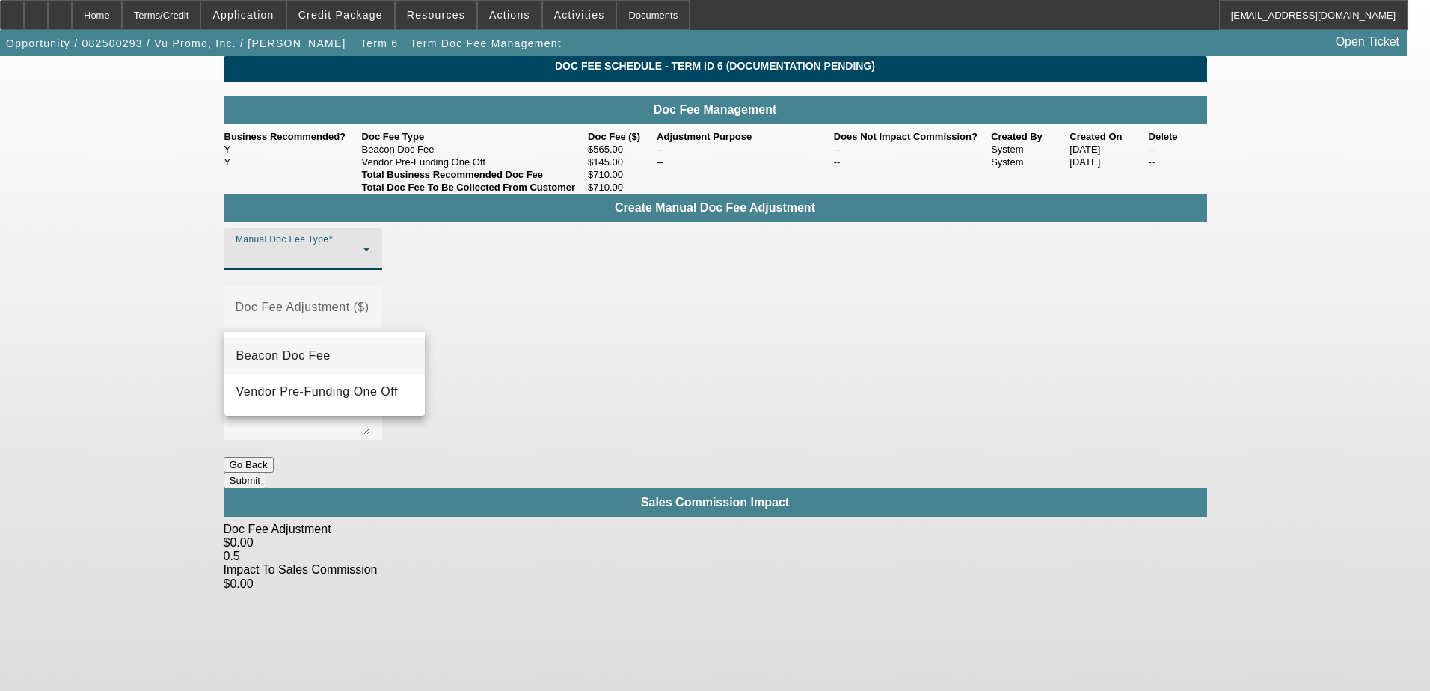
click at [284, 350] on span "Beacon Doc Fee" at bounding box center [283, 356] width 94 height 18
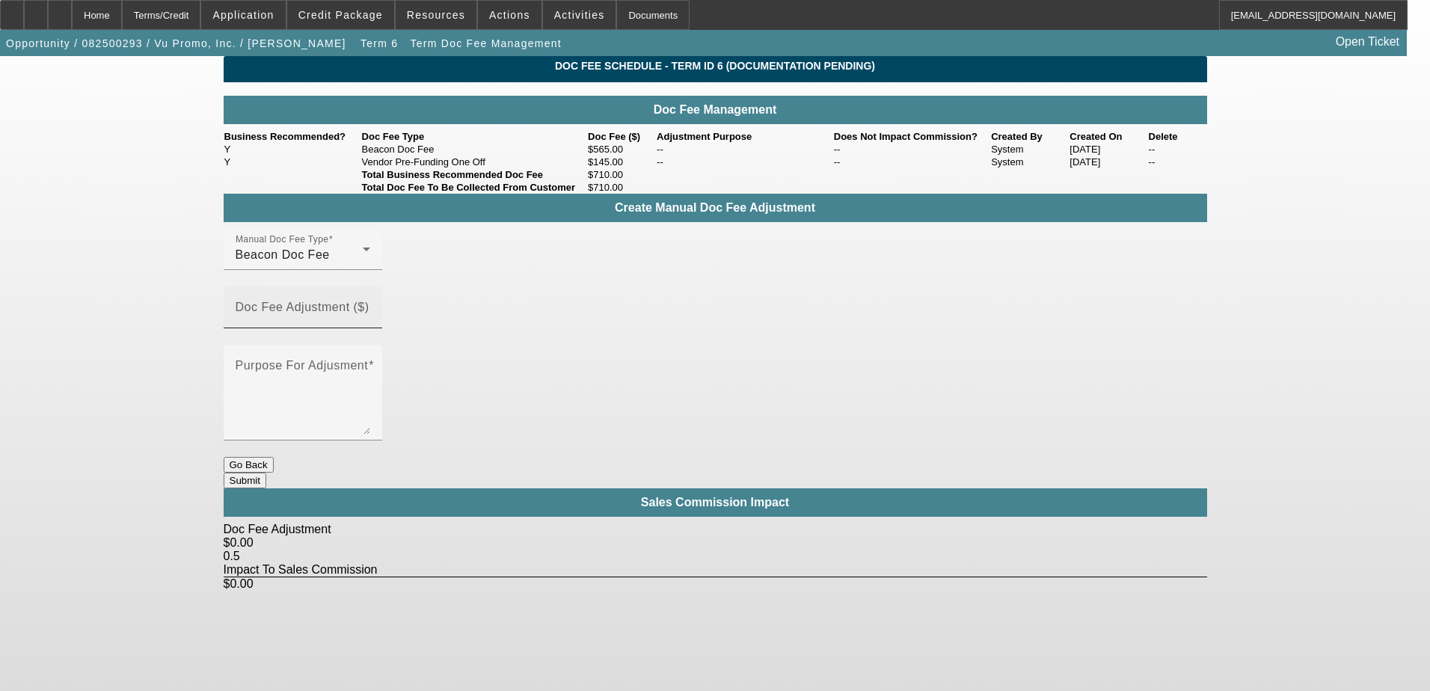
click at [370, 309] on mat-label "Doc Fee Adjustment ($)" at bounding box center [303, 307] width 134 height 13
click at [370, 309] on input "Doc Fee Adjustment ($)" at bounding box center [303, 314] width 135 height 18
type input "($36.00)"
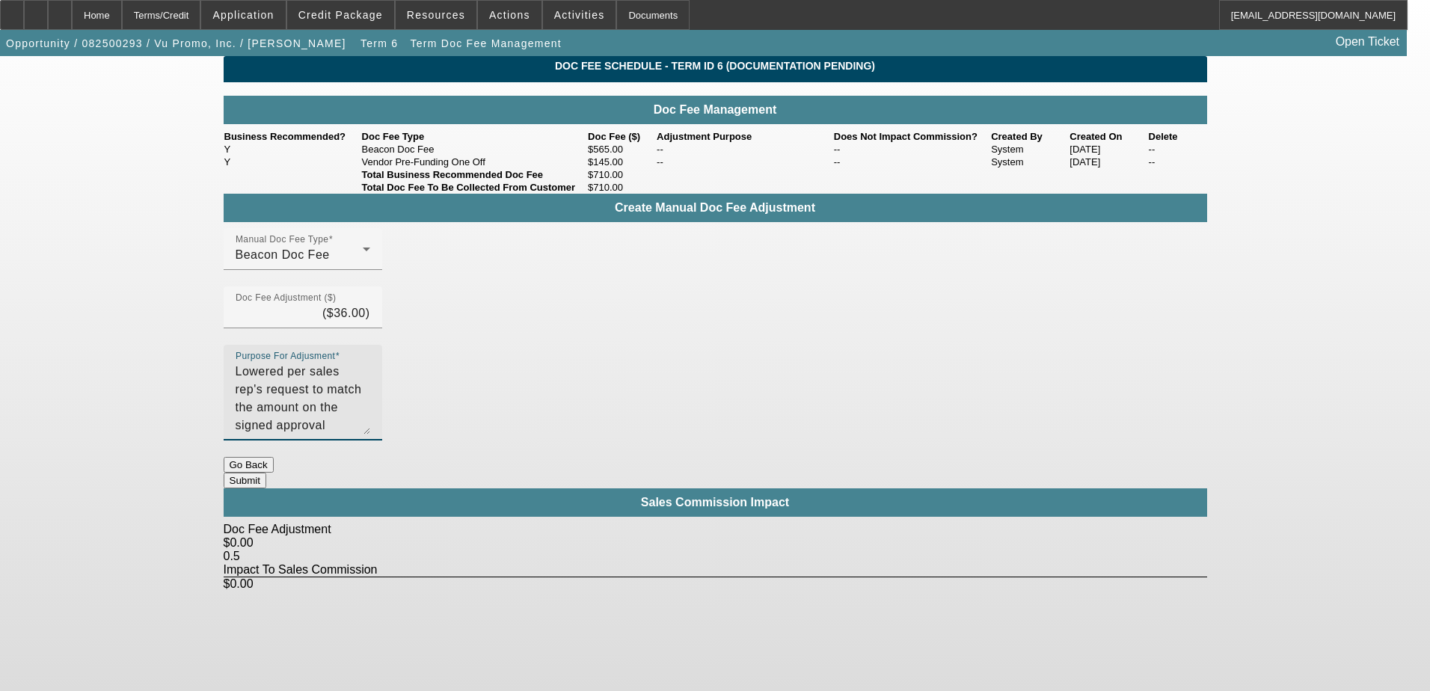
type textarea "Lowered per sales rep's request to match the amount on the signed approval"
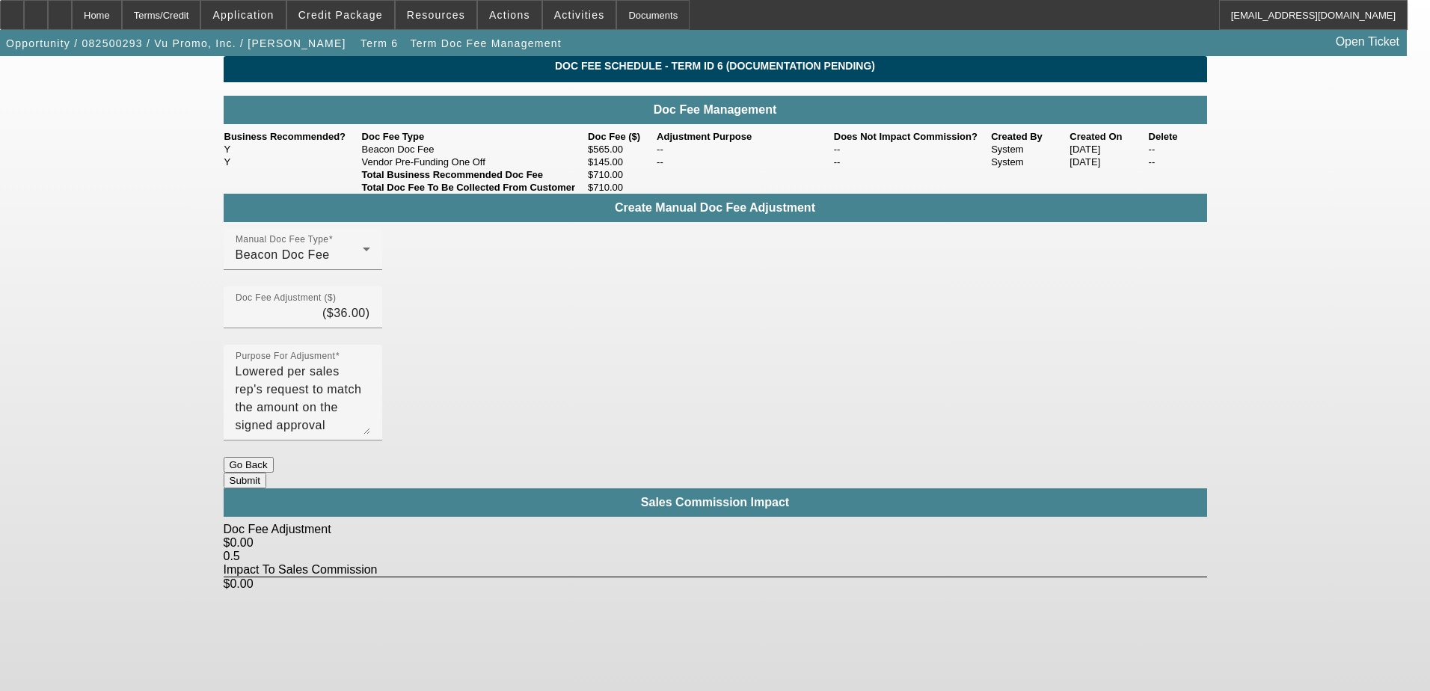
click at [266, 473] on button "Submit" at bounding box center [245, 481] width 43 height 16
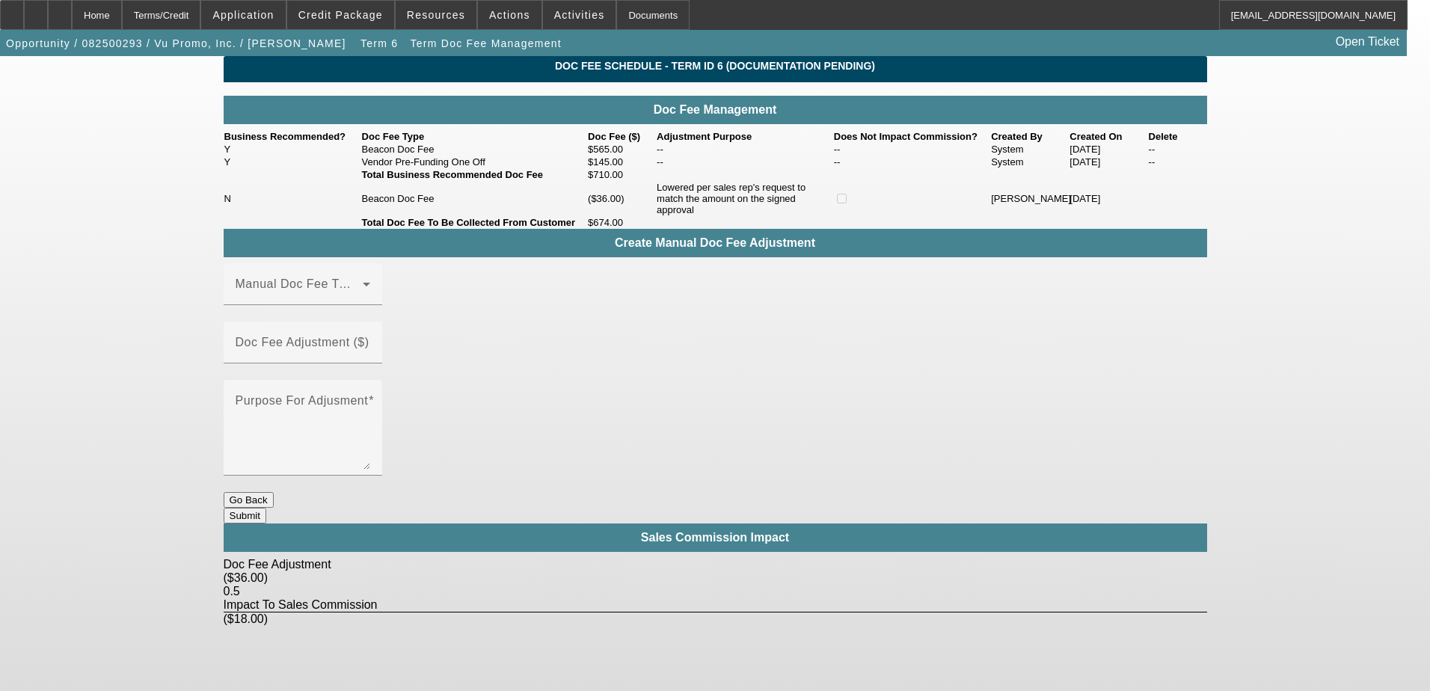
click at [274, 492] on button "Go Back" at bounding box center [249, 500] width 50 height 16
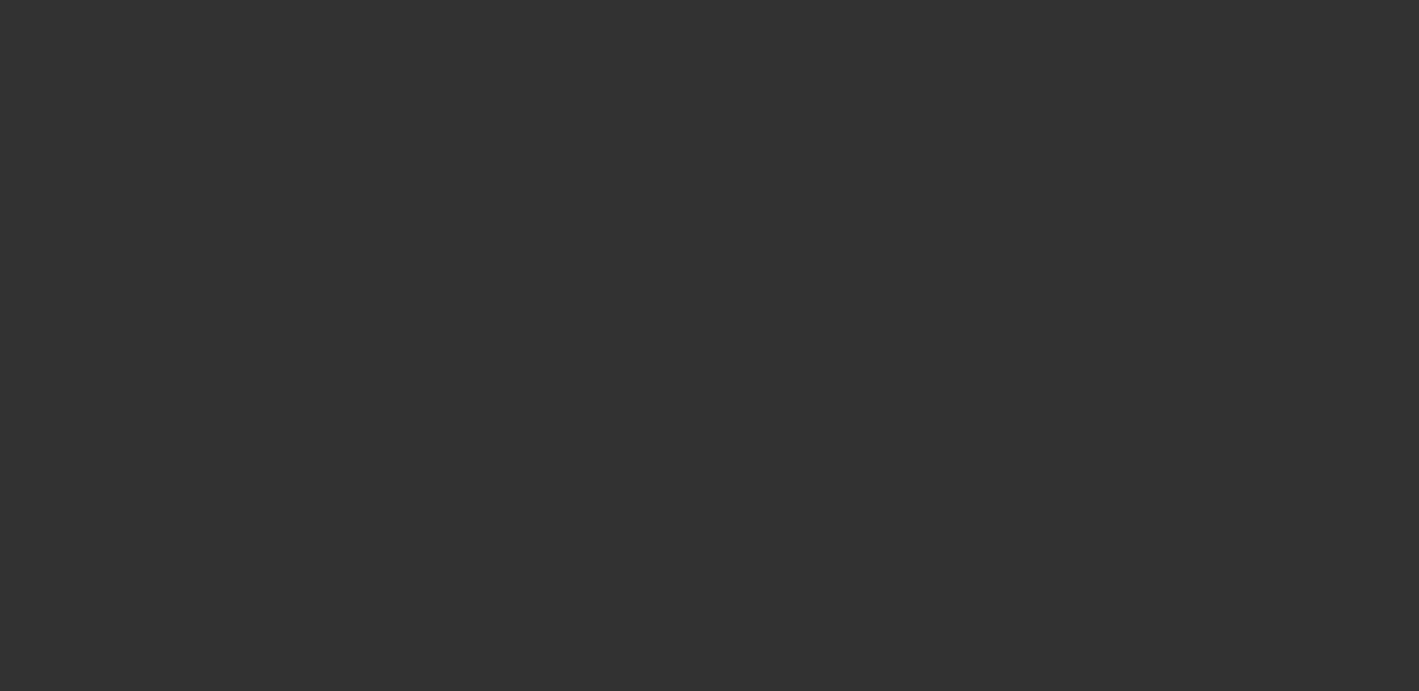
select select "3"
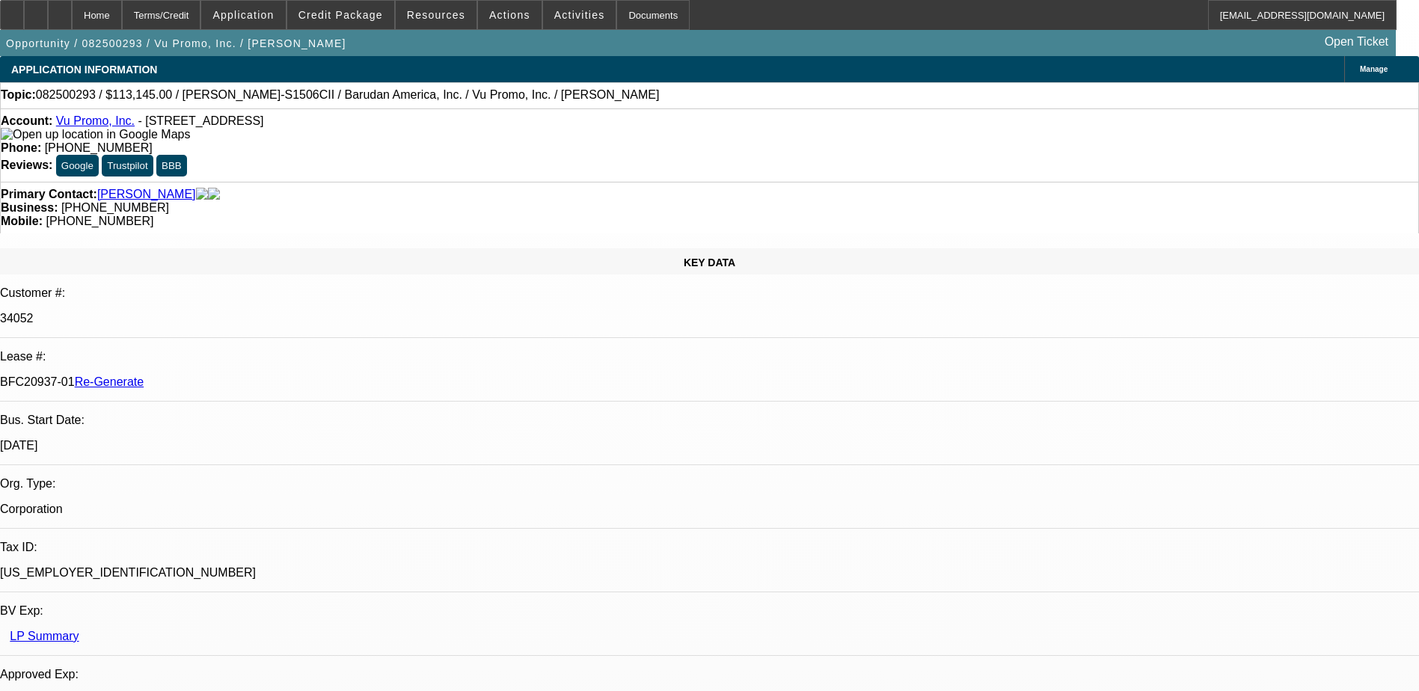
select select "0"
select select "2"
select select "0.1"
select select "4"
